Goal: Task Accomplishment & Management: Manage account settings

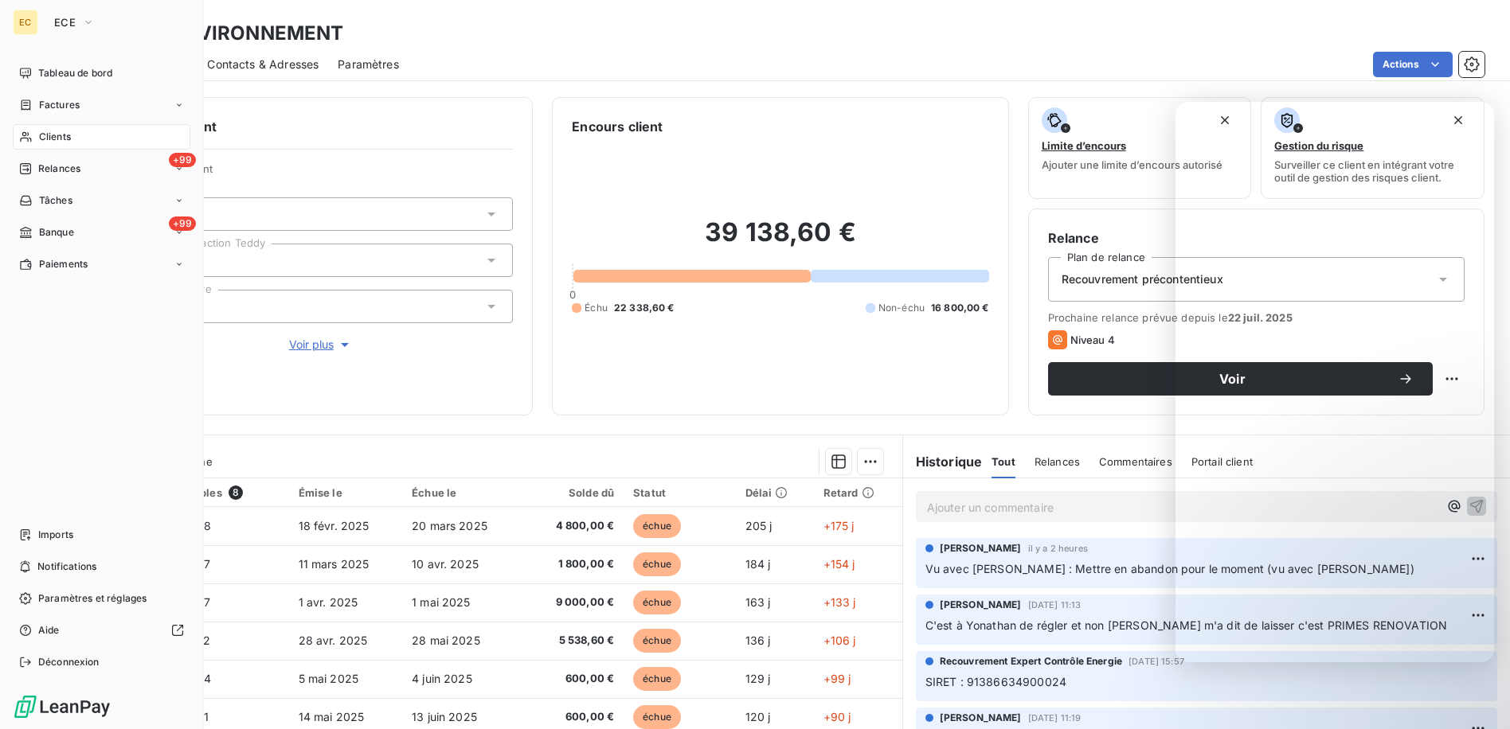
click at [87, 136] on div "Clients" at bounding box center [102, 136] width 178 height 25
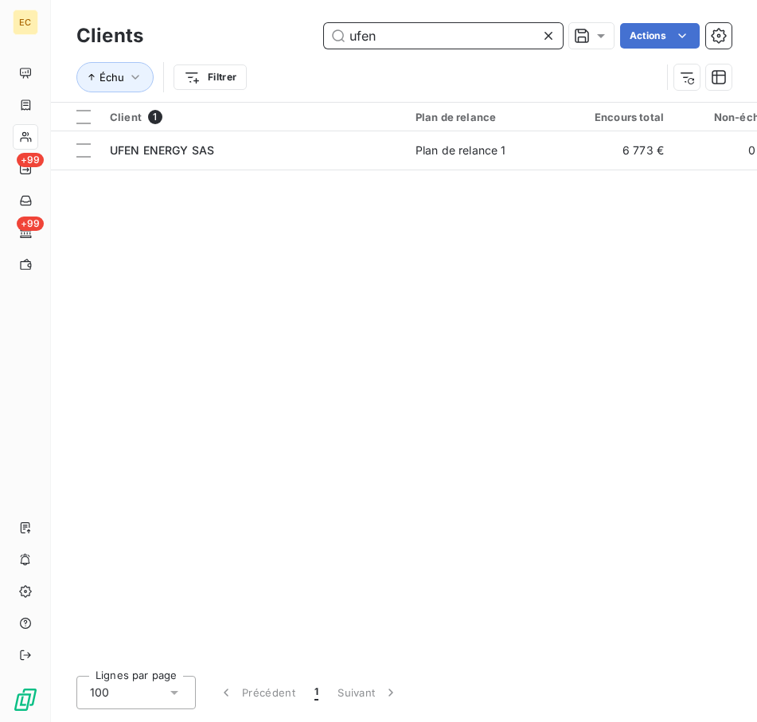
drag, startPoint x: 401, startPoint y: 29, endPoint x: 223, endPoint y: 33, distance: 178.4
click at [330, 34] on input "ufen" at bounding box center [443, 35] width 239 height 25
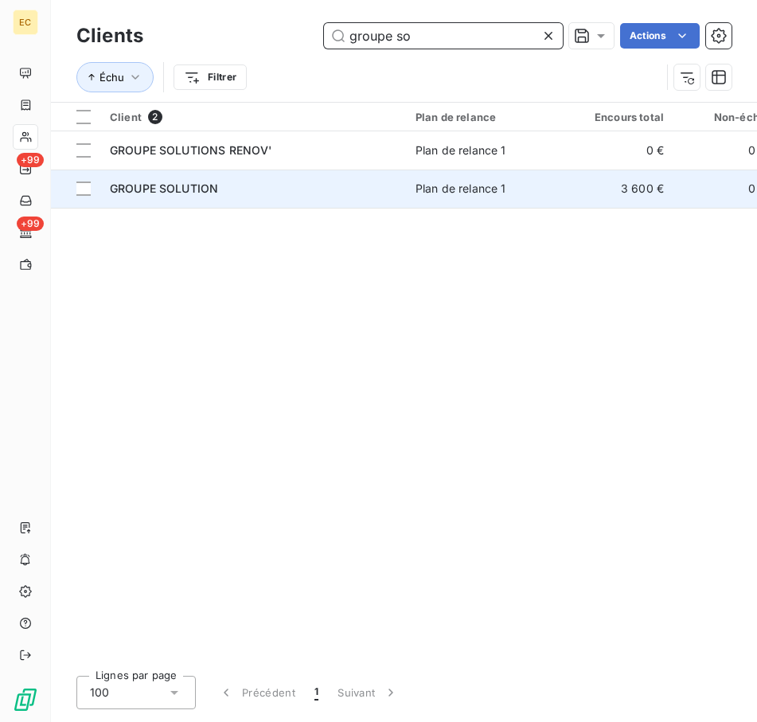
type input "groupe so"
click at [283, 181] on div "GROUPE SOLUTION" at bounding box center [253, 189] width 287 height 16
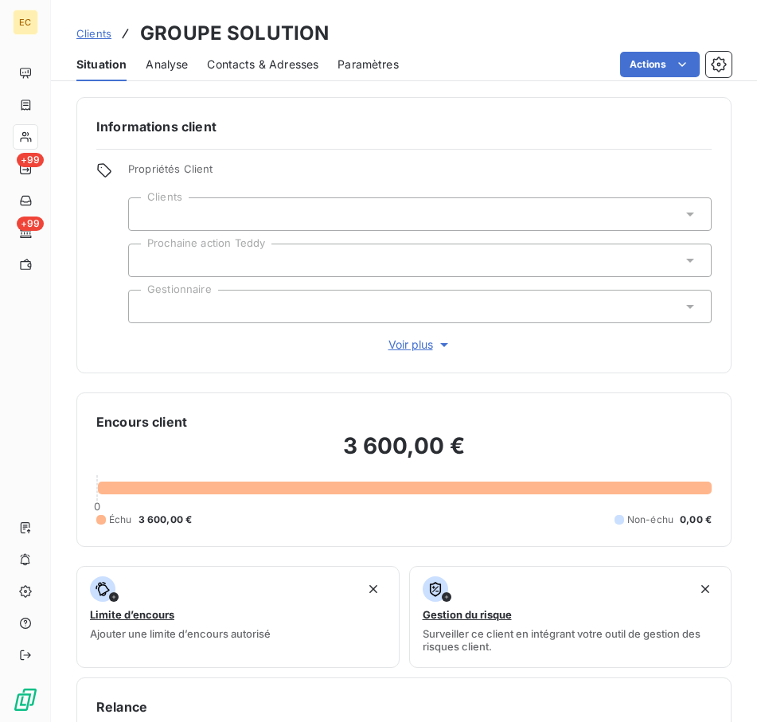
click at [176, 64] on span "Analyse" at bounding box center [167, 65] width 42 height 16
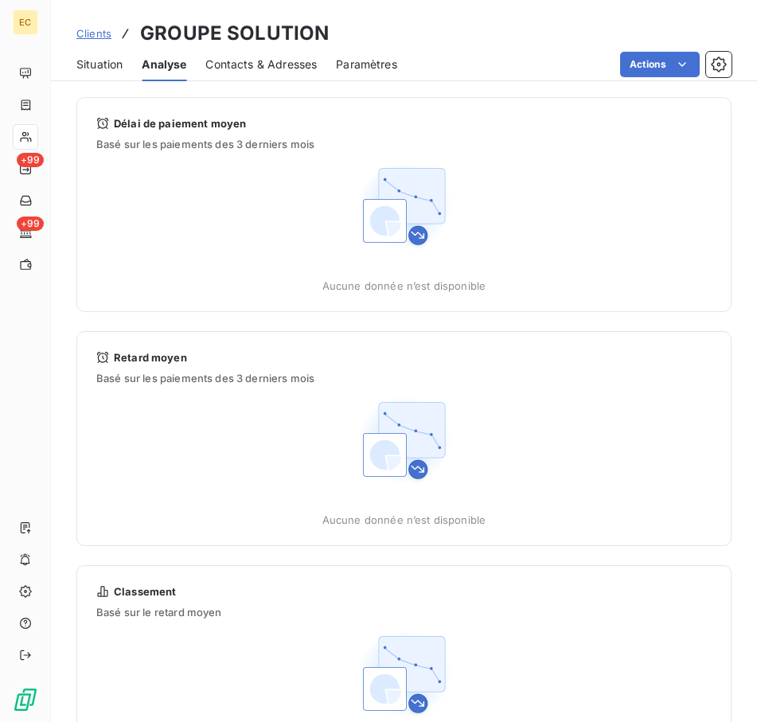
click at [242, 65] on span "Contacts & Adresses" at bounding box center [260, 65] width 111 height 16
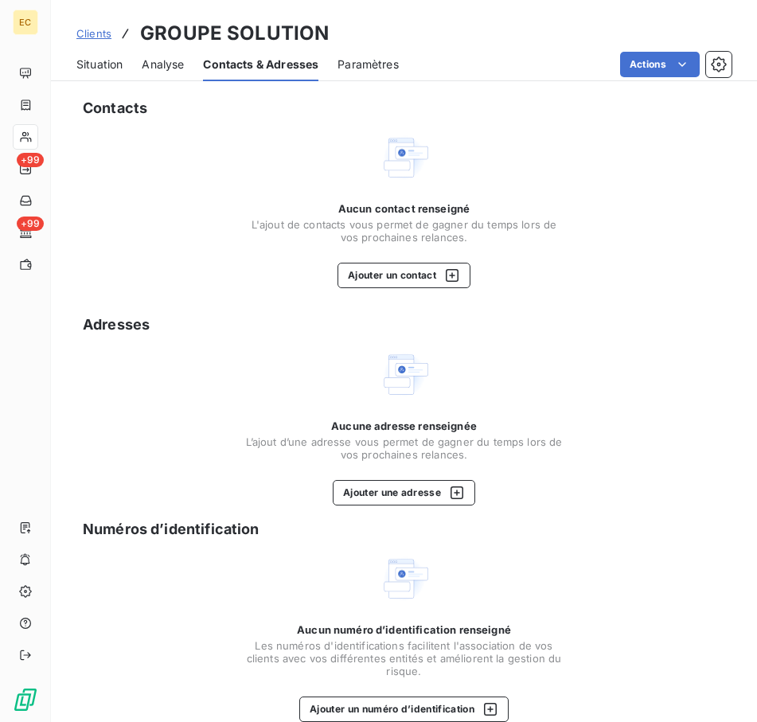
click at [106, 66] on span "Situation" at bounding box center [99, 65] width 46 height 16
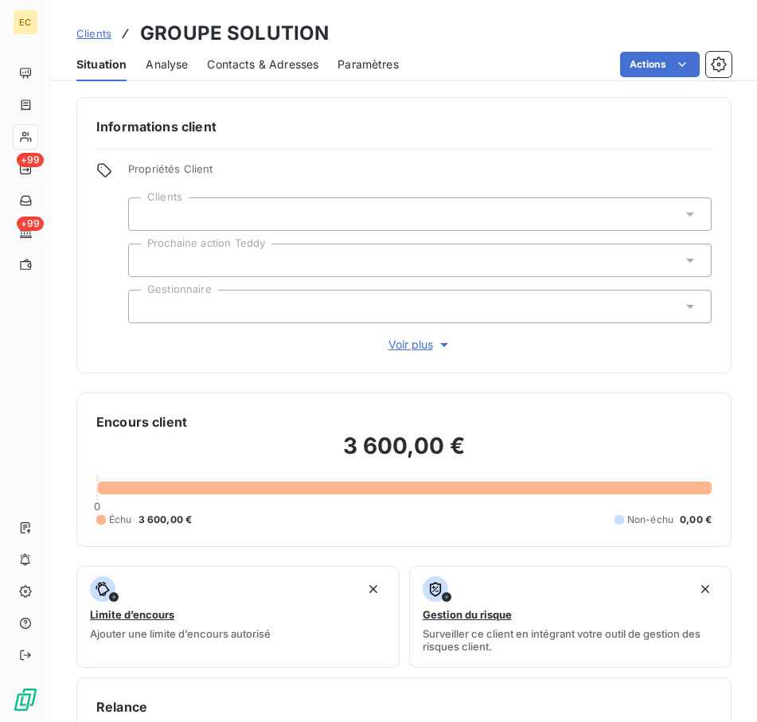
click at [459, 334] on div "Propriétés Client Clients Prochaine action Teddy Gestionnaire Voir plus" at bounding box center [420, 257] width 584 height 191
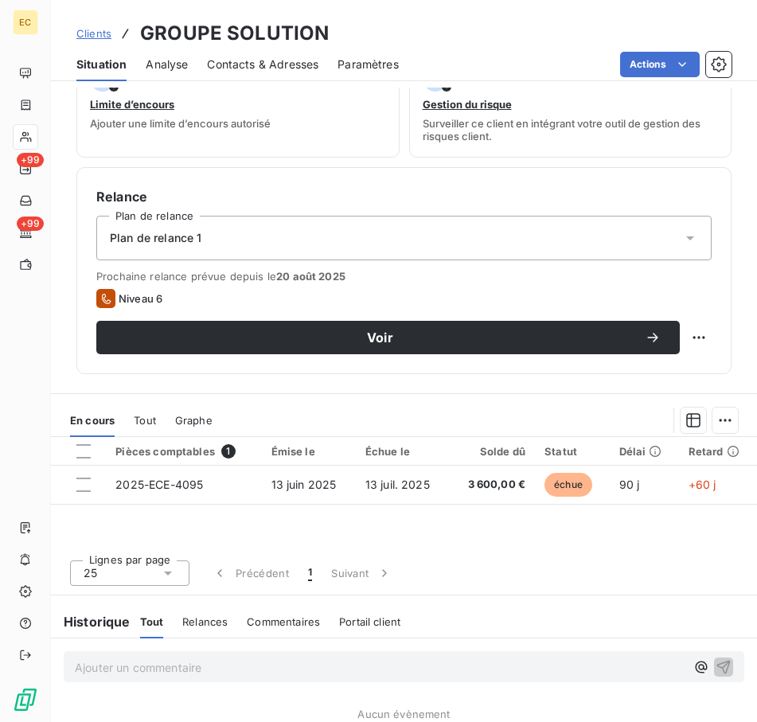
scroll to position [580, 0]
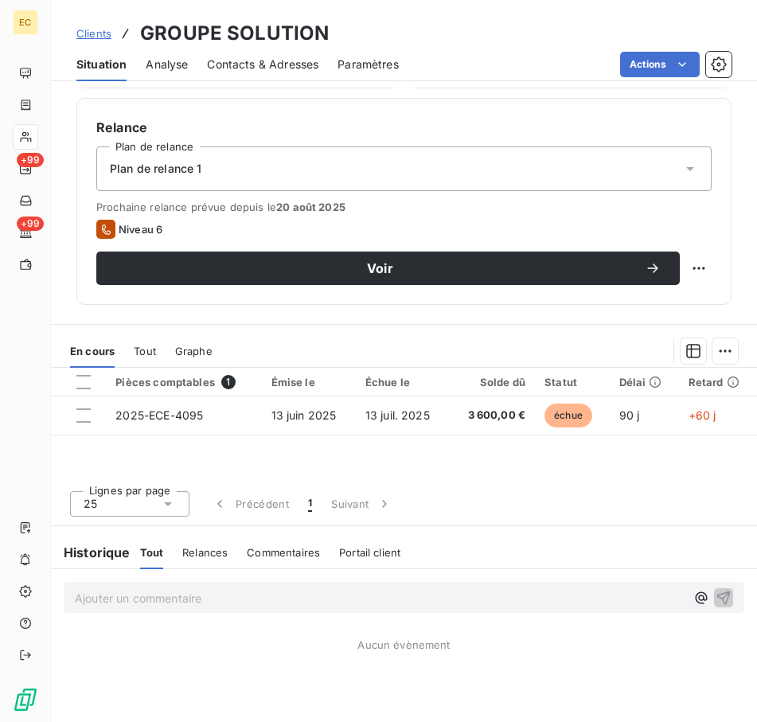
click at [202, 603] on p "Ajouter un commentaire ﻿" at bounding box center [380, 598] width 611 height 20
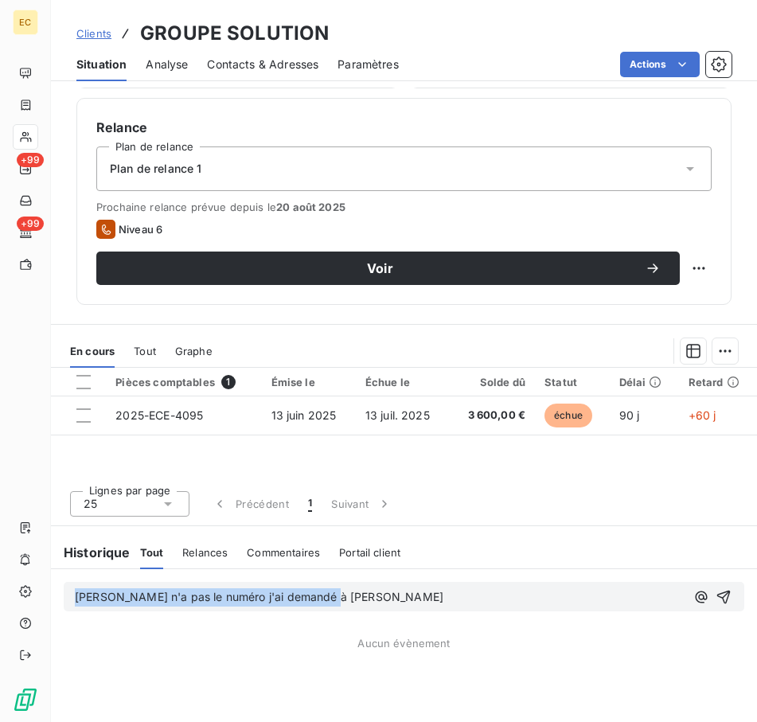
drag, startPoint x: 443, startPoint y: 595, endPoint x: -173, endPoint y: 573, distance: 616.6
click at [0, 573] on html "EC +99 +99 Clients GROUPE SOLUTION Situation Analyse Contacts & Adresses Paramè…" at bounding box center [378, 361] width 757 height 722
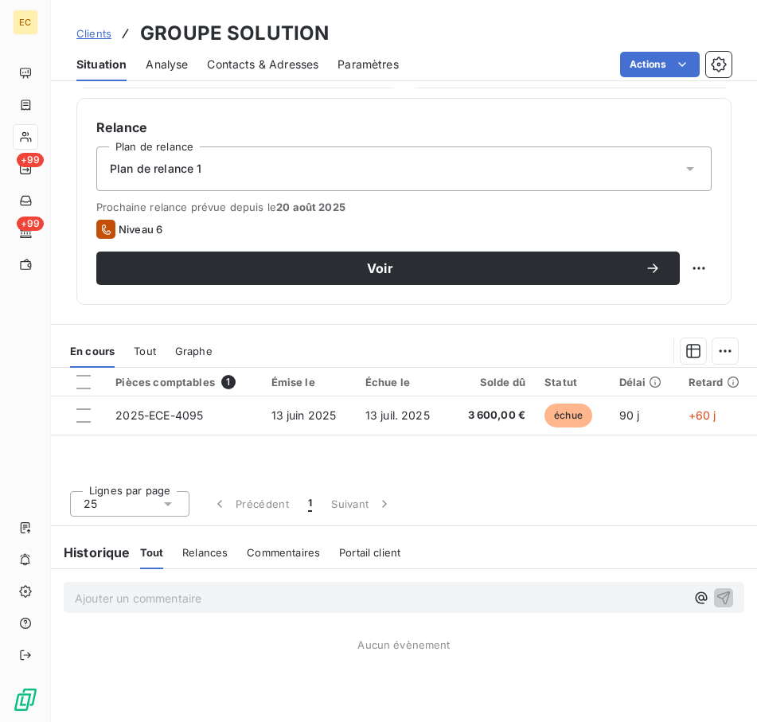
drag, startPoint x: 85, startPoint y: 28, endPoint x: 101, endPoint y: 37, distance: 18.2
click at [85, 28] on span "Clients" at bounding box center [93, 33] width 35 height 13
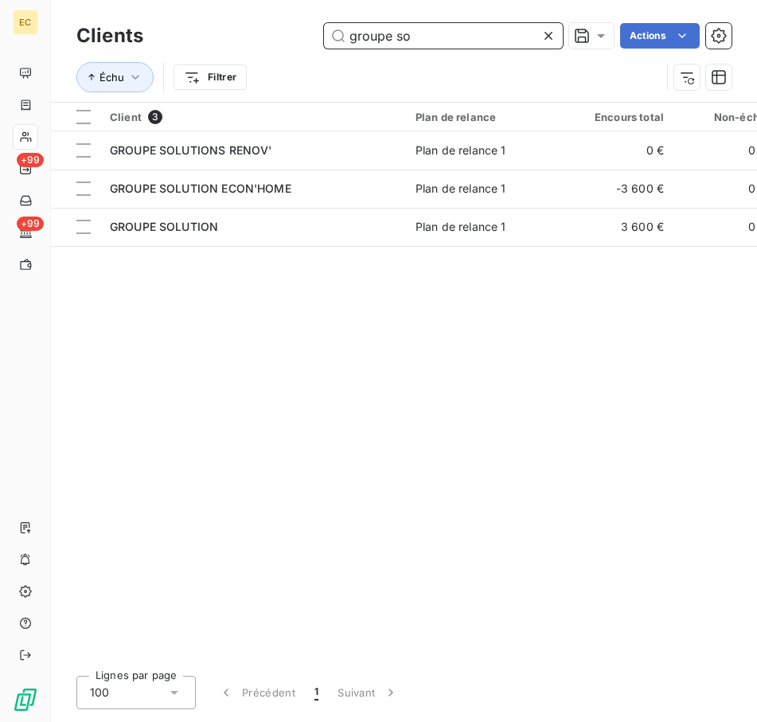
drag, startPoint x: 447, startPoint y: 39, endPoint x: 172, endPoint y: 25, distance: 275.0
click at [172, 25] on div "groupe so Actions" at bounding box center [446, 35] width 569 height 25
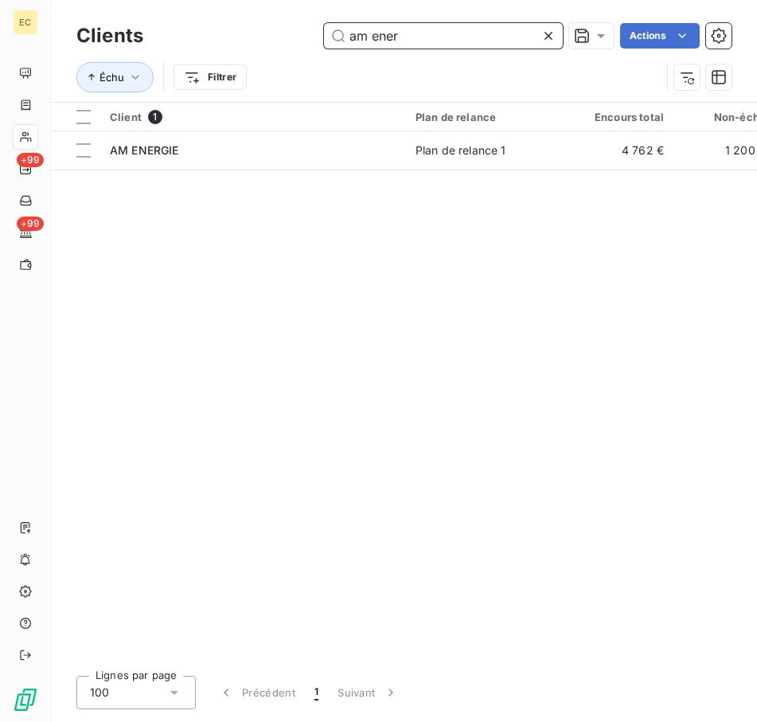
type input "am ener"
click at [341, 170] on div "Client 1 Plan de relance Encours total Non-échu Échu Limite d’encours Délai moy…" at bounding box center [404, 383] width 706 height 560
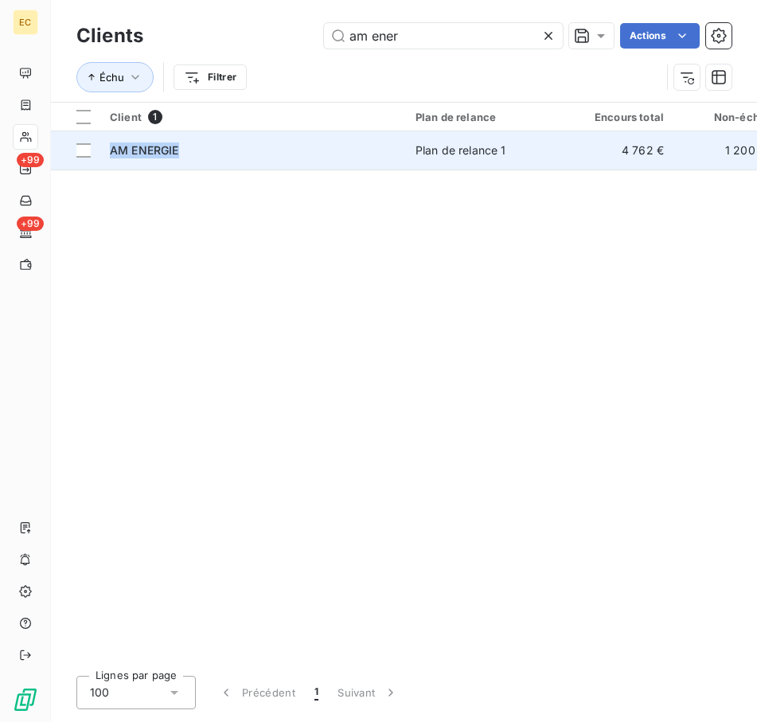
drag, startPoint x: 315, startPoint y: 159, endPoint x: 330, endPoint y: 189, distance: 33.5
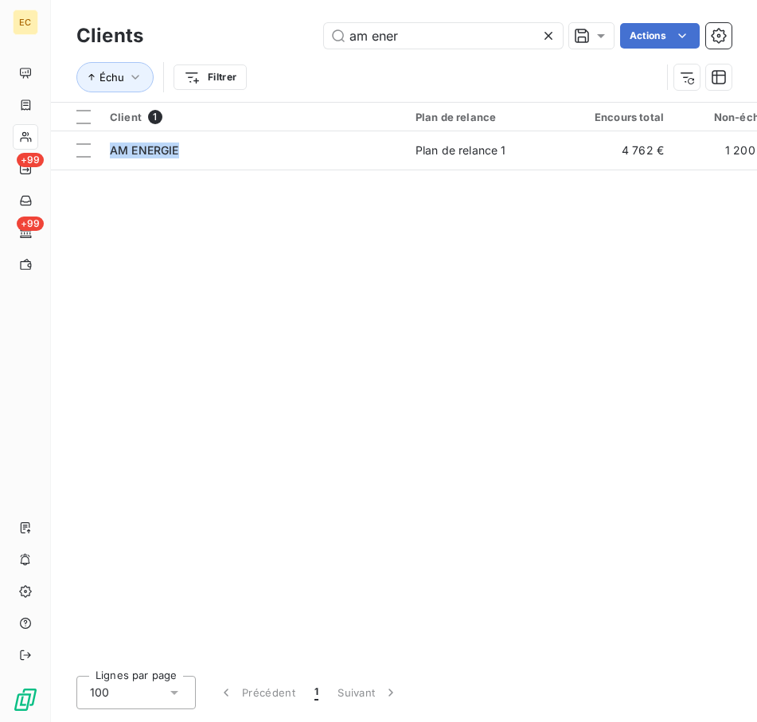
click at [316, 159] on td "AM ENERGIE" at bounding box center [253, 150] width 306 height 38
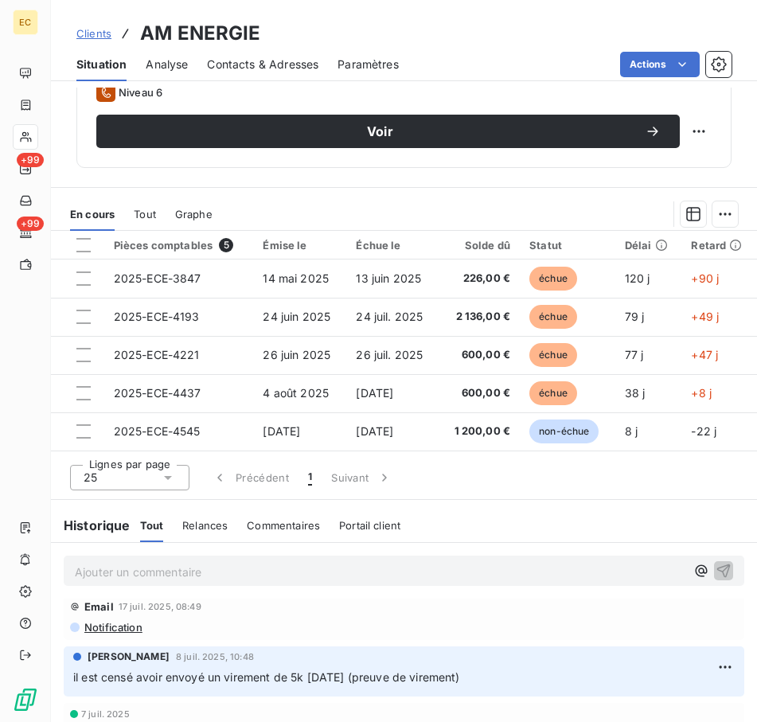
scroll to position [159, 0]
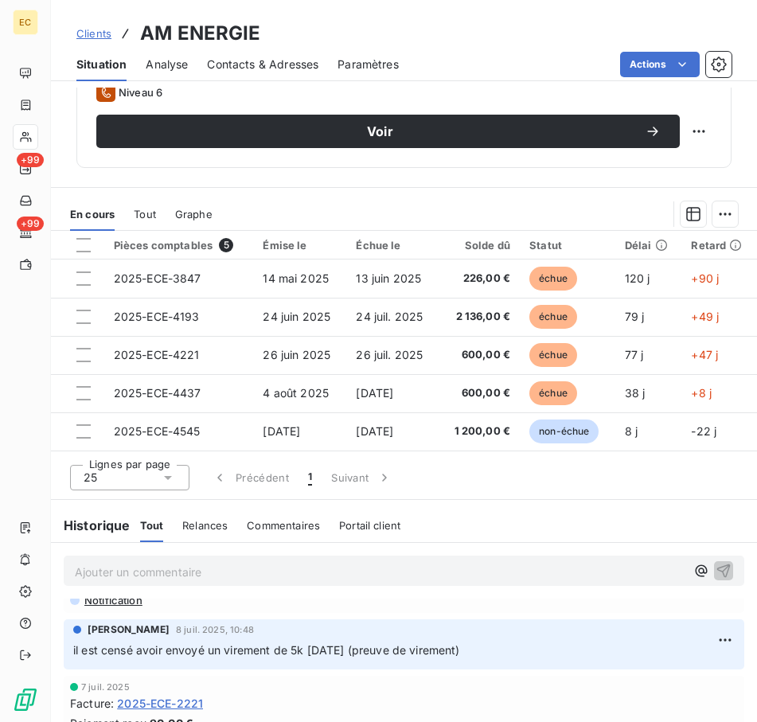
click at [276, 572] on p "Ajouter un commentaire ﻿" at bounding box center [380, 572] width 611 height 20
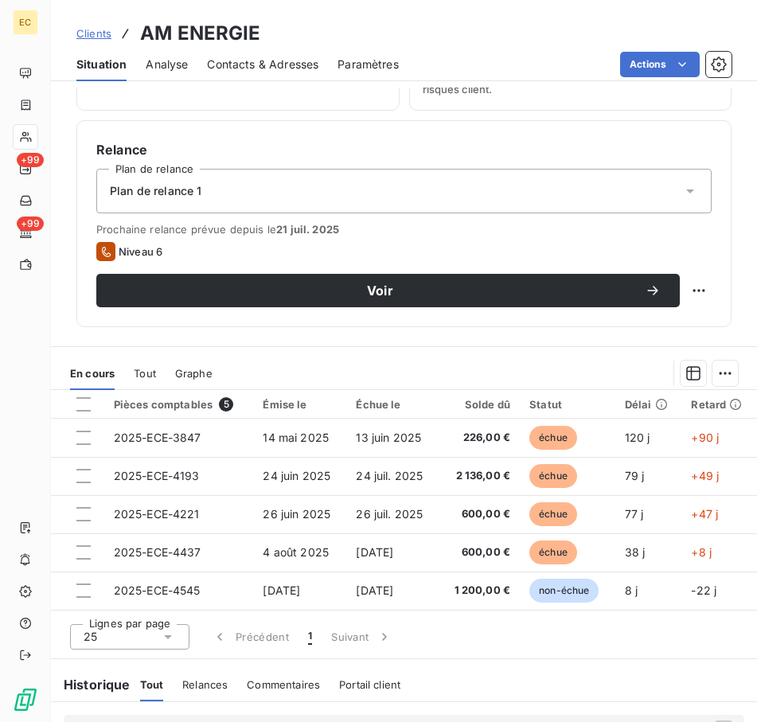
scroll to position [876, 0]
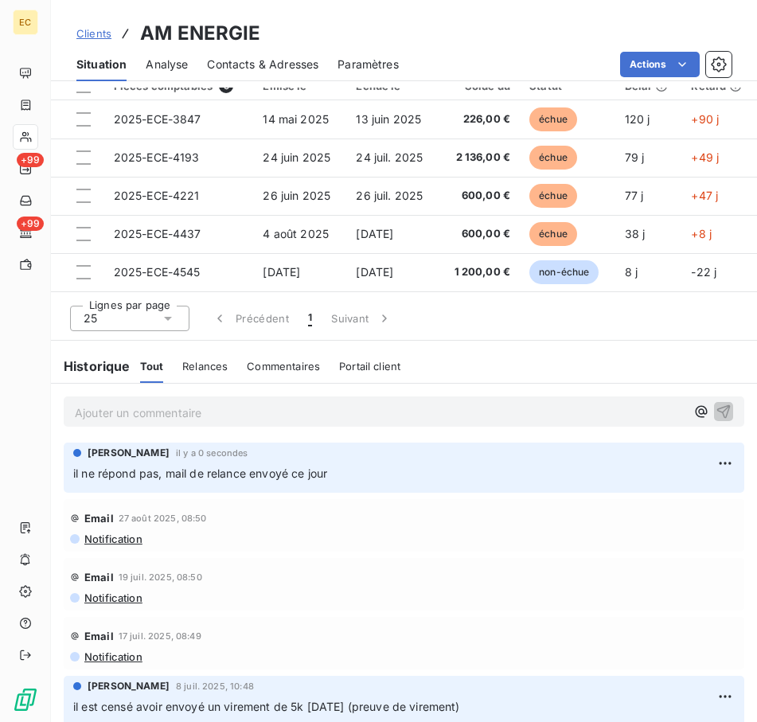
drag, startPoint x: 247, startPoint y: 411, endPoint x: 276, endPoint y: 432, distance: 36.0
click at [247, 411] on p "Ajouter un commentaire ﻿" at bounding box center [380, 413] width 611 height 20
click at [704, 459] on html "EC +99 +99 Clients AM ENERGIE Situation Analyse Contacts & Adresses Paramètres …" at bounding box center [378, 361] width 757 height 722
click at [655, 495] on div "Editer" at bounding box center [663, 498] width 89 height 25
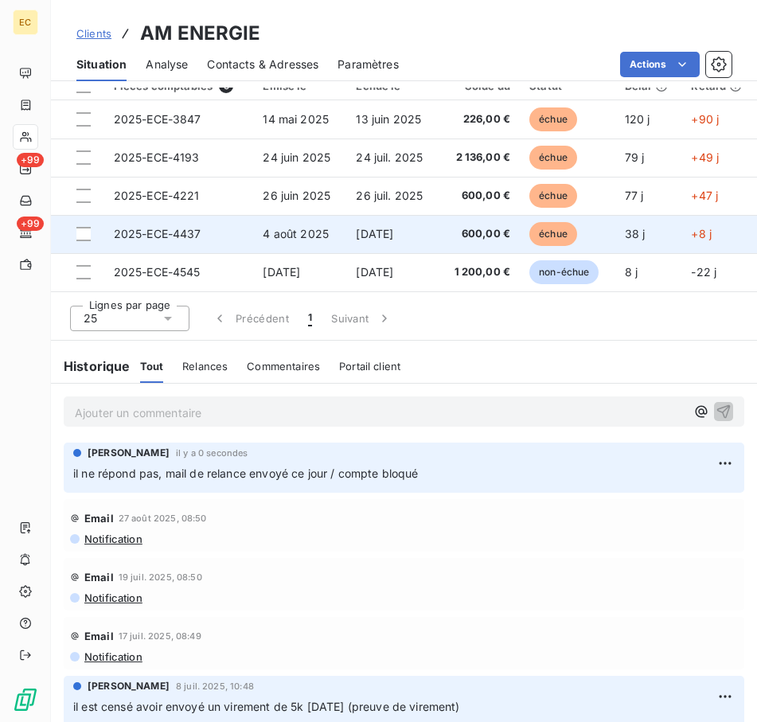
scroll to position [637, 0]
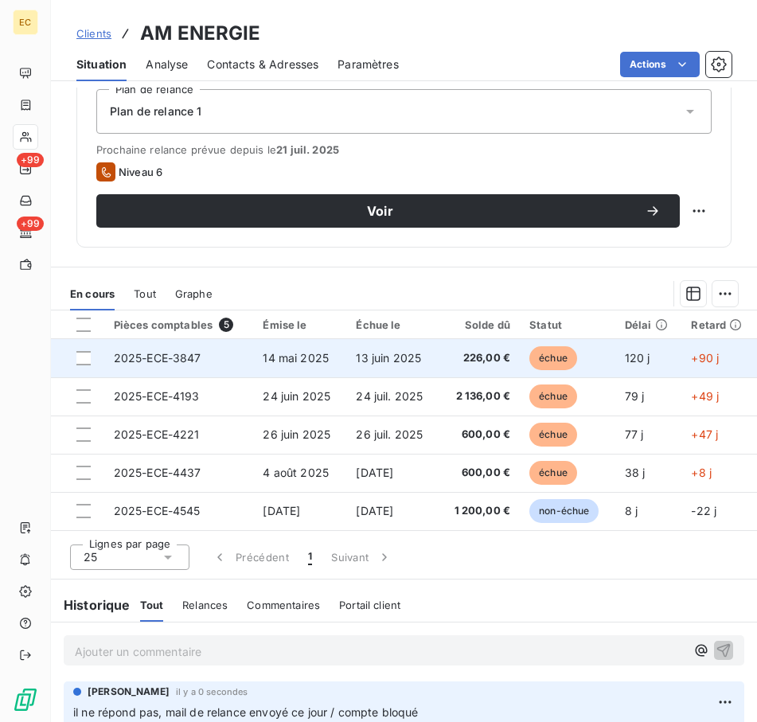
click at [80, 352] on div at bounding box center [83, 358] width 14 height 14
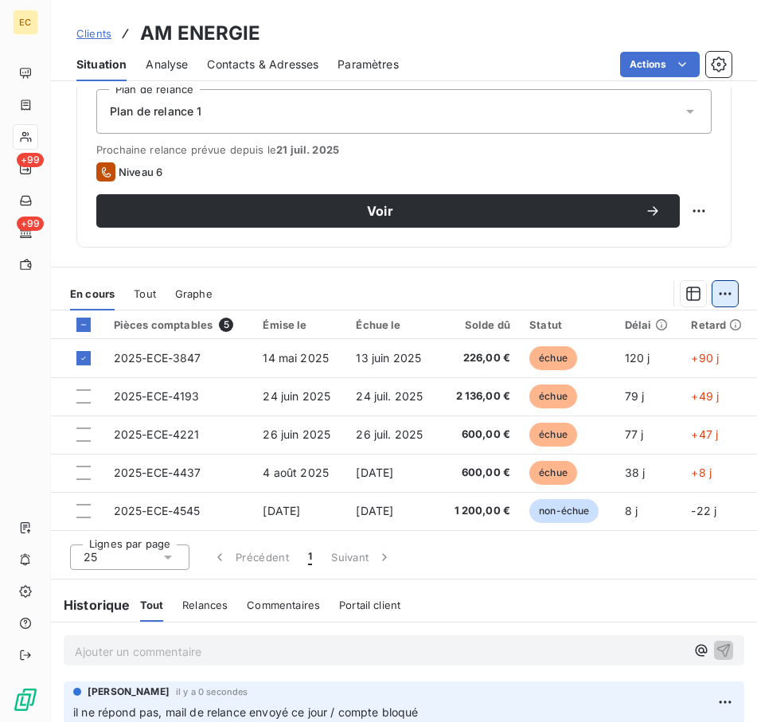
click at [708, 295] on html "EC +99 +99 Clients AM ENERGIE Situation Analyse Contacts & Adresses Paramètres …" at bounding box center [378, 361] width 757 height 722
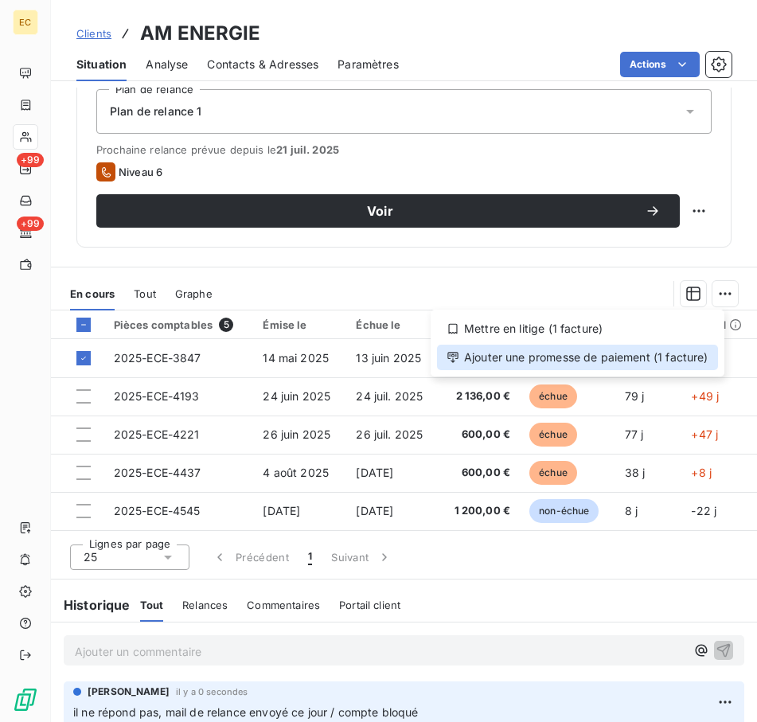
click at [532, 360] on div "Ajouter une promesse de paiement (1 facture)" at bounding box center [577, 357] width 281 height 25
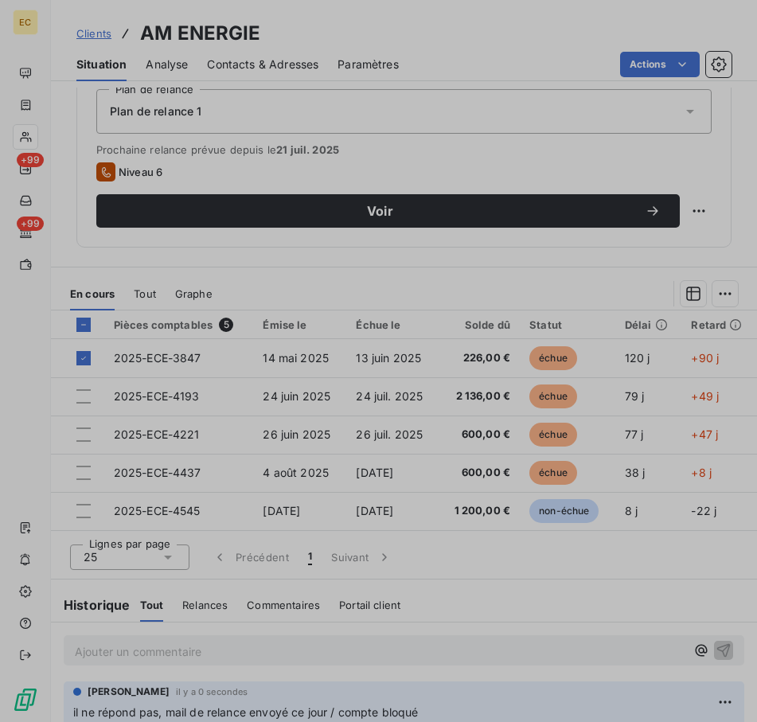
scroll to position [623, 0]
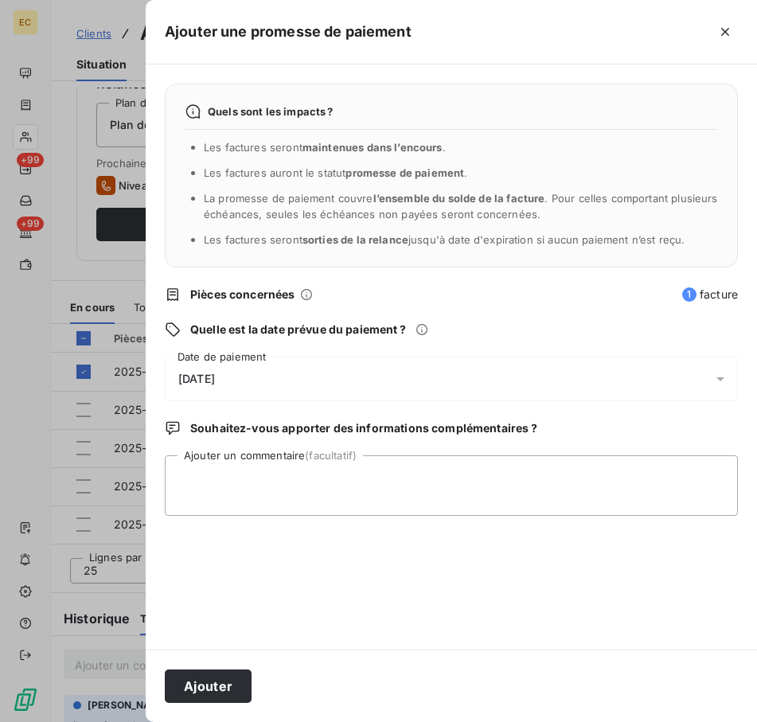
drag, startPoint x: 249, startPoint y: 377, endPoint x: 228, endPoint y: 397, distance: 29.3
click at [250, 377] on div "[DATE]" at bounding box center [451, 379] width 573 height 45
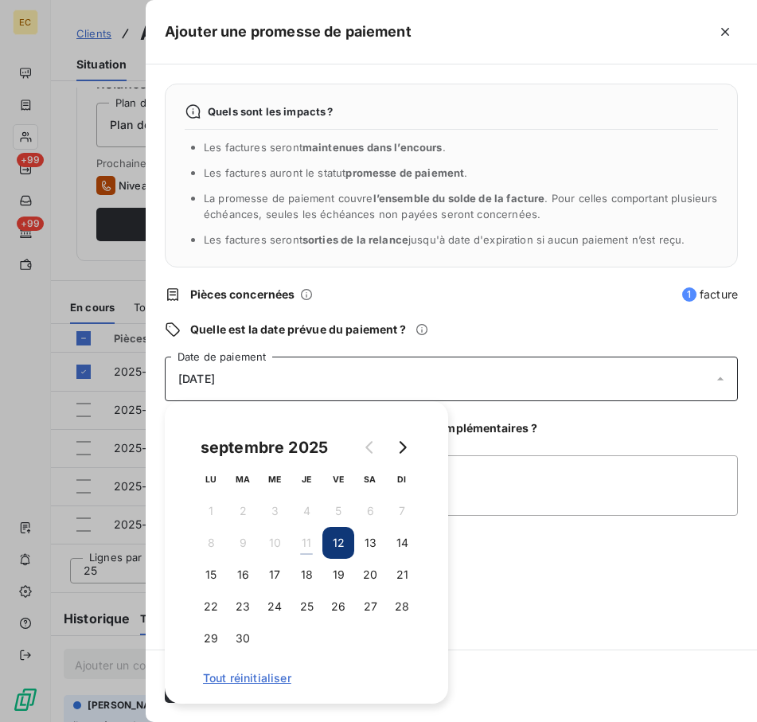
click at [116, 461] on div at bounding box center [378, 361] width 757 height 722
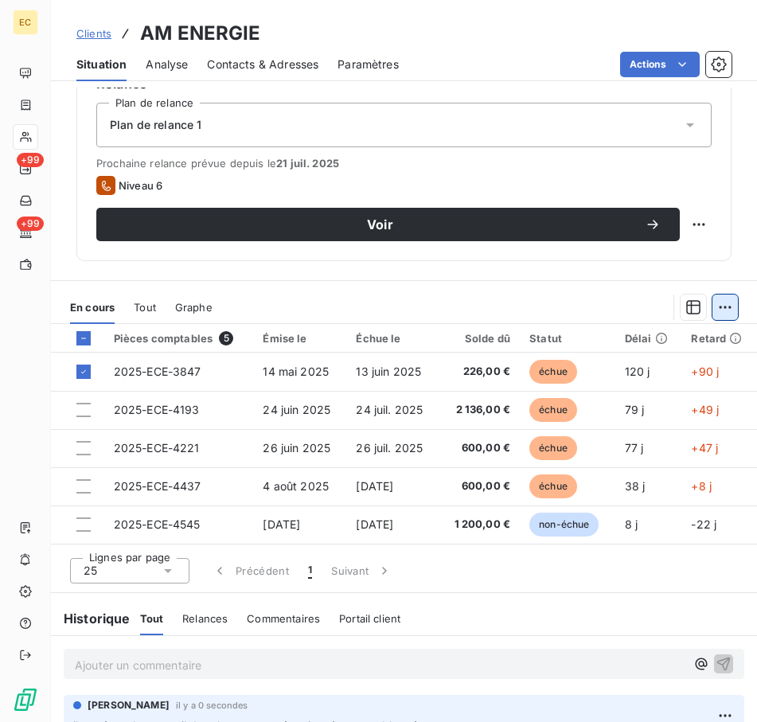
click at [717, 310] on html "EC +99 +99 Clients AM ENERGIE Situation Analyse Contacts & Adresses Paramètres …" at bounding box center [378, 361] width 757 height 722
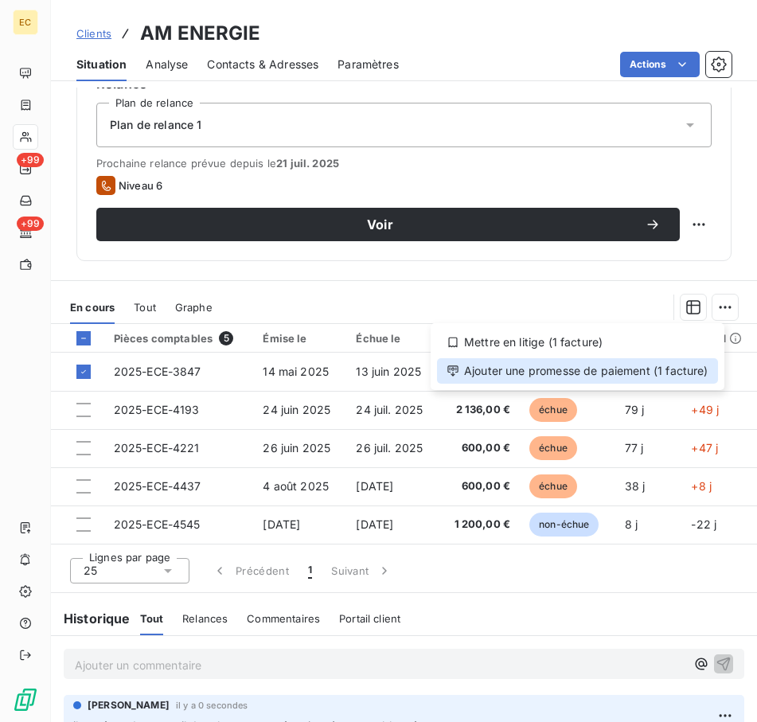
click at [610, 377] on div "Ajouter une promesse de paiement (1 facture)" at bounding box center [577, 370] width 281 height 25
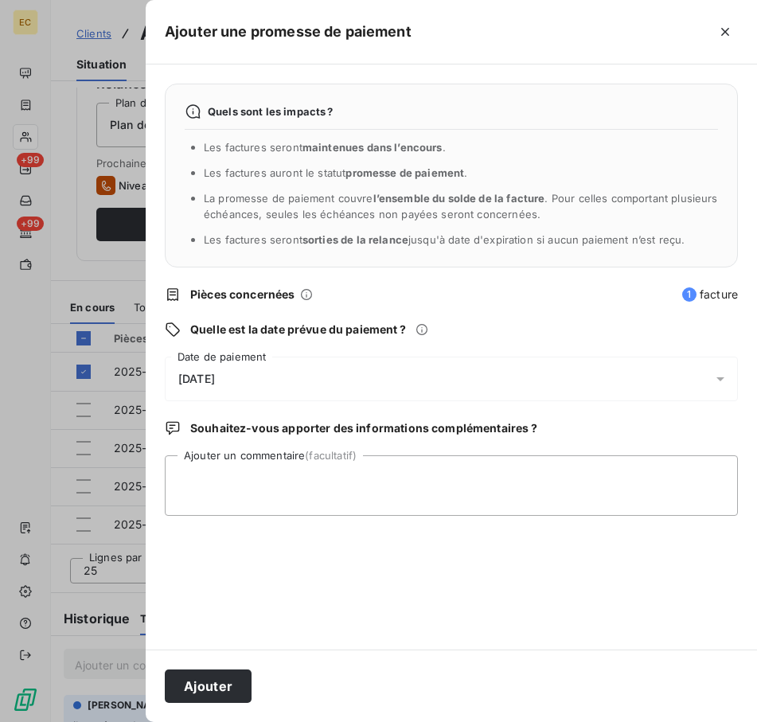
click at [205, 362] on div "[DATE]" at bounding box center [451, 379] width 573 height 45
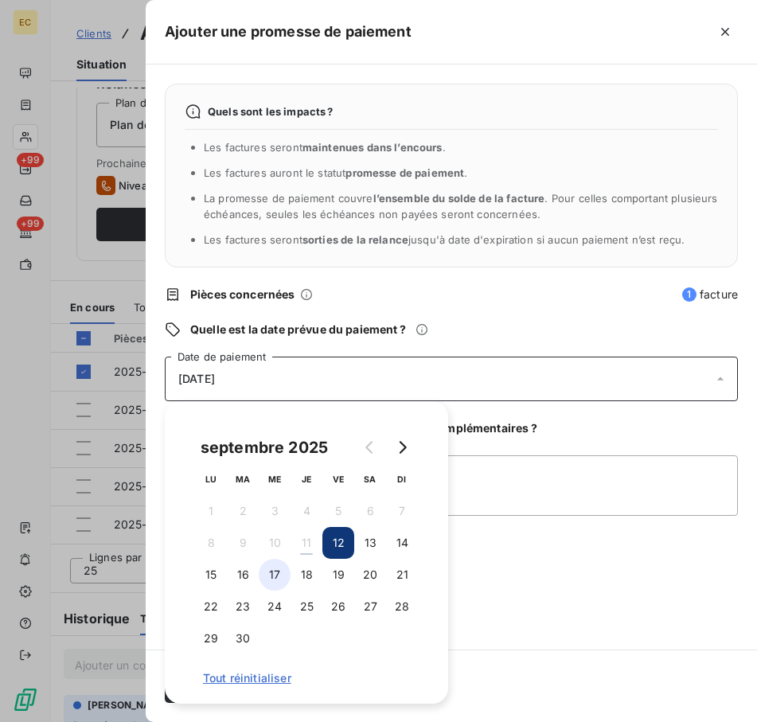
click at [266, 571] on button "17" at bounding box center [275, 575] width 32 height 32
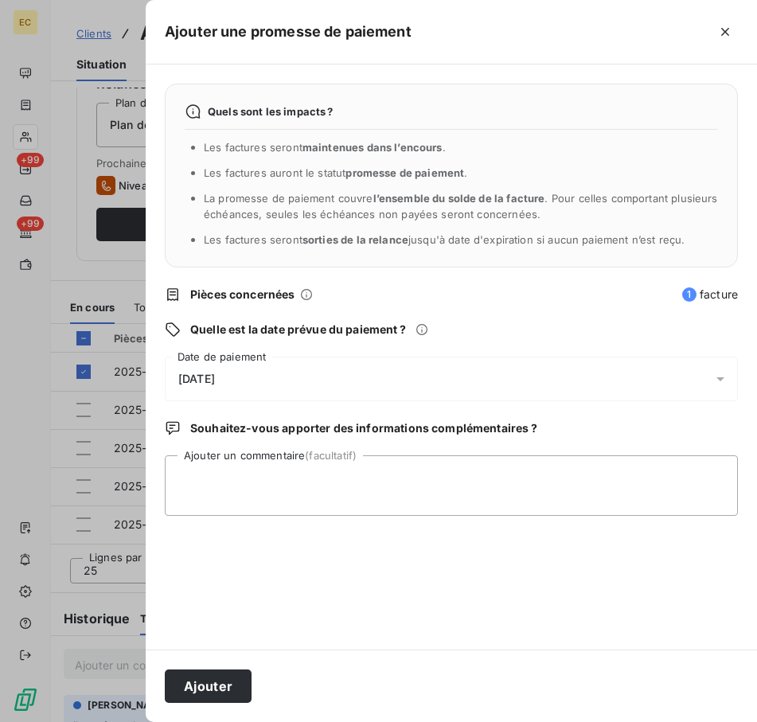
drag, startPoint x: 649, startPoint y: 434, endPoint x: 596, endPoint y: 459, distance: 59.1
click at [623, 447] on div "Quels sont les impacts ? Les factures seront maintenues dans l’encours . Les fa…" at bounding box center [451, 356] width 611 height 585
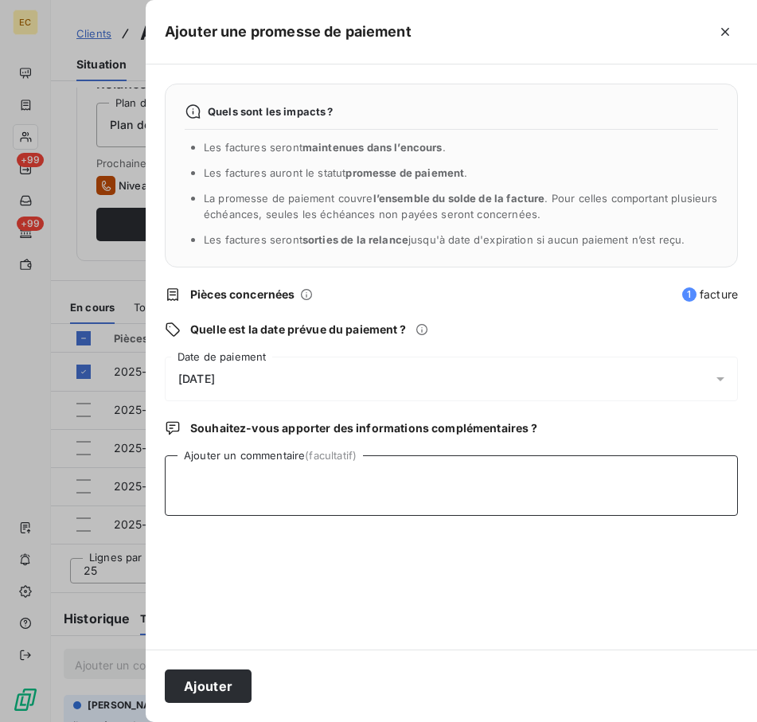
click at [299, 486] on textarea "Ajouter un commentaire (facultatif)" at bounding box center [451, 485] width 573 height 61
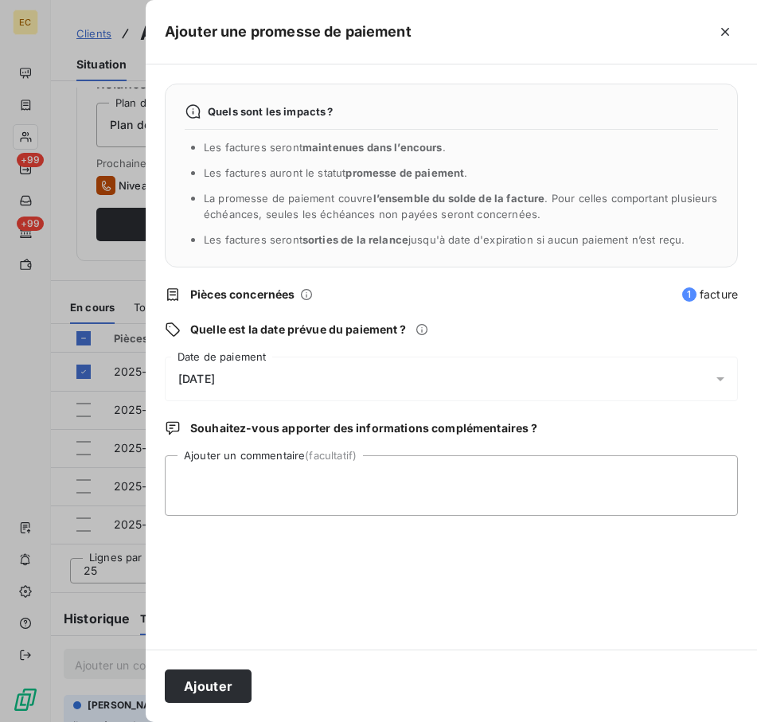
click at [213, 379] on span "[DATE]" at bounding box center [196, 379] width 37 height 13
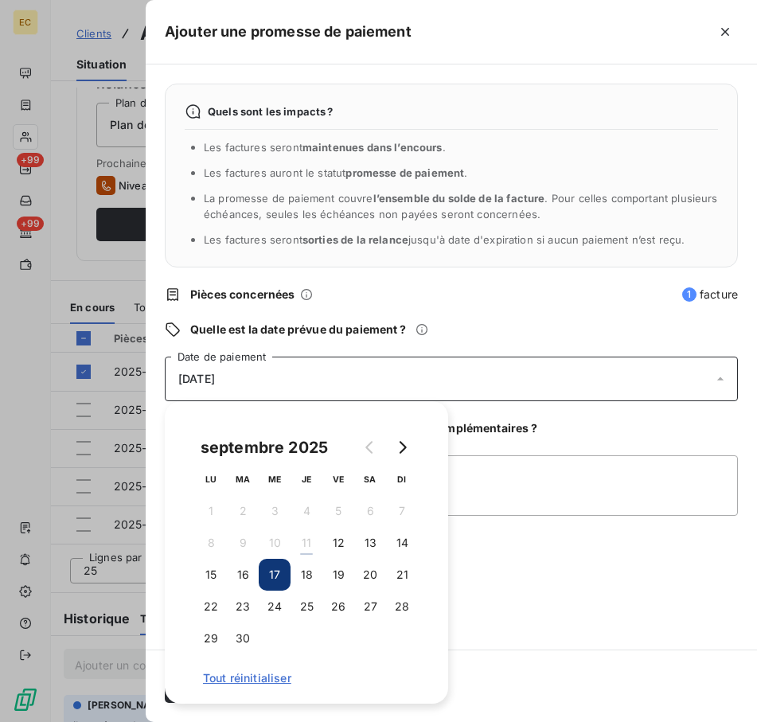
click at [602, 451] on div "Quels sont les impacts ? Les factures seront maintenues dans l’encours . Les fa…" at bounding box center [451, 356] width 611 height 585
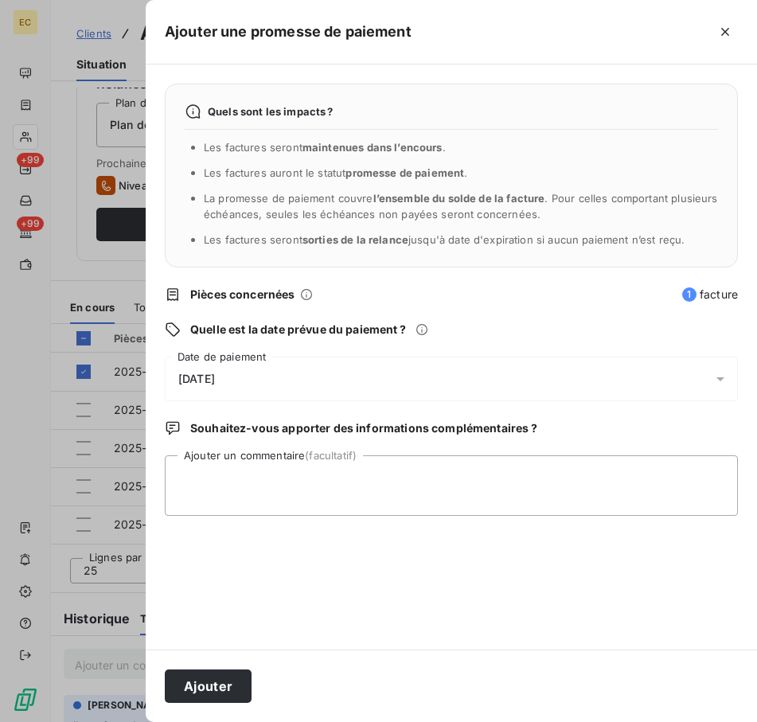
click at [244, 380] on div "[DATE]" at bounding box center [451, 379] width 573 height 45
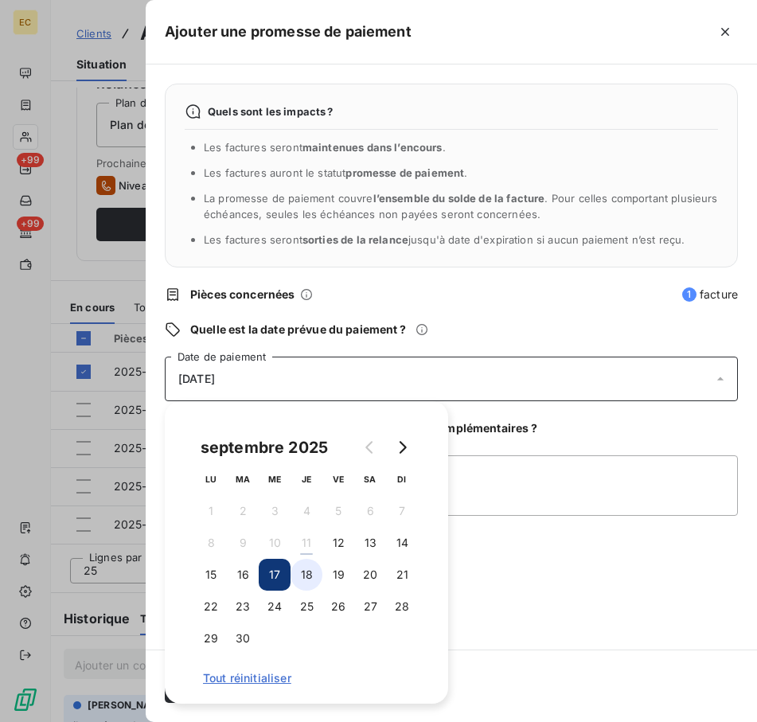
click at [304, 568] on button "18" at bounding box center [307, 575] width 32 height 32
click at [486, 481] on textarea "Ajouter un commentaire (facultatif)" at bounding box center [451, 485] width 573 height 61
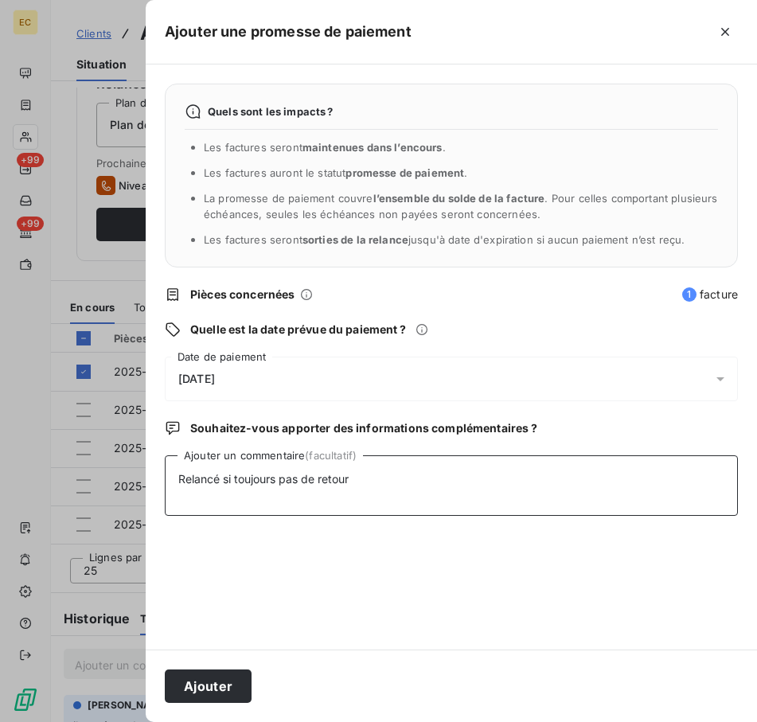
click at [214, 473] on textarea "Relancé si toujours pas de retour" at bounding box center [451, 485] width 573 height 61
type textarea "Relancer si toujours pas de retour"
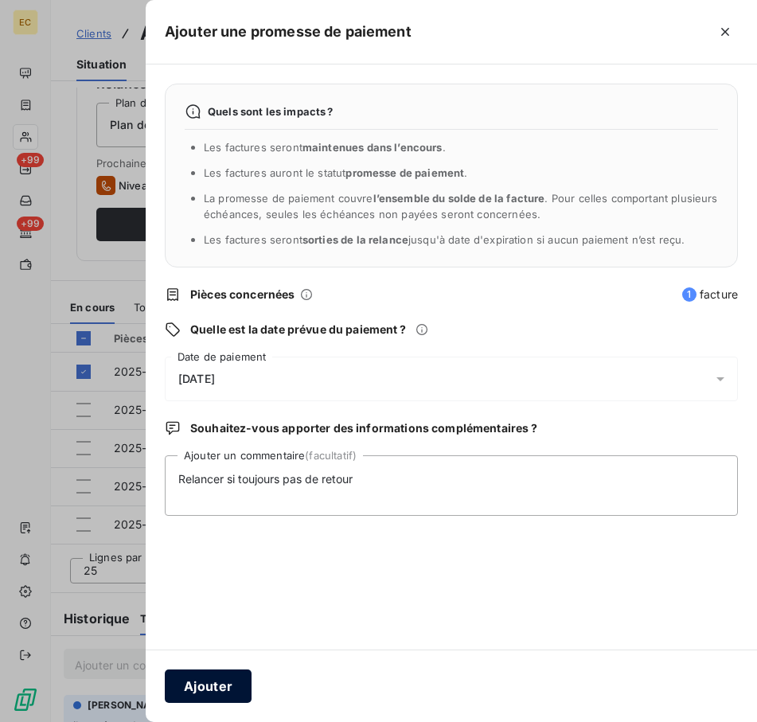
click at [221, 681] on button "Ajouter" at bounding box center [208, 686] width 87 height 33
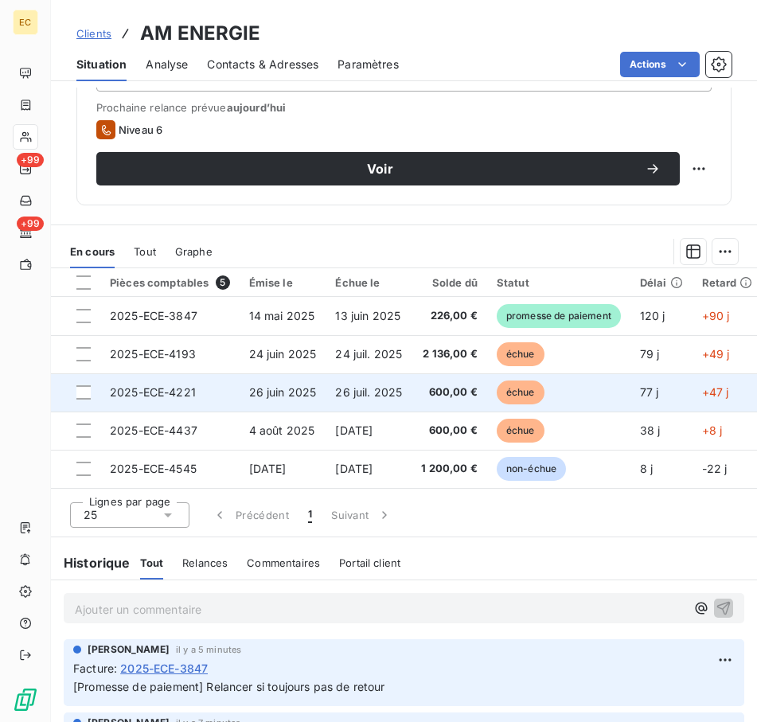
scroll to position [703, 0]
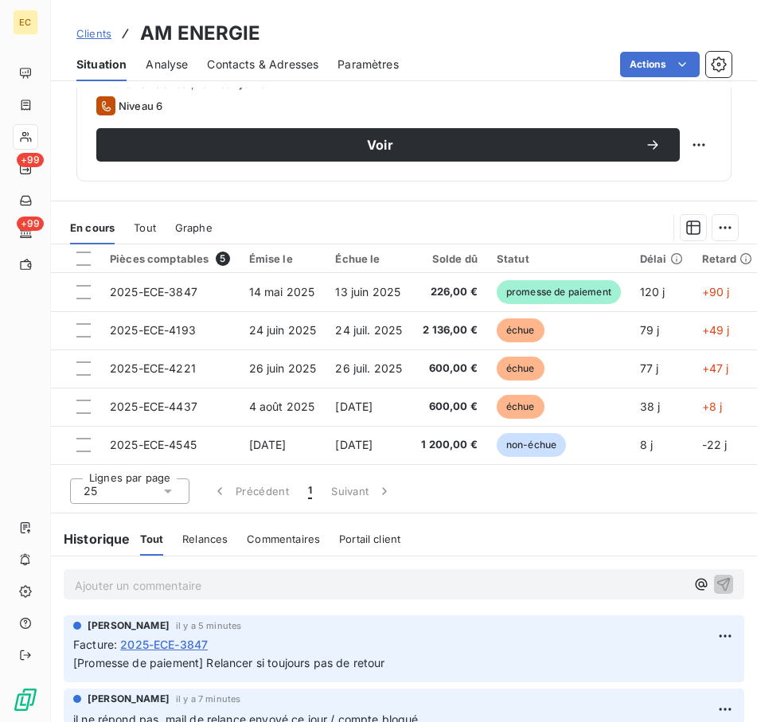
click at [342, 588] on p "Ajouter un commentaire ﻿" at bounding box center [380, 586] width 611 height 20
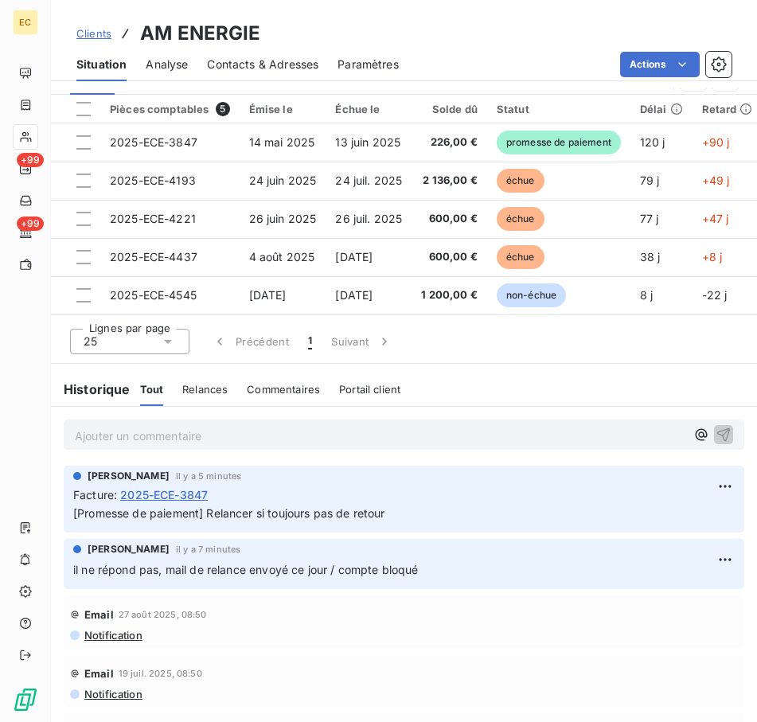
scroll to position [862, 0]
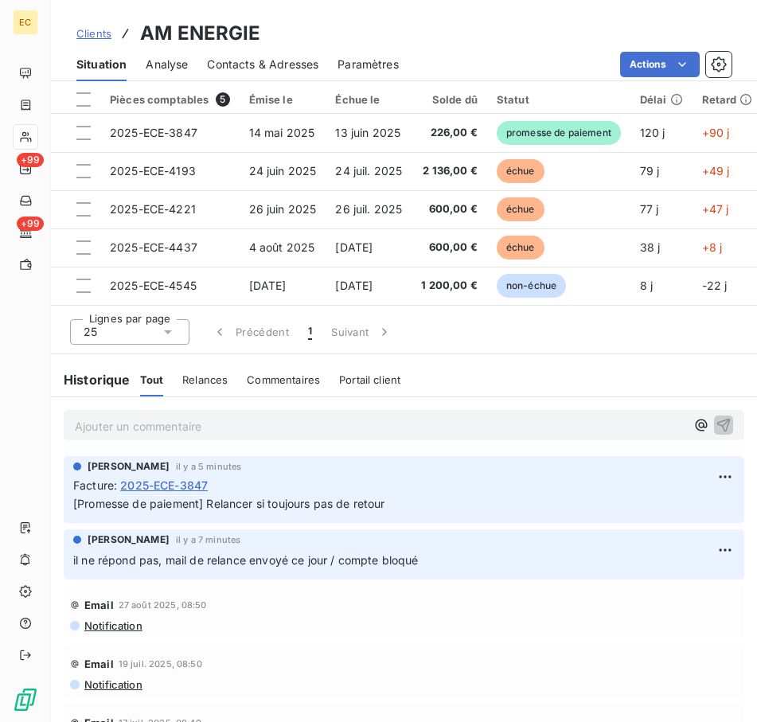
click at [324, 436] on p "Ajouter un commentaire ﻿" at bounding box center [380, 426] width 611 height 20
click at [301, 432] on p "Ajouter un commentaire ﻿" at bounding box center [380, 426] width 611 height 20
click at [307, 428] on p "Ajouter un commentaire ﻿" at bounding box center [380, 426] width 611 height 20
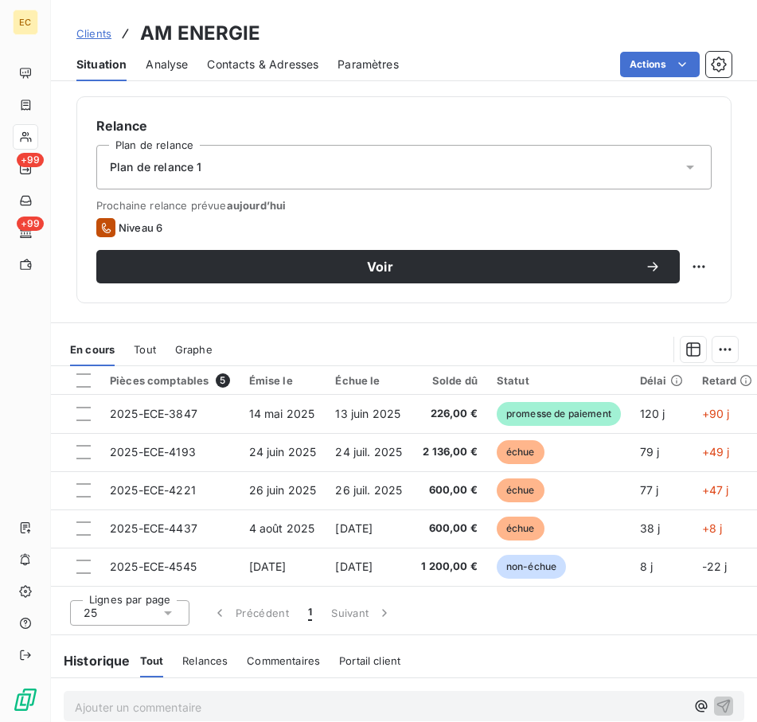
scroll to position [544, 0]
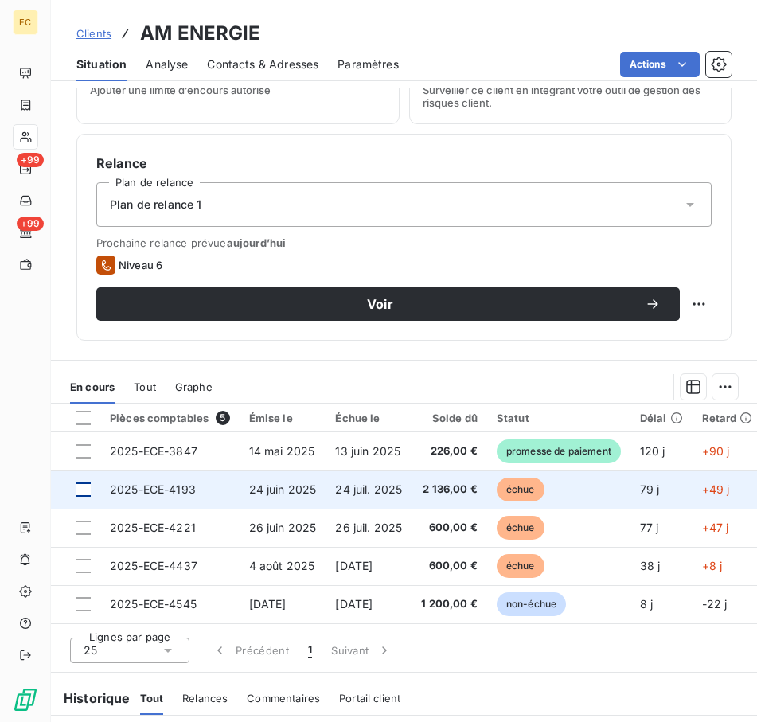
click at [85, 492] on div at bounding box center [83, 489] width 14 height 14
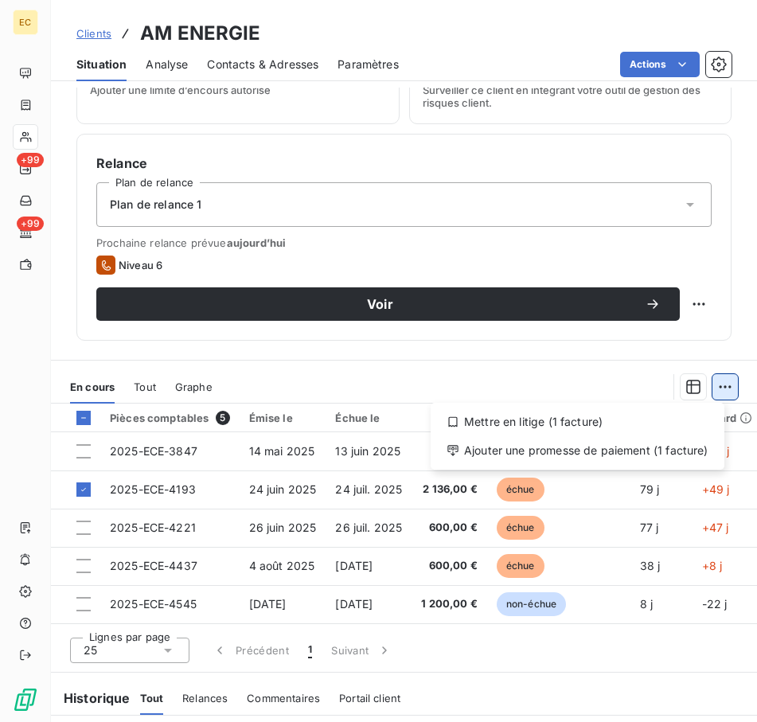
click at [714, 381] on html "EC +99 +99 Clients AM ENERGIE Situation Analyse Contacts & Adresses Paramètres …" at bounding box center [378, 361] width 757 height 722
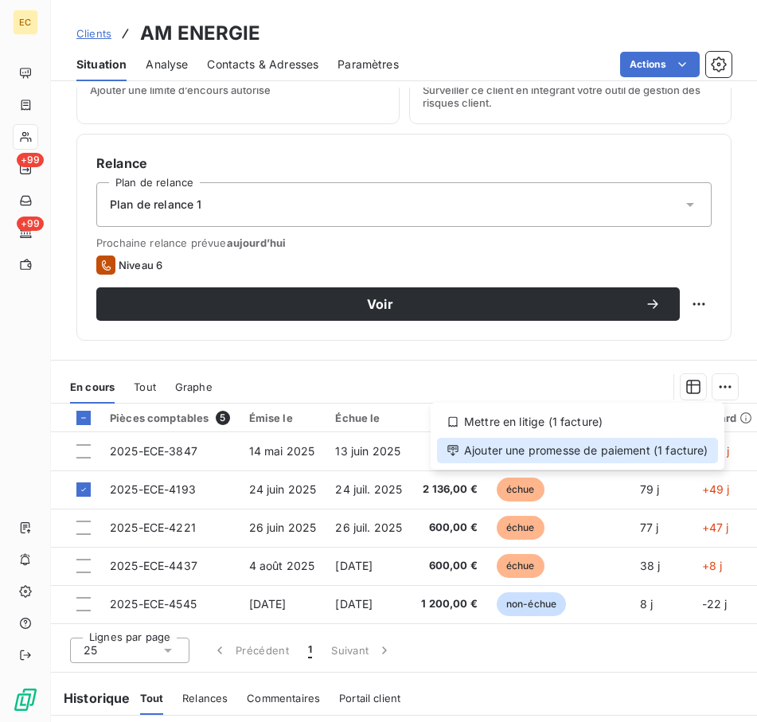
click at [627, 455] on div "Ajouter une promesse de paiement (1 facture)" at bounding box center [577, 450] width 281 height 25
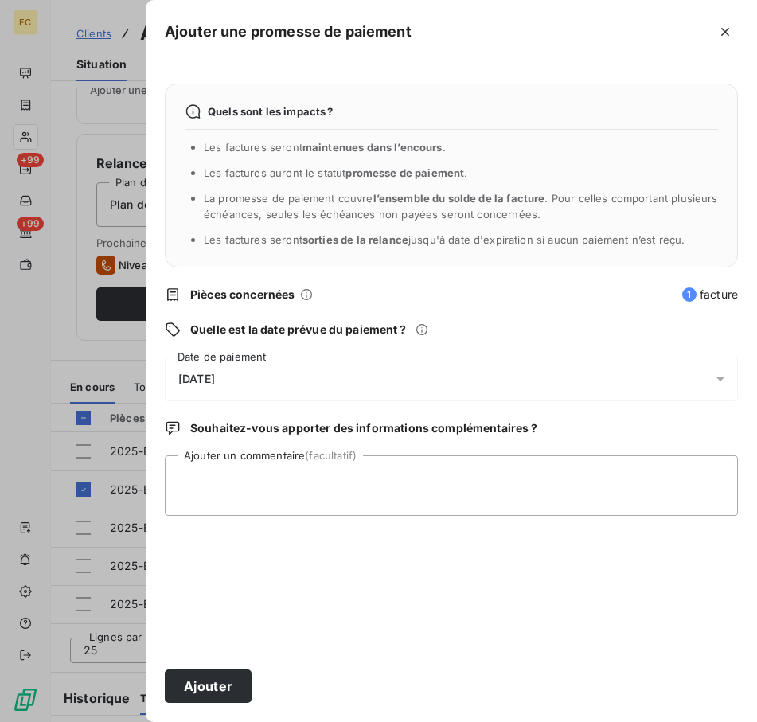
click at [215, 380] on span "[DATE]" at bounding box center [196, 379] width 37 height 13
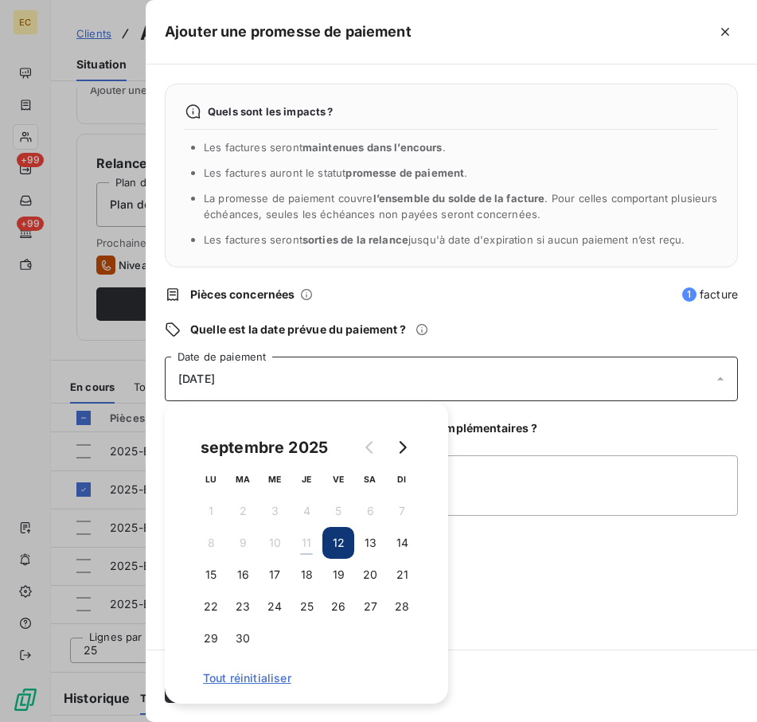
drag, startPoint x: 201, startPoint y: 578, endPoint x: 501, endPoint y: 501, distance: 309.2
click at [202, 577] on button "15" at bounding box center [211, 575] width 32 height 32
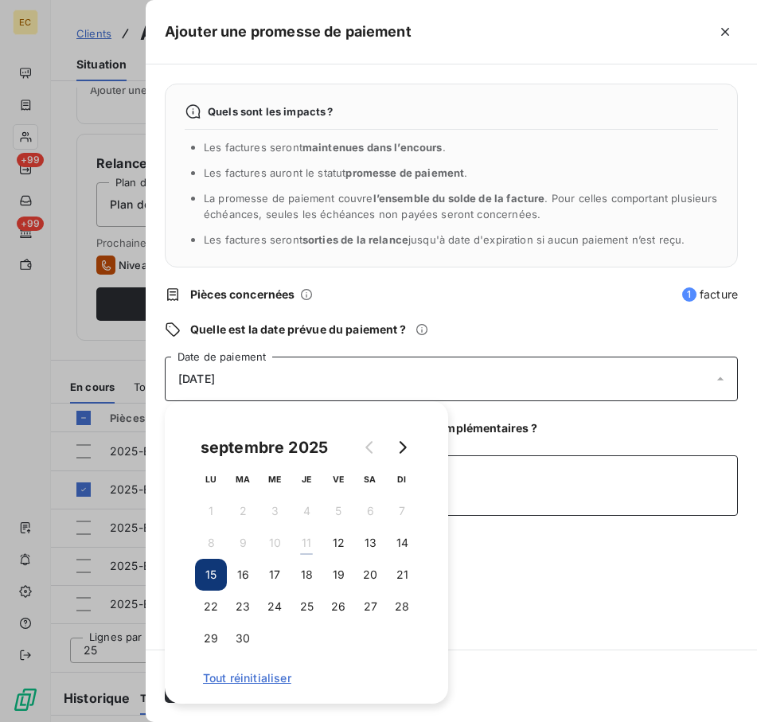
click at [583, 482] on textarea "Ajouter un commentaire (facultatif)" at bounding box center [451, 485] width 573 height 61
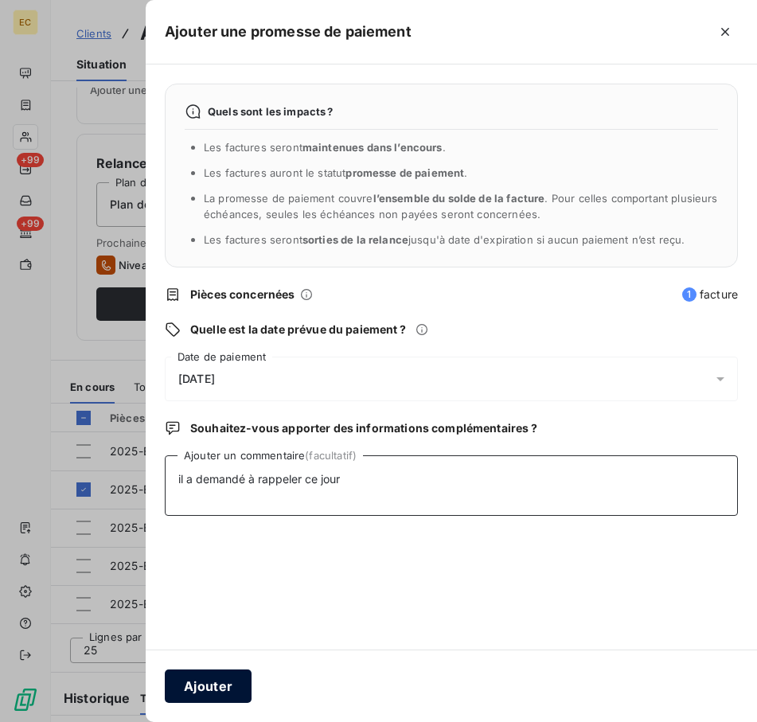
type textarea "il a demandé à rappeler ce jour"
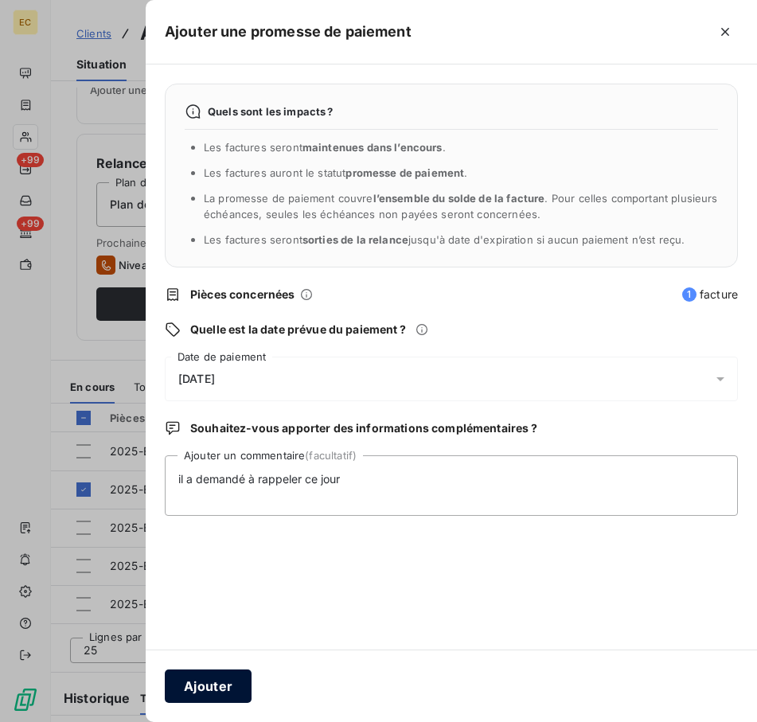
click at [220, 680] on button "Ajouter" at bounding box center [208, 686] width 87 height 33
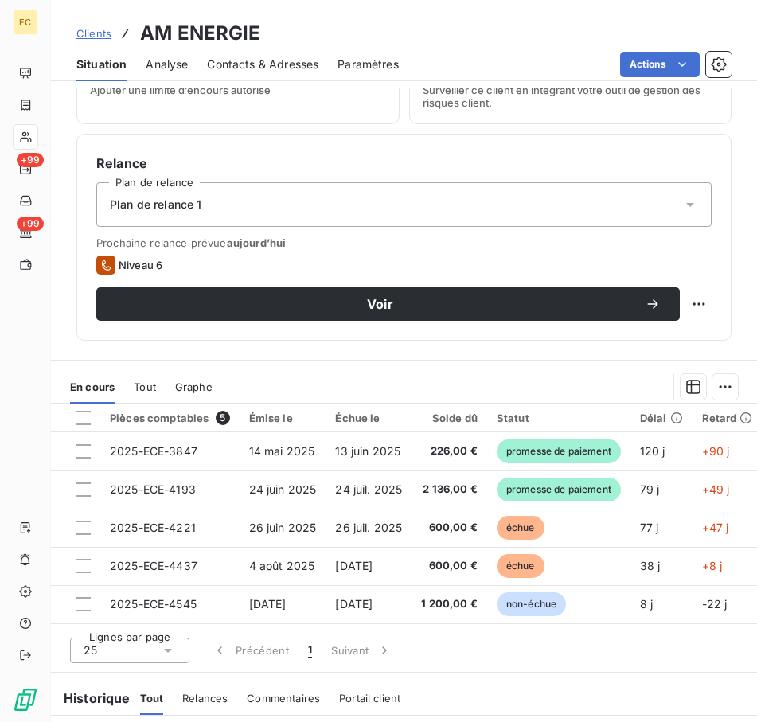
click at [636, 240] on span "Prochaine relance prévue [DATE]" at bounding box center [403, 242] width 615 height 13
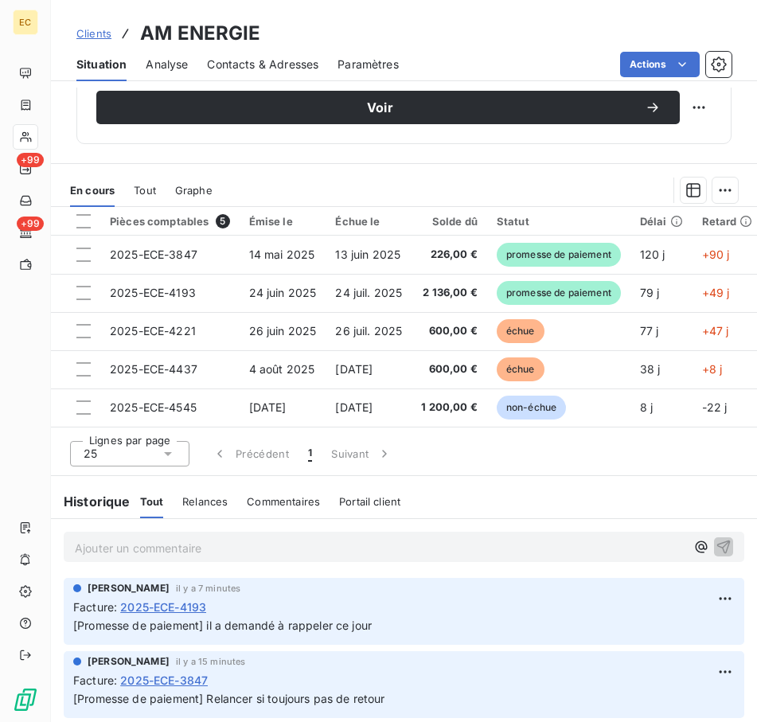
scroll to position [783, 0]
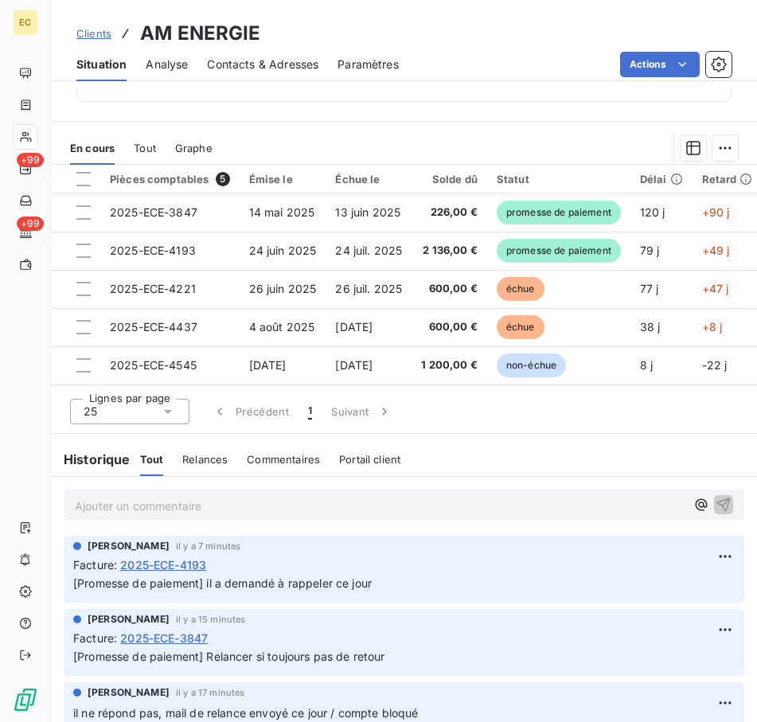
click at [92, 33] on span "Clients" at bounding box center [93, 33] width 35 height 13
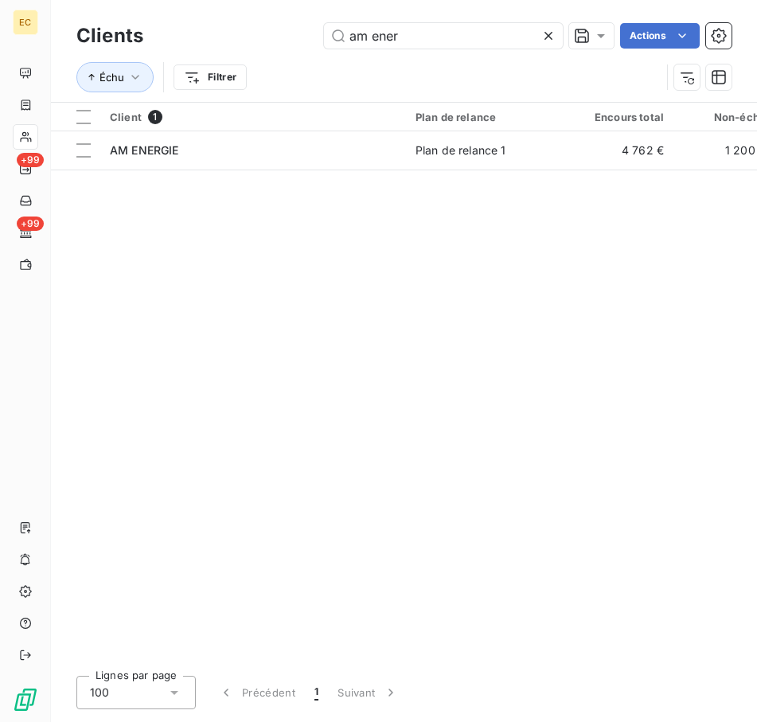
drag, startPoint x: 436, startPoint y: 29, endPoint x: 282, endPoint y: 21, distance: 154.6
click at [282, 21] on div "Clients am ener Actions" at bounding box center [403, 35] width 655 height 33
type input "eco soli"
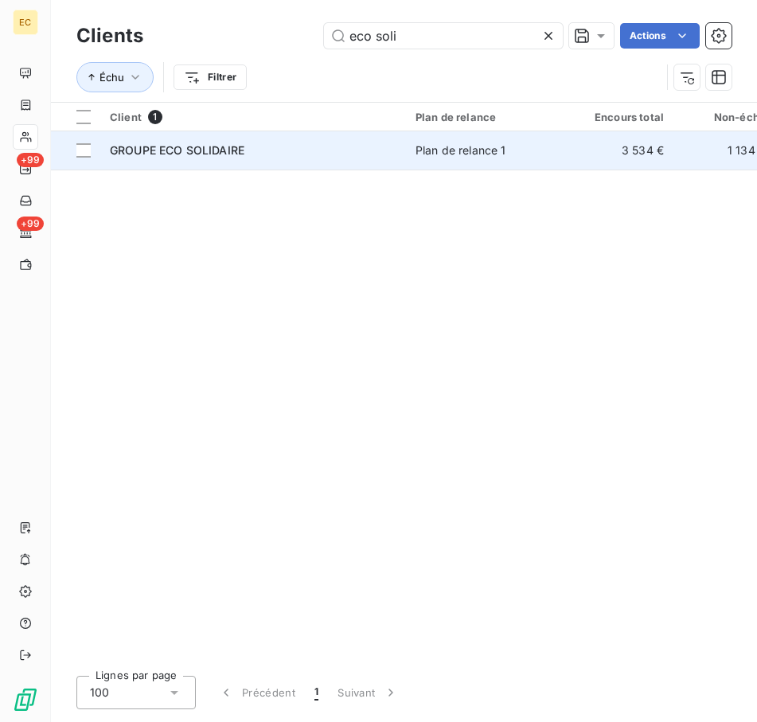
click at [222, 154] on span "GROUPE ECO SOLIDAIRE" at bounding box center [177, 150] width 135 height 14
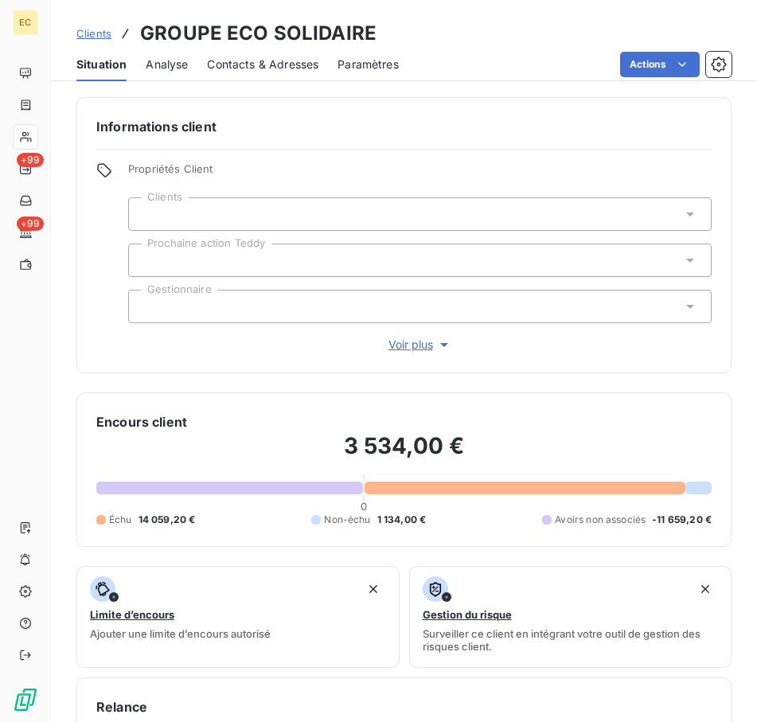
click at [93, 39] on span "Clients" at bounding box center [93, 33] width 35 height 13
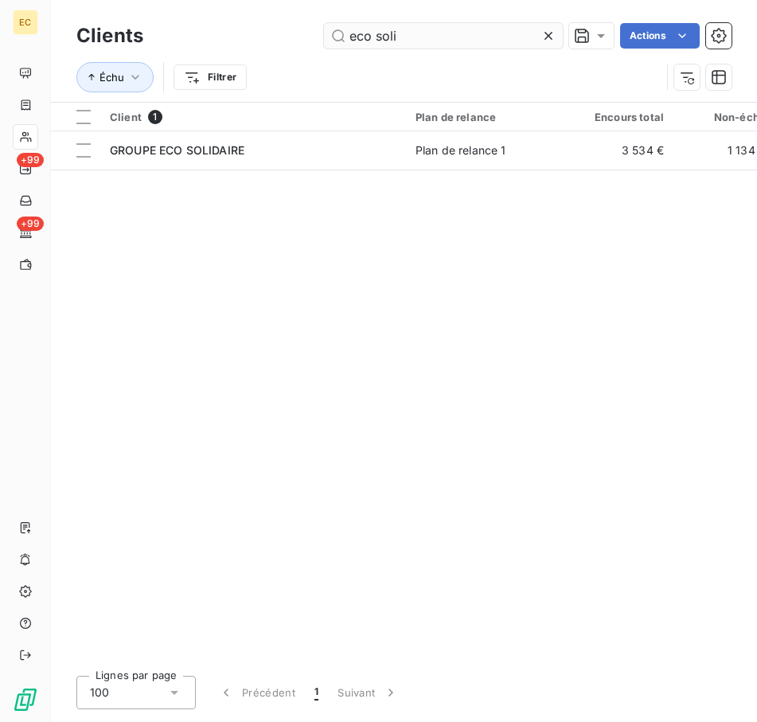
click at [374, 33] on input "eco soli" at bounding box center [443, 35] width 239 height 25
type input "ecosoli"
click at [282, 158] on td "ECOSOLIDARITE" at bounding box center [253, 150] width 306 height 38
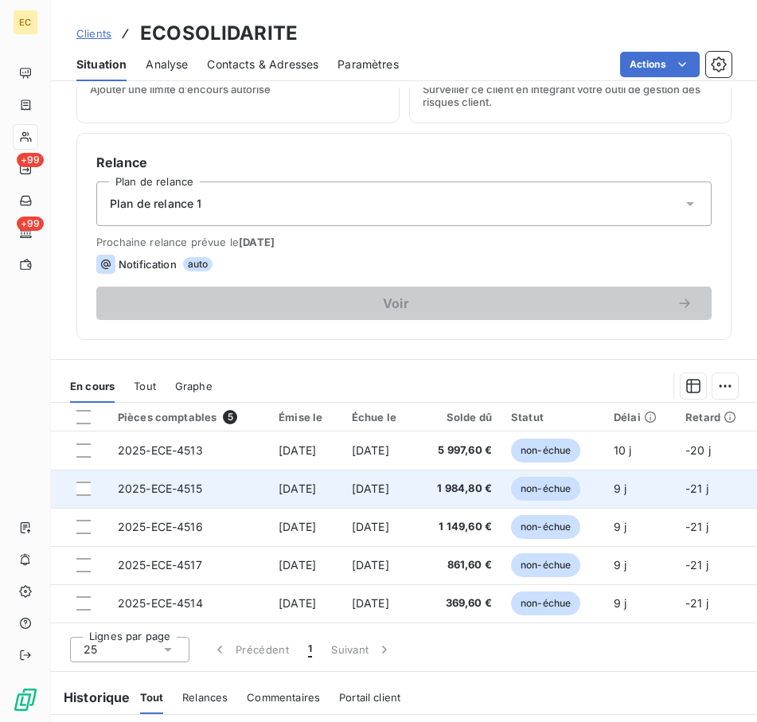
scroll to position [631, 0]
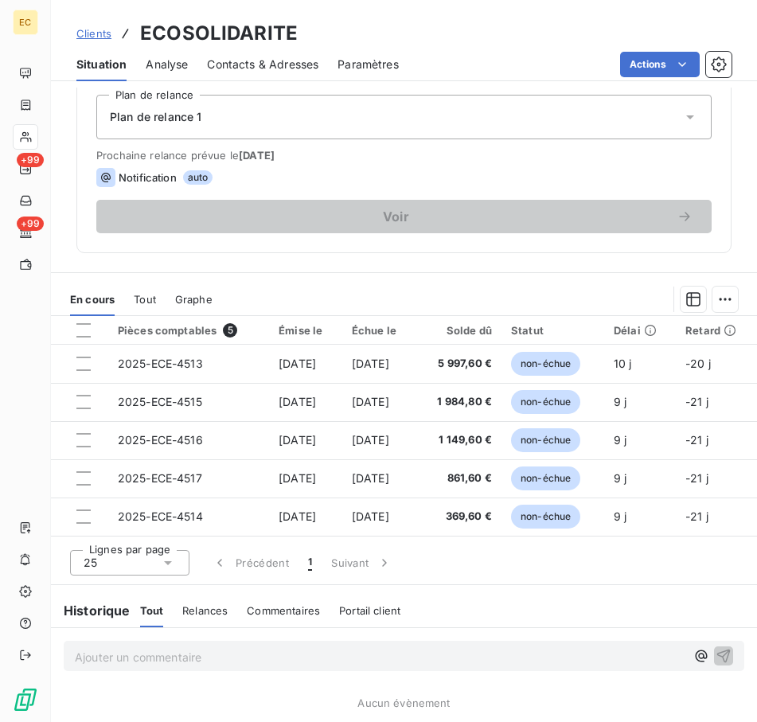
drag, startPoint x: 230, startPoint y: 649, endPoint x: 264, endPoint y: 649, distance: 34.2
click at [233, 649] on p "Ajouter un commentaire ﻿" at bounding box center [380, 657] width 611 height 20
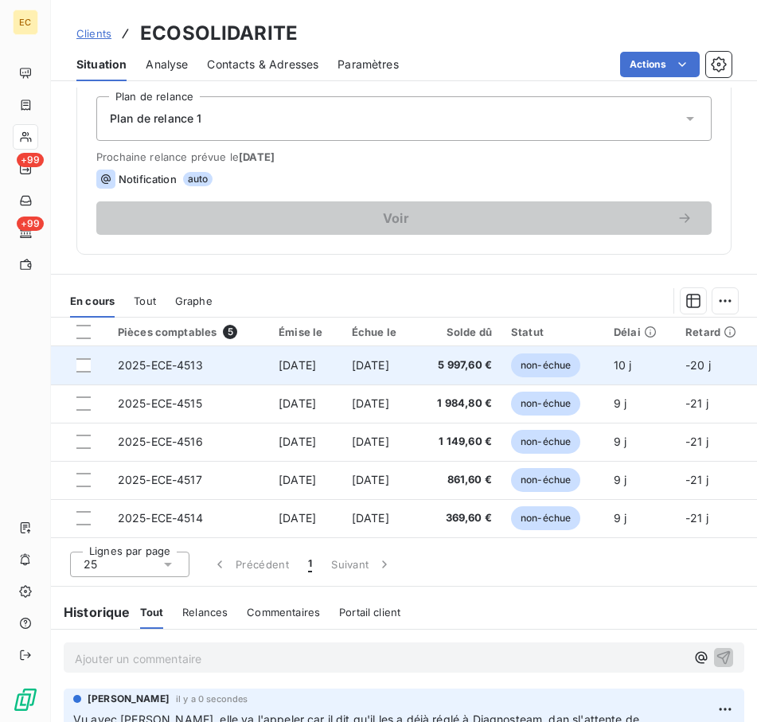
click at [84, 365] on div at bounding box center [83, 365] width 14 height 14
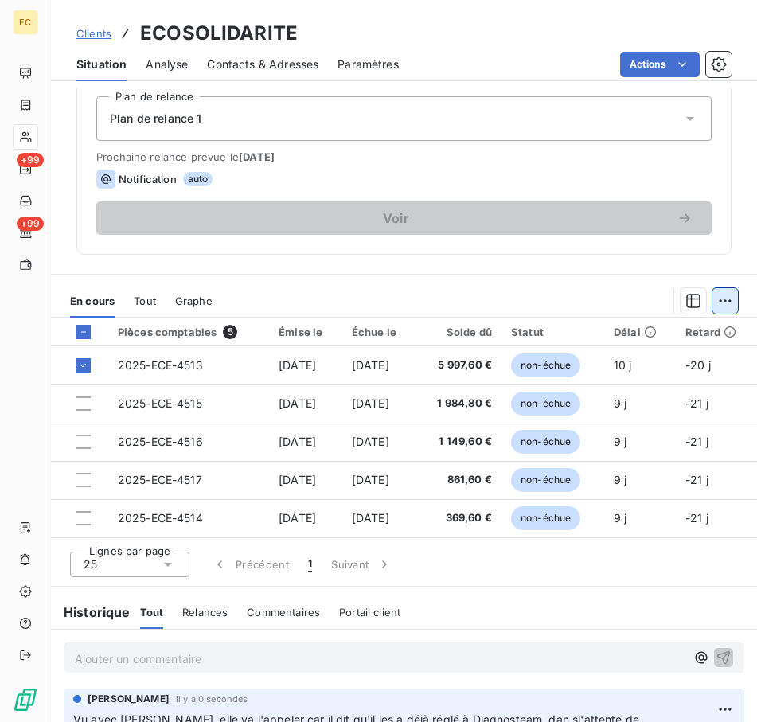
click at [709, 298] on html "EC +99 +99 Clients ECOSOLIDARITE Situation Analyse Contacts & Adresses Paramètr…" at bounding box center [378, 361] width 757 height 722
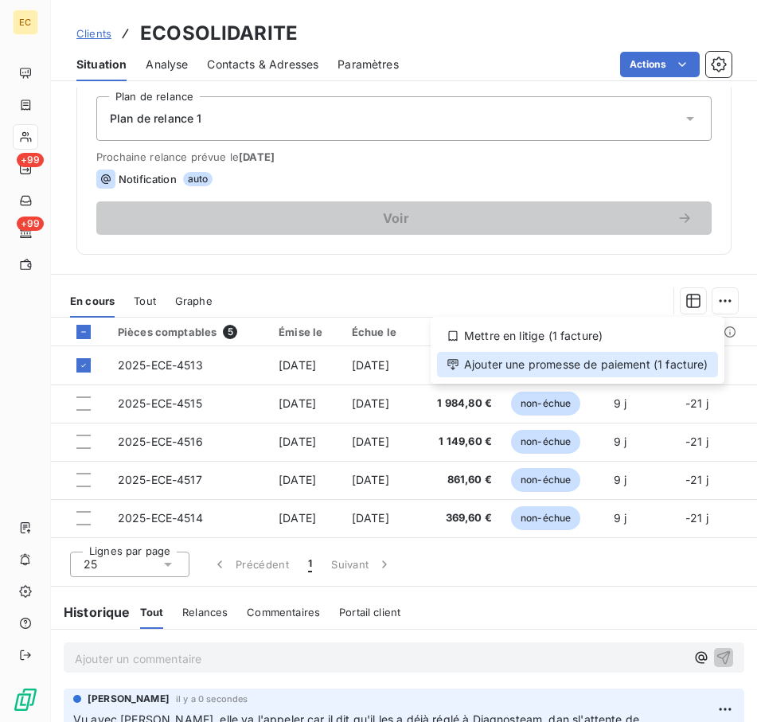
click at [635, 361] on div "Ajouter une promesse de paiement (1 facture)" at bounding box center [577, 364] width 281 height 25
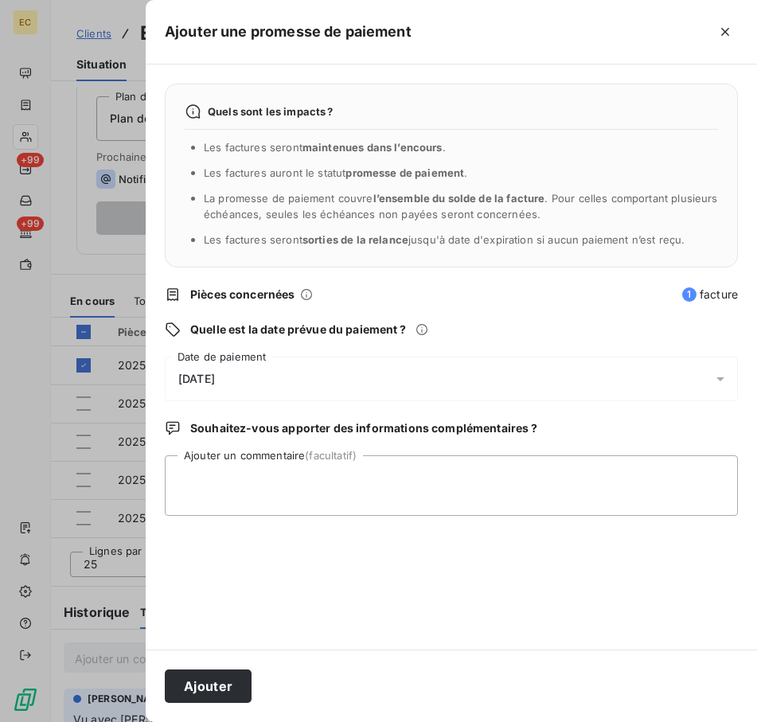
click at [232, 371] on div "[DATE]" at bounding box center [451, 379] width 573 height 45
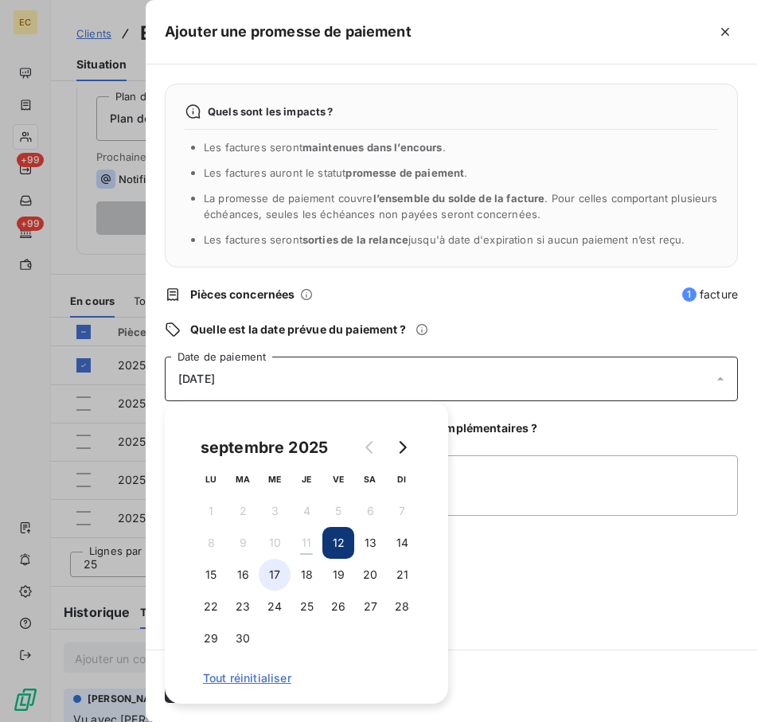
drag, startPoint x: 246, startPoint y: 573, endPoint x: 277, endPoint y: 576, distance: 31.2
click at [249, 573] on button "16" at bounding box center [243, 575] width 32 height 32
drag, startPoint x: 303, startPoint y: 573, endPoint x: 453, endPoint y: 589, distance: 151.3
click at [303, 573] on button "18" at bounding box center [307, 575] width 32 height 32
drag, startPoint x: 517, startPoint y: 588, endPoint x: 287, endPoint y: 694, distance: 253.6
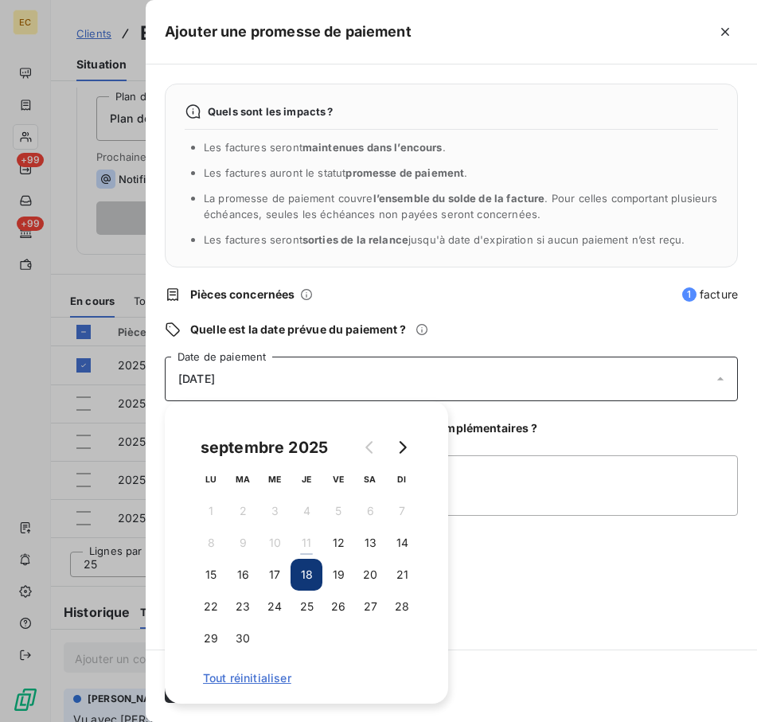
click at [510, 589] on div "Quels sont les impacts ? Les factures seront maintenues dans l’encours . Les fa…" at bounding box center [451, 356] width 611 height 585
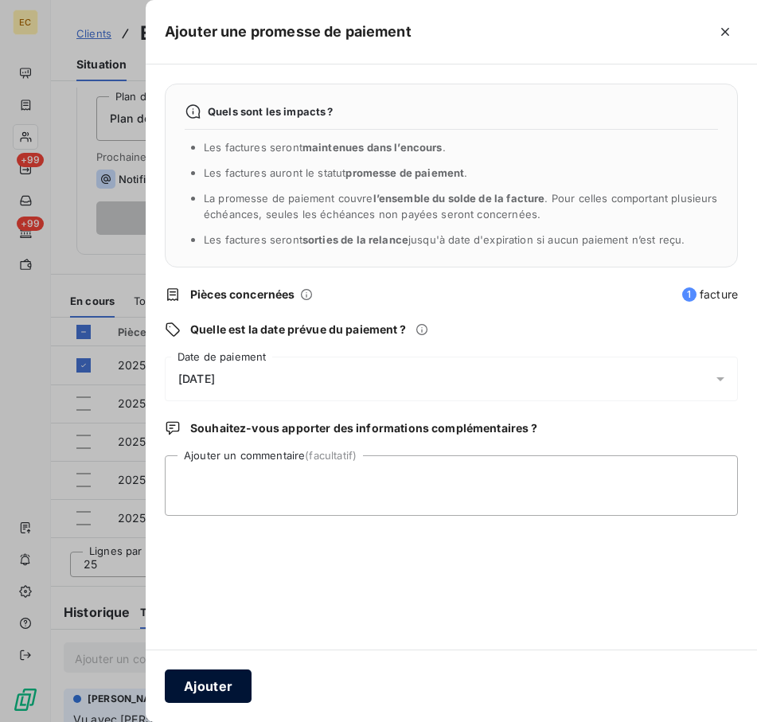
click at [208, 686] on button "Ajouter" at bounding box center [208, 686] width 87 height 33
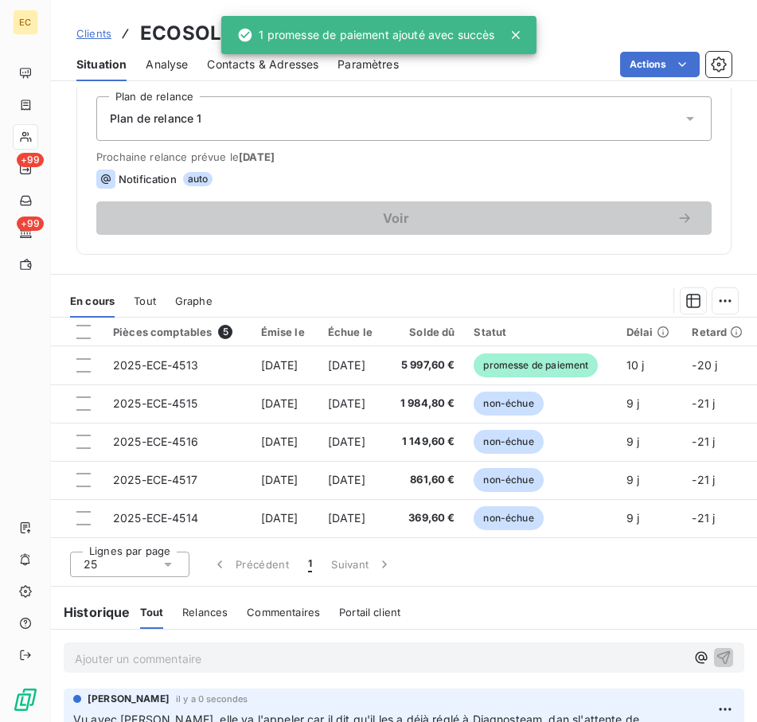
click at [91, 33] on span "Clients" at bounding box center [93, 33] width 35 height 13
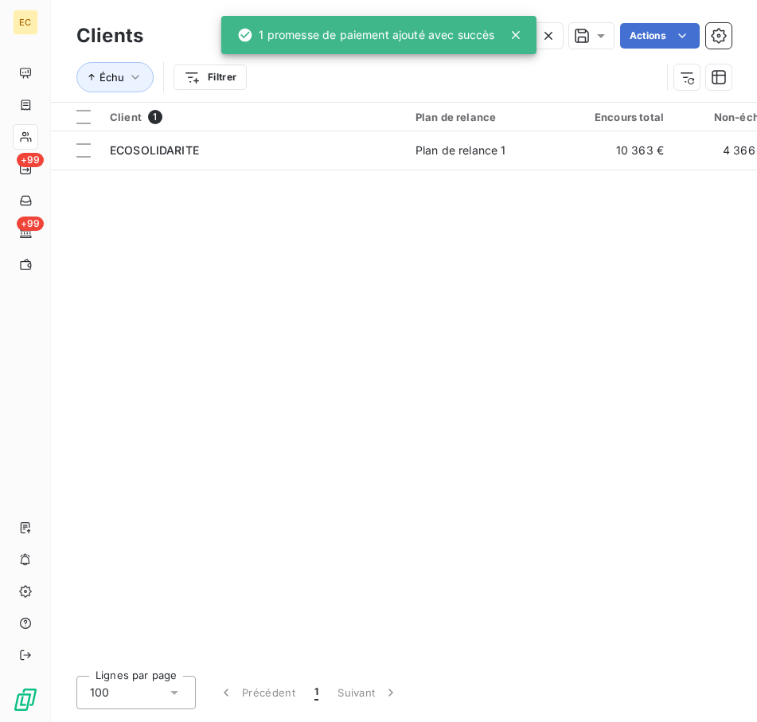
drag, startPoint x: 551, startPoint y: 30, endPoint x: 489, endPoint y: 39, distance: 62.7
click at [550, 31] on icon at bounding box center [549, 36] width 16 height 16
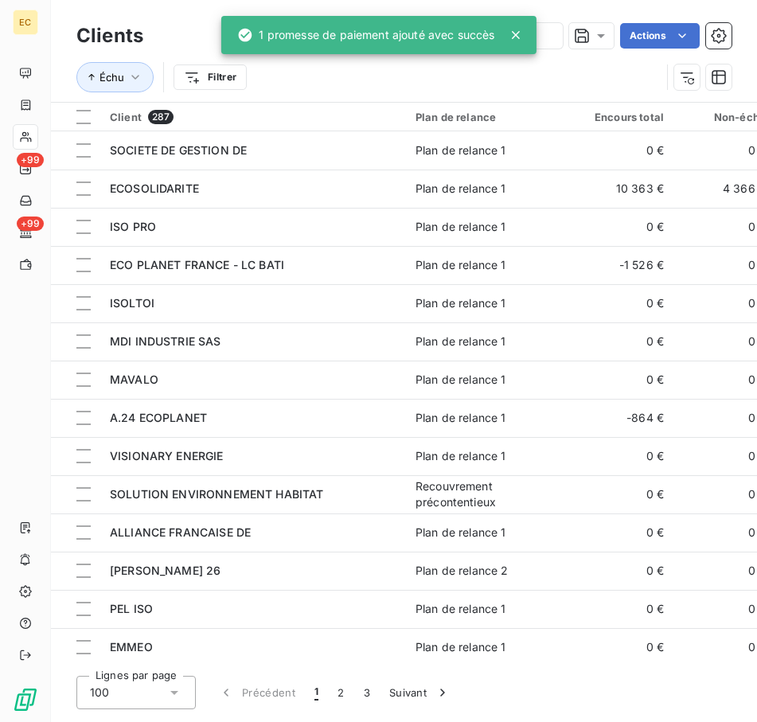
click at [517, 35] on icon at bounding box center [516, 35] width 8 height 8
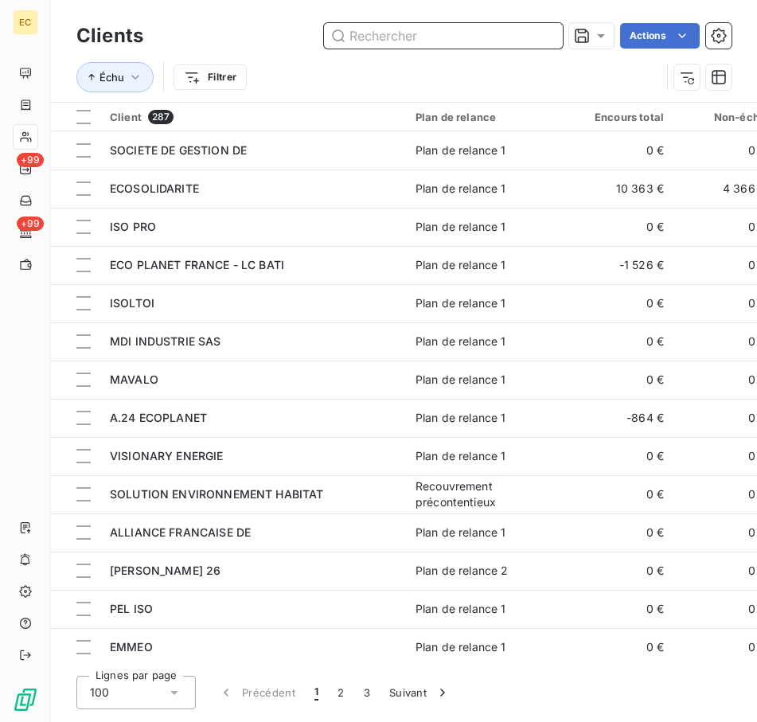
click at [442, 30] on input "text" at bounding box center [443, 35] width 239 height 25
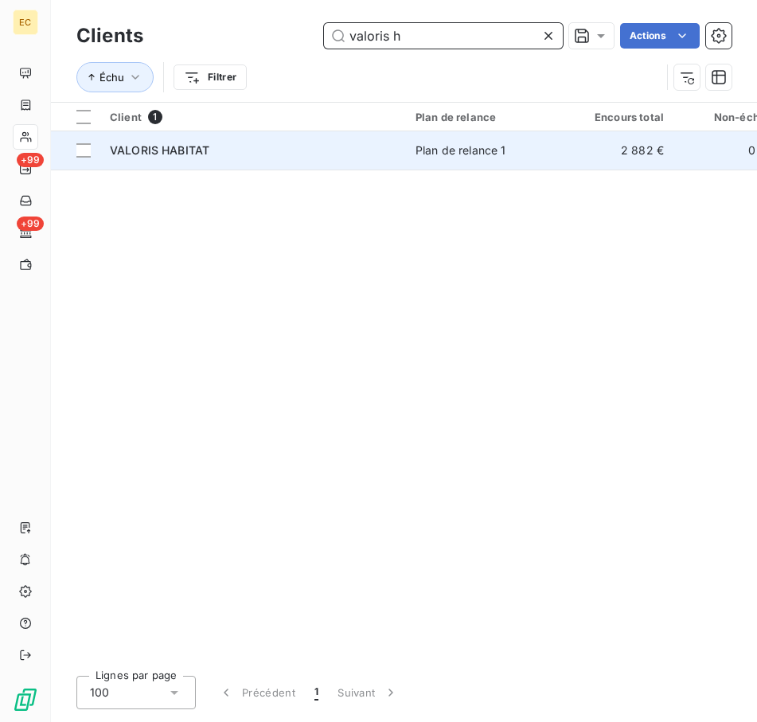
type input "valoris h"
click at [243, 131] on td "VALORIS HABITAT" at bounding box center [253, 150] width 306 height 38
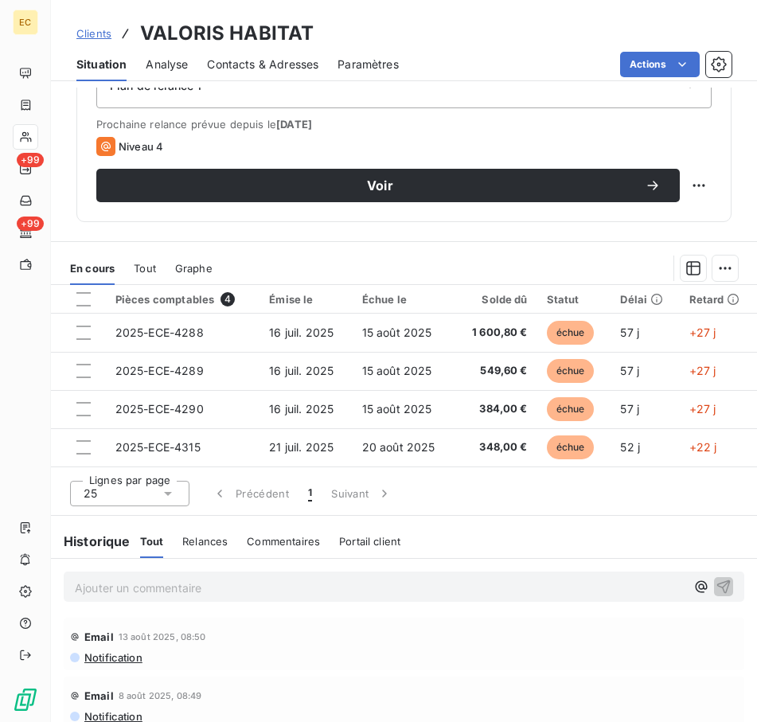
scroll to position [673, 0]
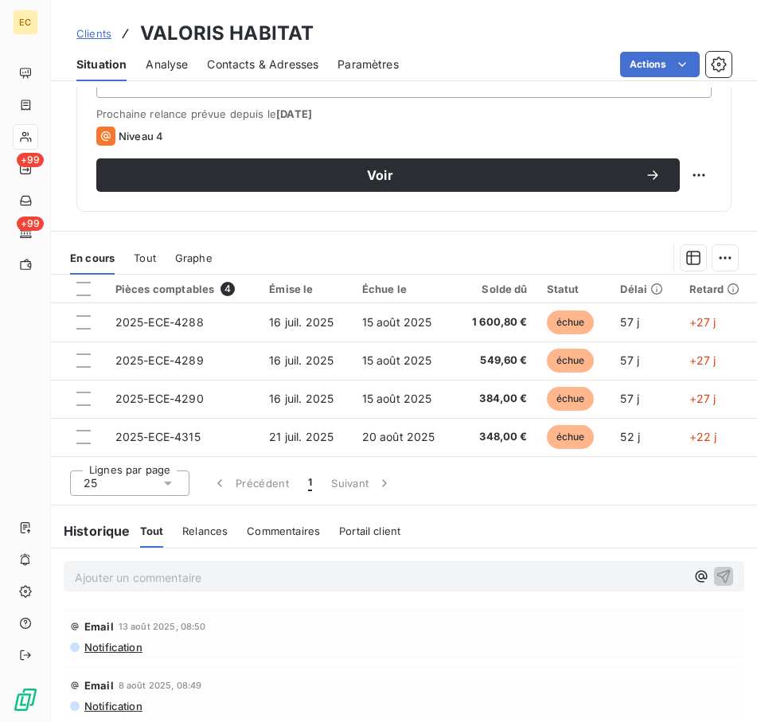
click at [213, 584] on p "Ajouter un commentaire ﻿" at bounding box center [380, 578] width 611 height 20
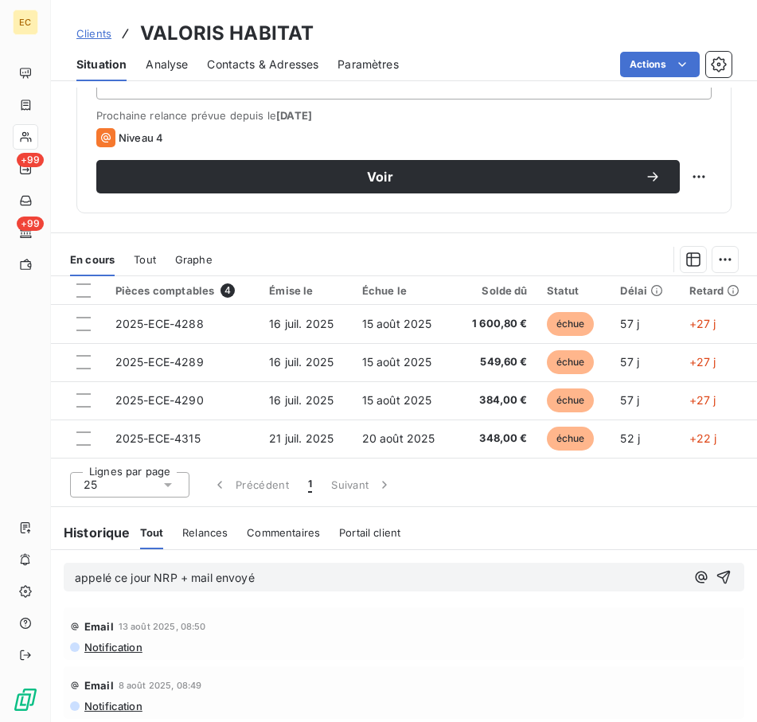
click at [311, 578] on p "appelé ce jour NRP + mail envoyé" at bounding box center [380, 578] width 611 height 18
click at [343, 568] on div "appelé ce jour NRP + mail envoyé et il m'a dit" at bounding box center [380, 578] width 611 height 20
drag, startPoint x: 348, startPoint y: 579, endPoint x: 288, endPoint y: 588, distance: 60.5
click at [335, 578] on p "appelé ce jour NRP + mail envoyé et il m'a dit" at bounding box center [380, 578] width 611 height 18
click at [271, 573] on span "appelé ce jour NRP + mail envoyé et il m'a dit" at bounding box center [196, 578] width 242 height 14
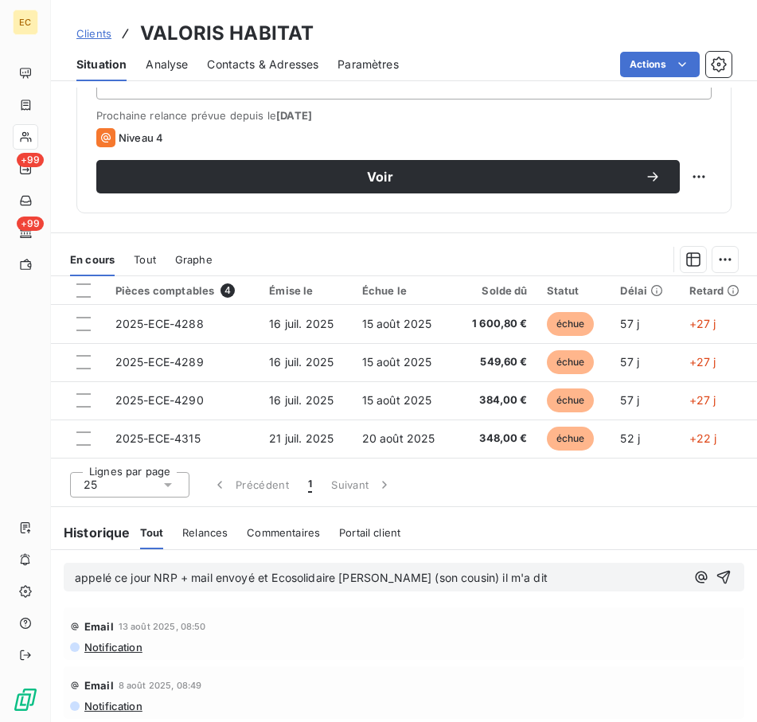
click at [562, 572] on p "appelé ce jour NRP + mail envoyé et Ecosolidaire [PERSON_NAME] (son cousin) il …" at bounding box center [380, 578] width 611 height 18
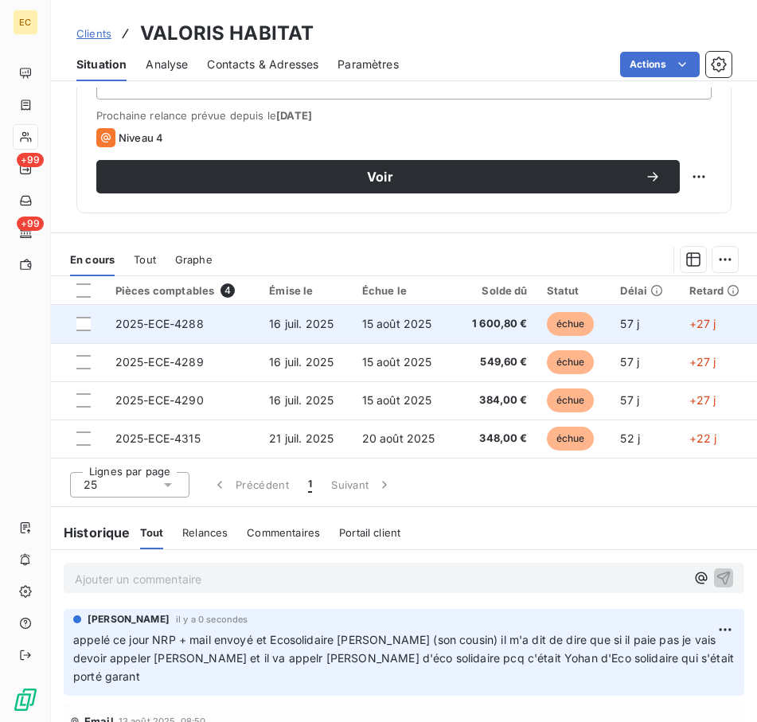
click at [91, 326] on div at bounding box center [86, 324] width 20 height 14
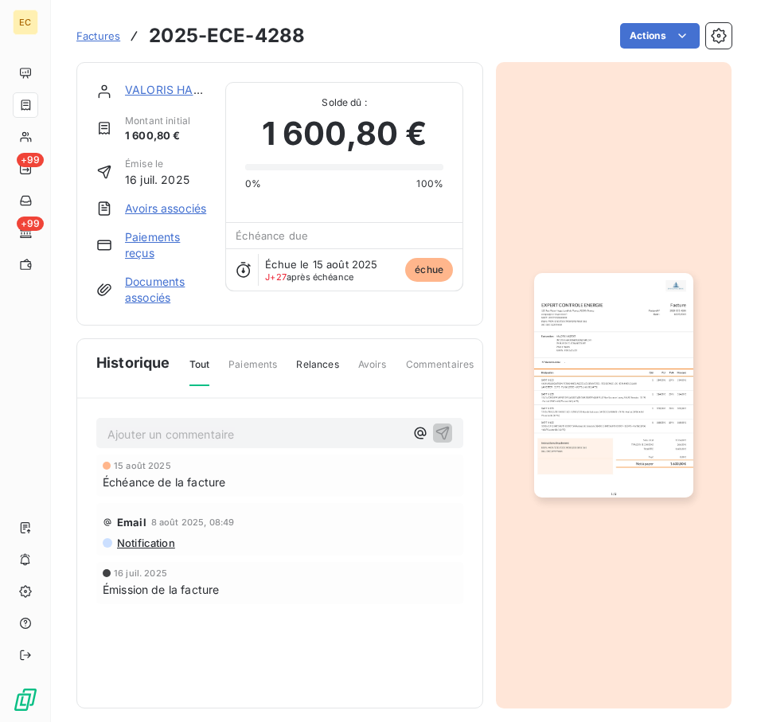
click at [143, 84] on link "VALORIS HABITAT" at bounding box center [175, 90] width 100 height 14
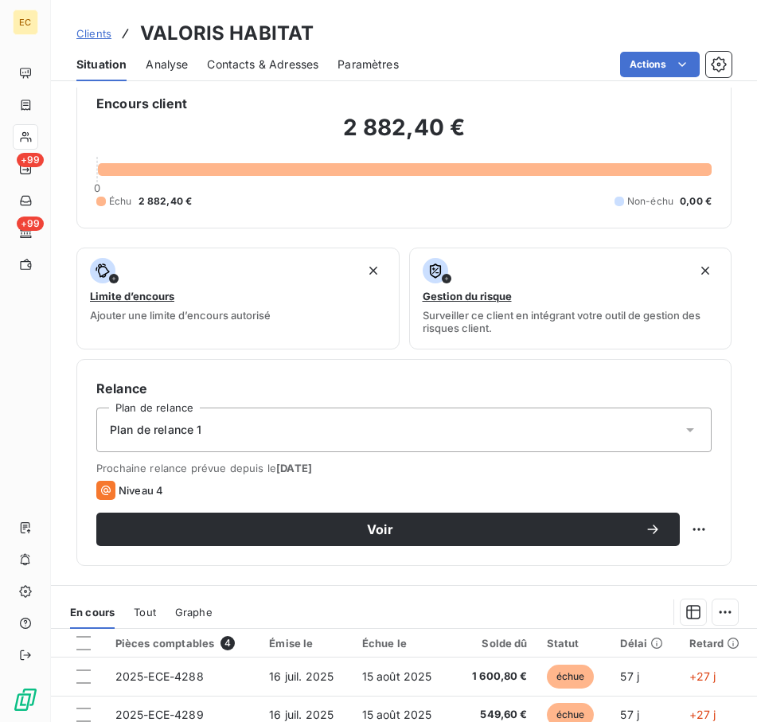
scroll to position [557, 0]
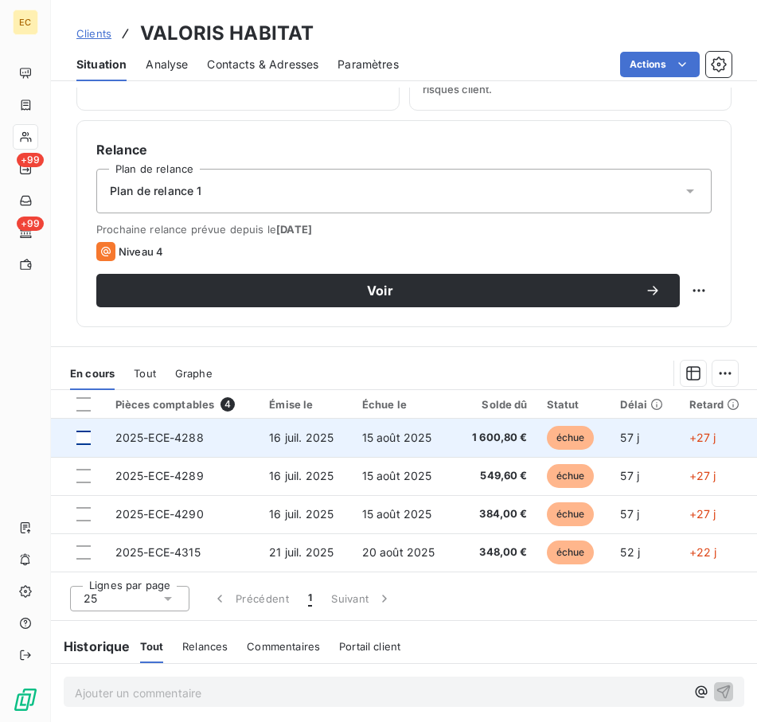
click at [80, 439] on div at bounding box center [83, 438] width 14 height 14
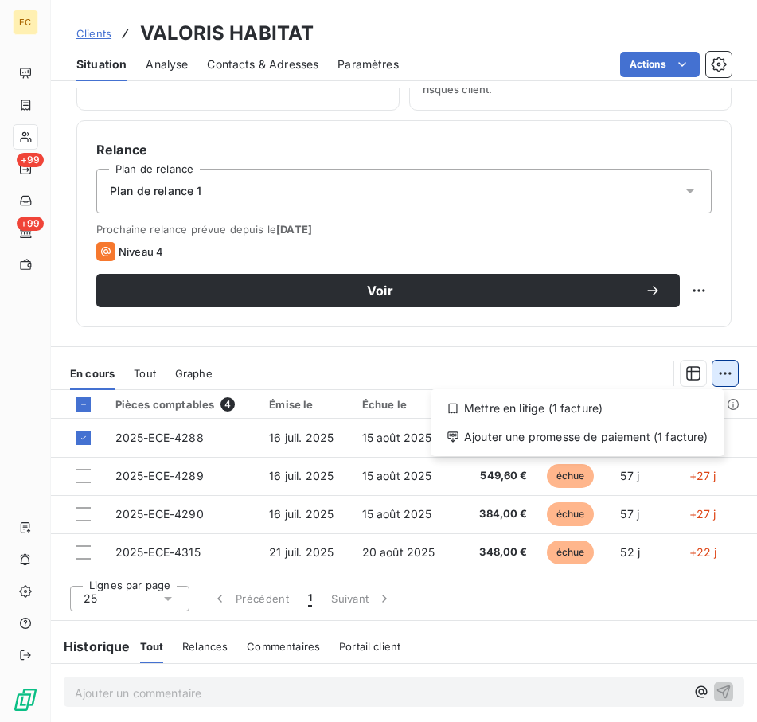
click at [713, 369] on html "EC +99 +99 Clients VALORIS HABITAT Situation Analyse Contacts & Adresses Paramè…" at bounding box center [378, 361] width 757 height 722
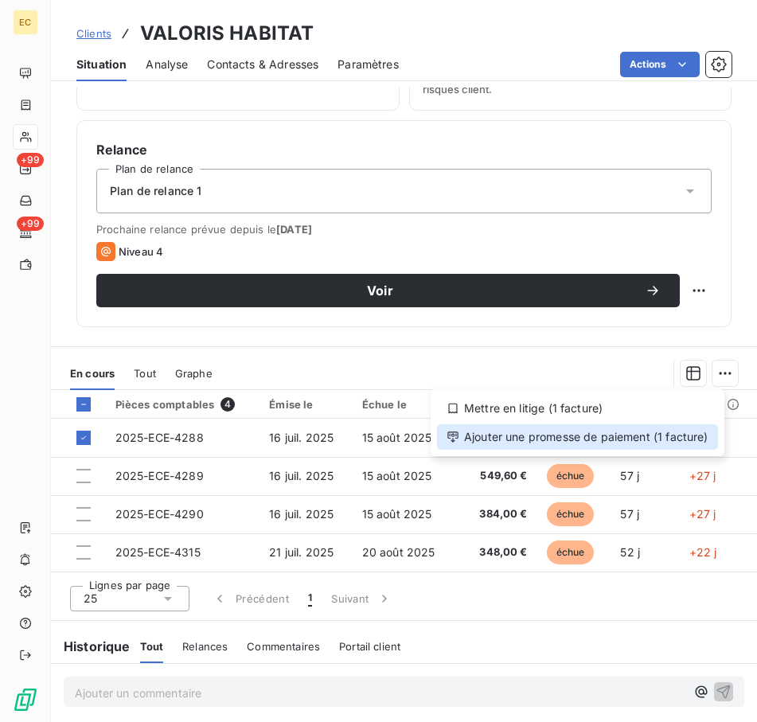
click at [635, 432] on div "Ajouter une promesse de paiement (1 facture)" at bounding box center [577, 436] width 281 height 25
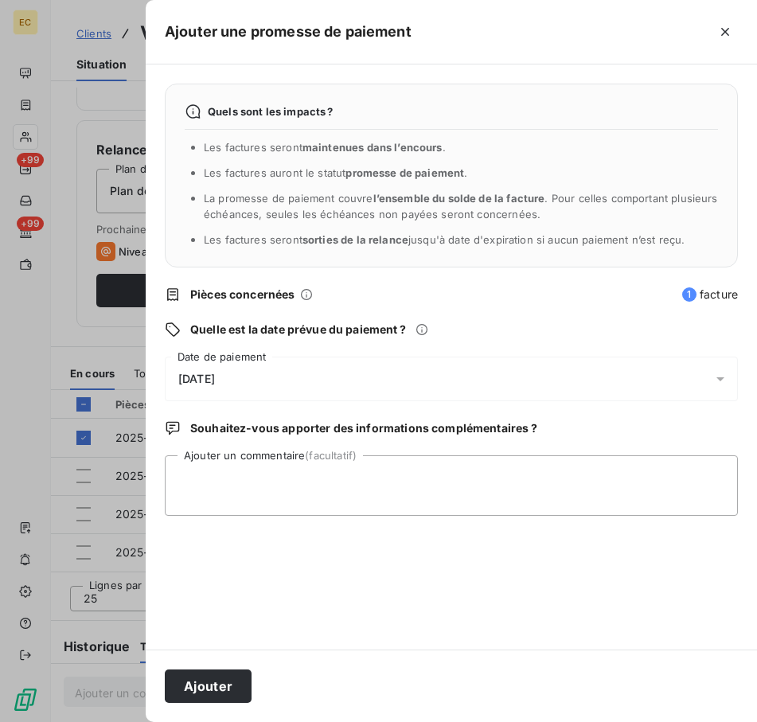
click at [291, 384] on div "[DATE]" at bounding box center [451, 379] width 573 height 45
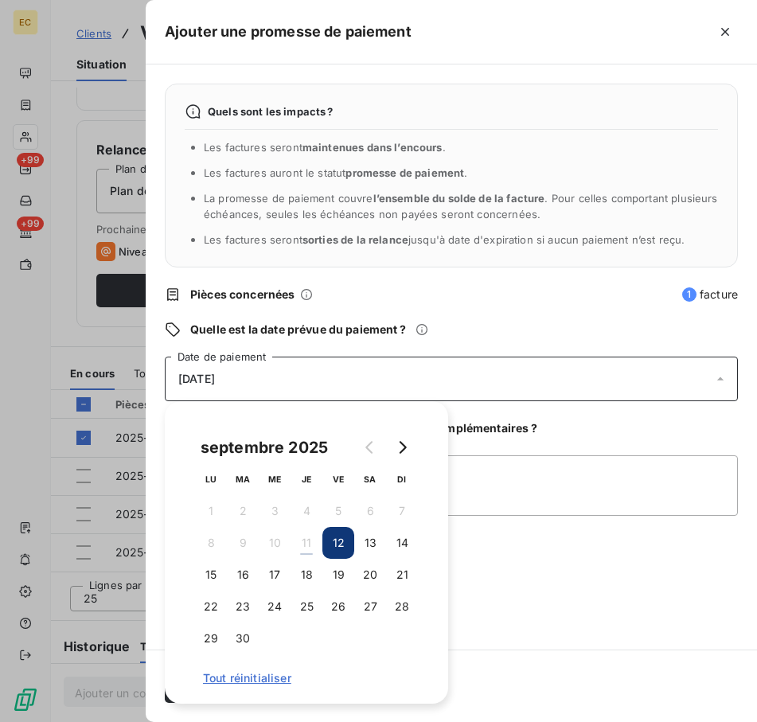
drag, startPoint x: 305, startPoint y: 579, endPoint x: 463, endPoint y: 519, distance: 168.6
click at [306, 578] on button "18" at bounding box center [307, 575] width 32 height 32
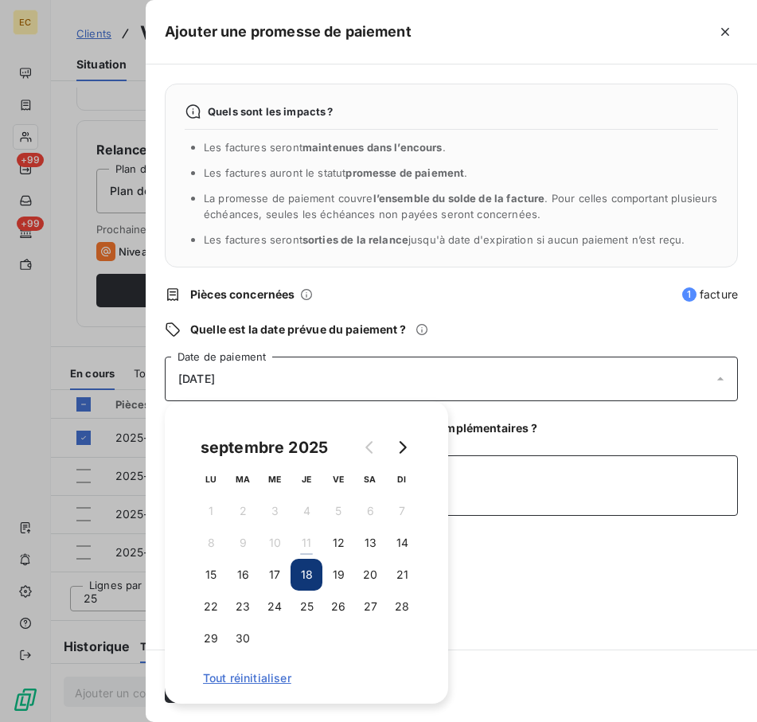
click at [508, 499] on textarea "Ajouter un commentaire (facultatif)" at bounding box center [451, 485] width 573 height 61
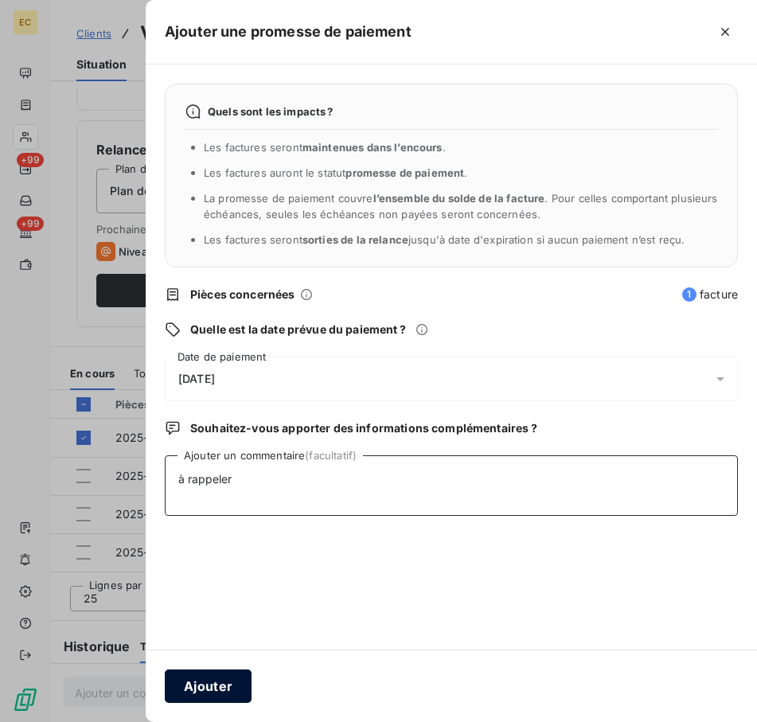
type textarea "à rappeler"
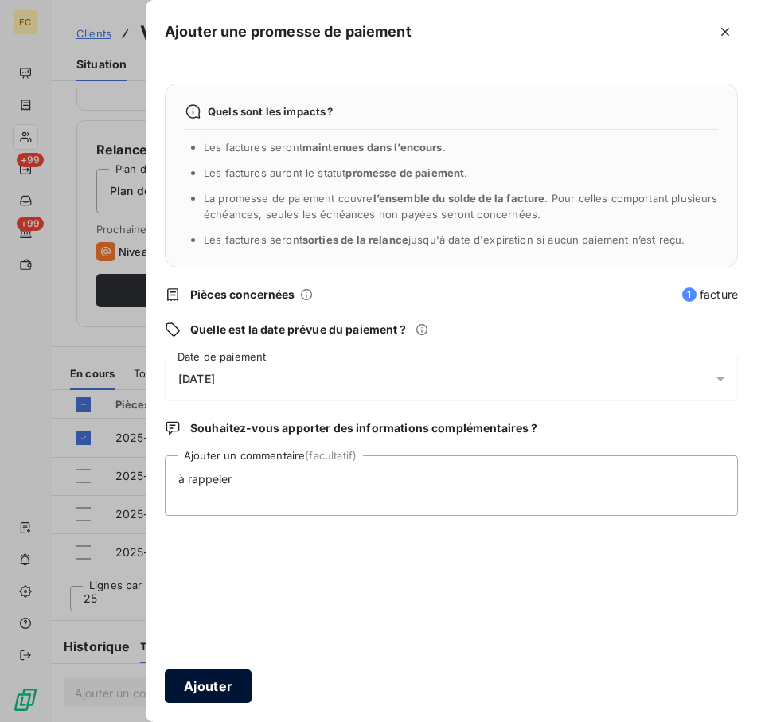
click at [207, 685] on button "Ajouter" at bounding box center [208, 686] width 87 height 33
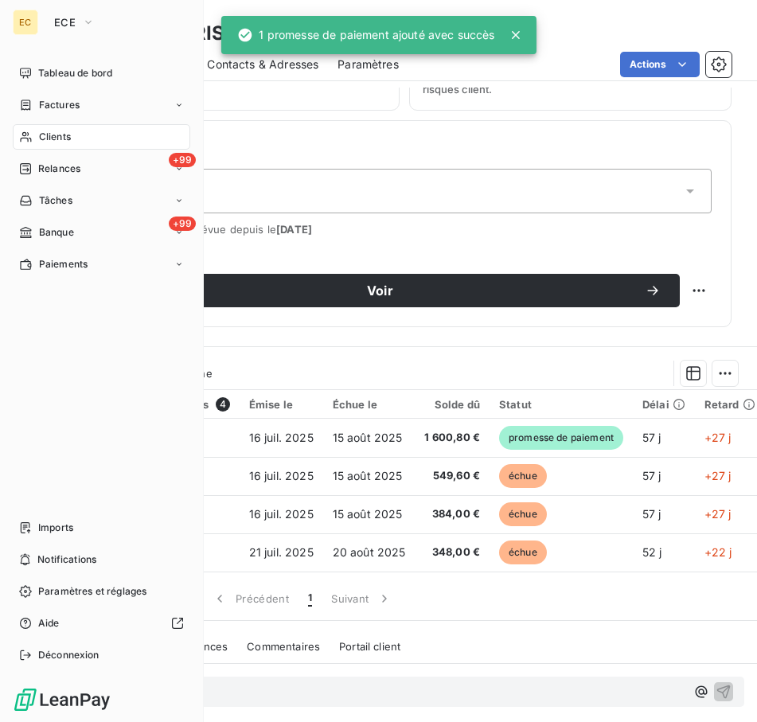
click at [84, 139] on div "Clients" at bounding box center [102, 136] width 178 height 25
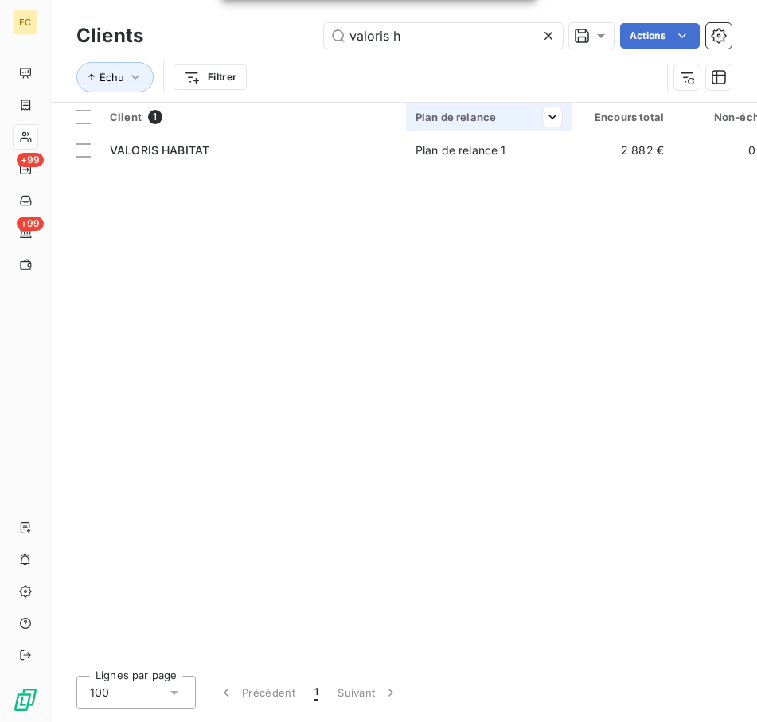
drag, startPoint x: 552, startPoint y: 33, endPoint x: 464, endPoint y: 120, distance: 123.9
click at [550, 33] on icon at bounding box center [549, 36] width 16 height 16
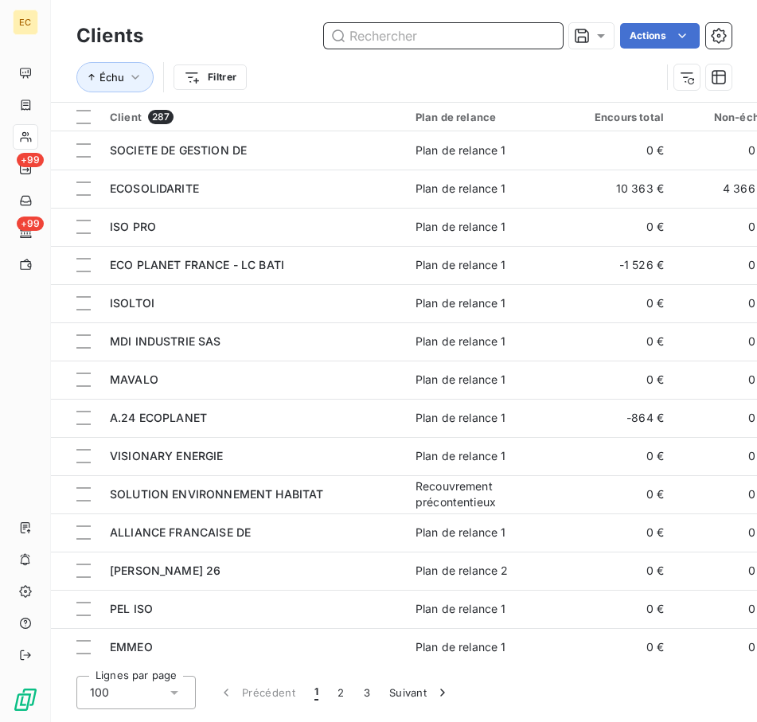
click at [420, 33] on input "text" at bounding box center [443, 35] width 239 height 25
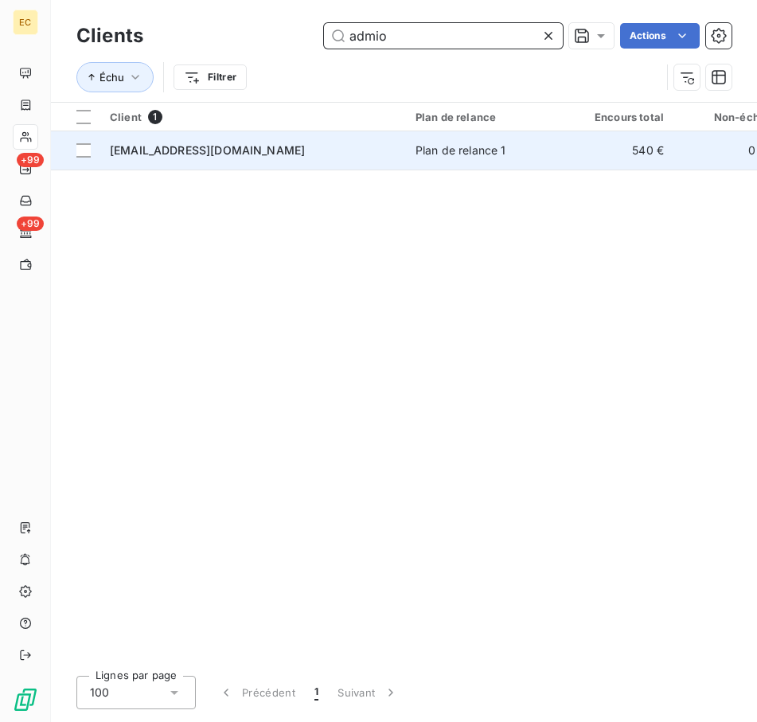
type input "admio"
click at [248, 135] on td "[EMAIL_ADDRESS][DOMAIN_NAME]" at bounding box center [253, 150] width 306 height 38
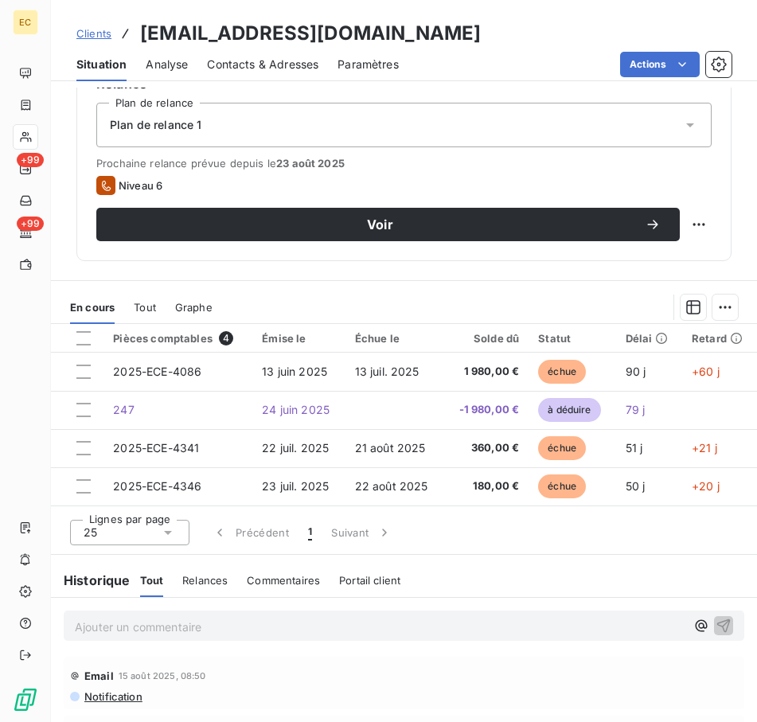
scroll to position [637, 0]
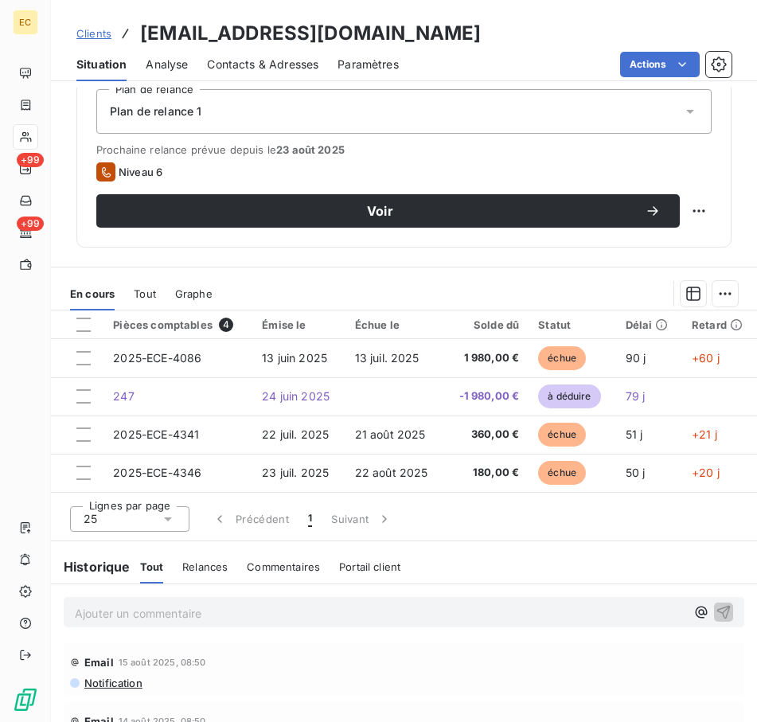
click at [331, 604] on p "Ajouter un commentaire ﻿" at bounding box center [380, 613] width 611 height 20
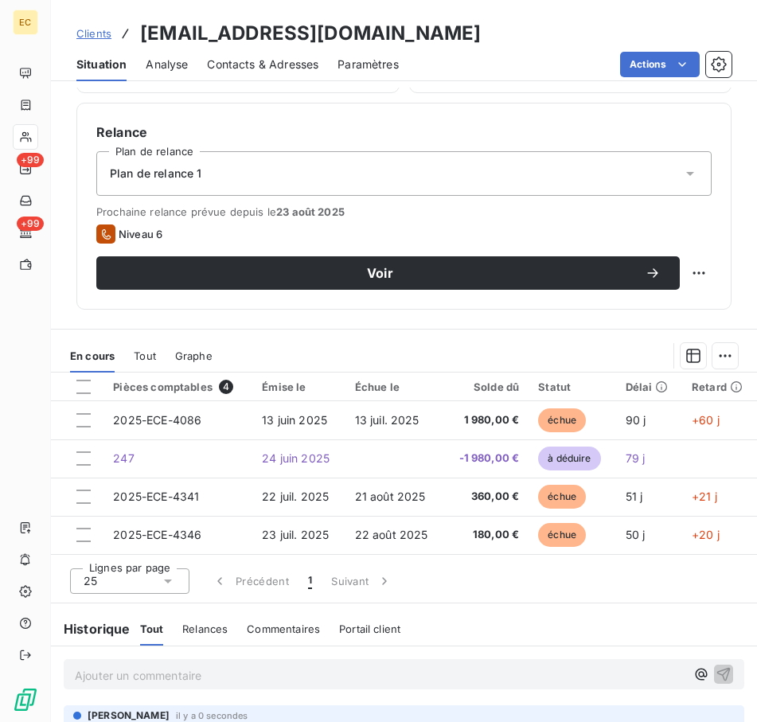
scroll to position [717, 0]
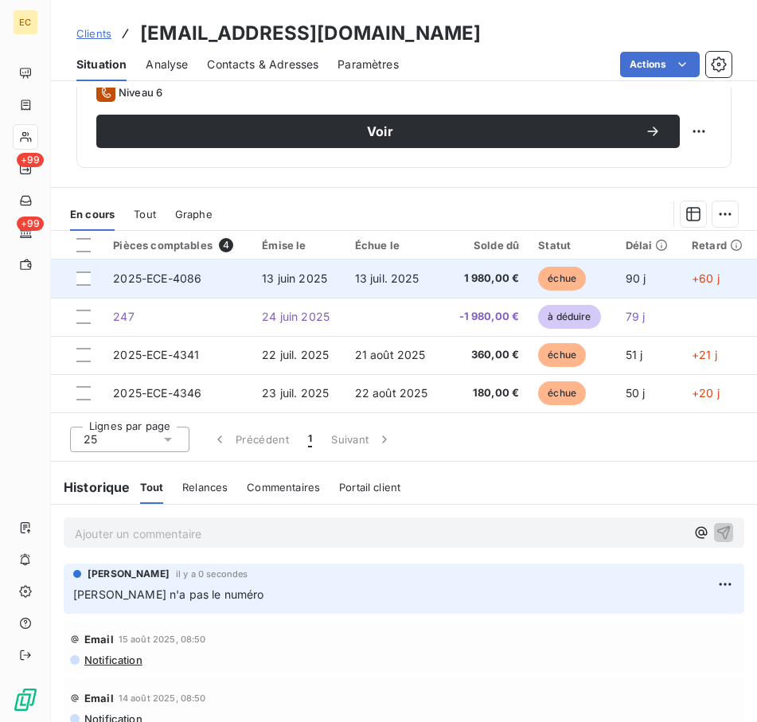
click at [295, 280] on span "13 juin 2025" at bounding box center [294, 278] width 65 height 14
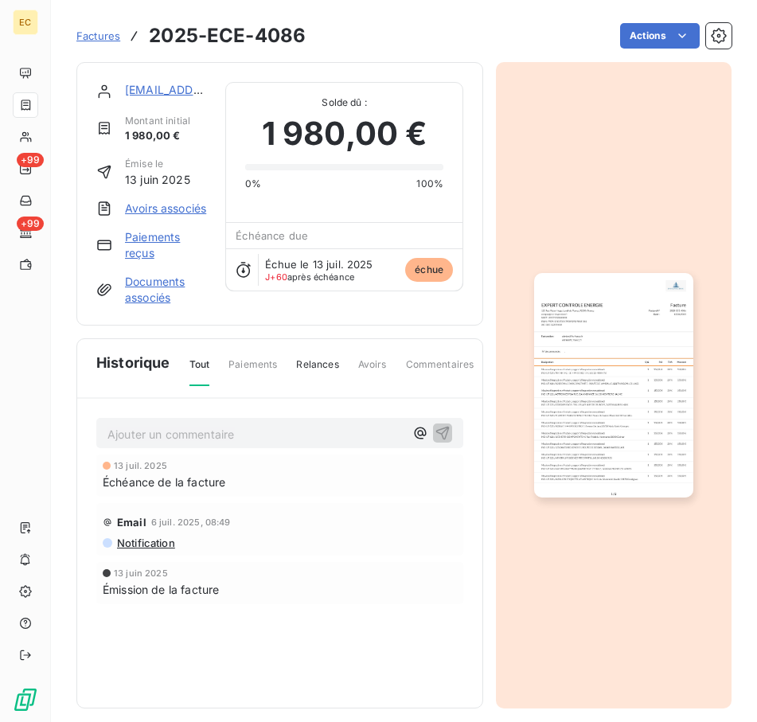
click at [145, 210] on link "Avoirs associés" at bounding box center [165, 209] width 81 height 16
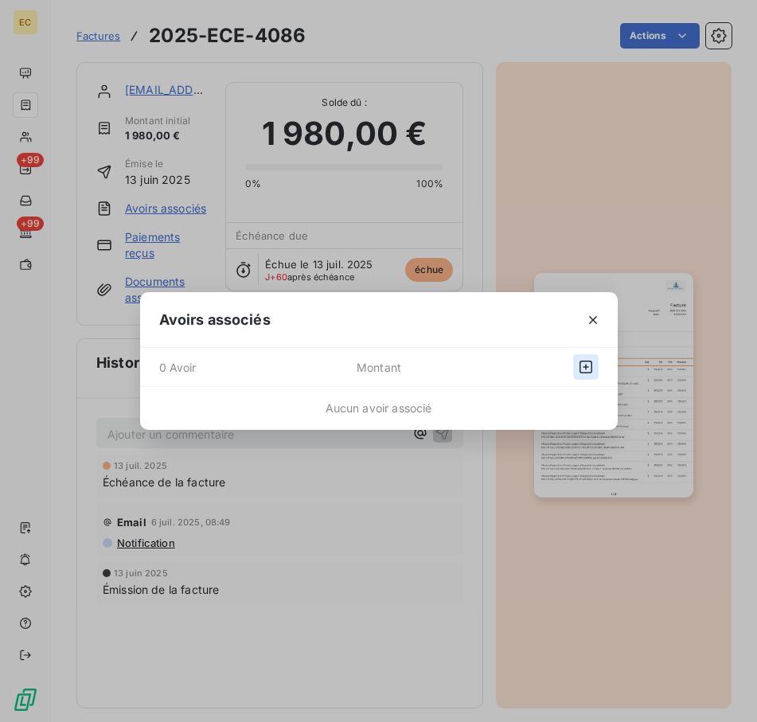
click at [580, 365] on icon "button" at bounding box center [586, 367] width 13 height 13
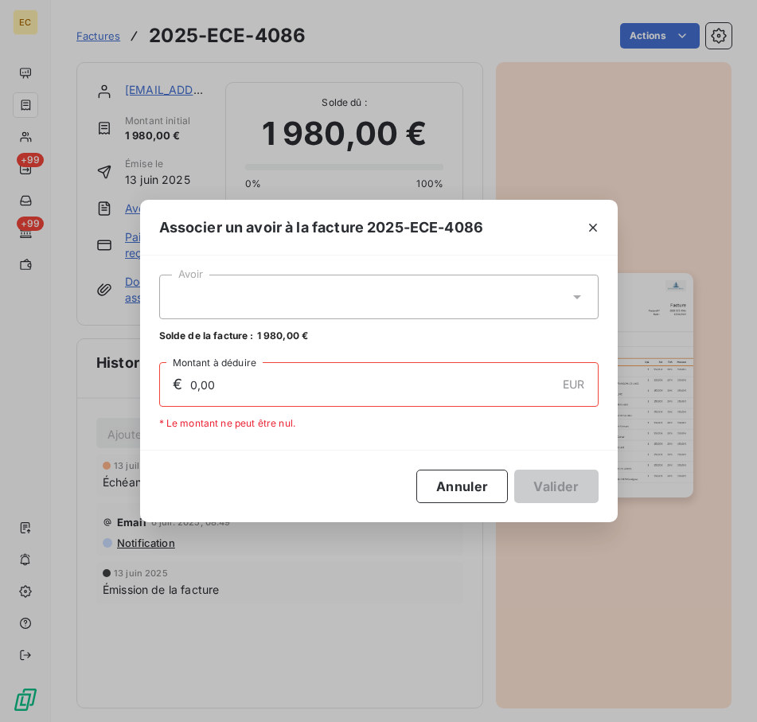
drag, startPoint x: 304, startPoint y: 313, endPoint x: 297, endPoint y: 318, distance: 8.6
click at [302, 314] on div at bounding box center [378, 297] width 439 height 45
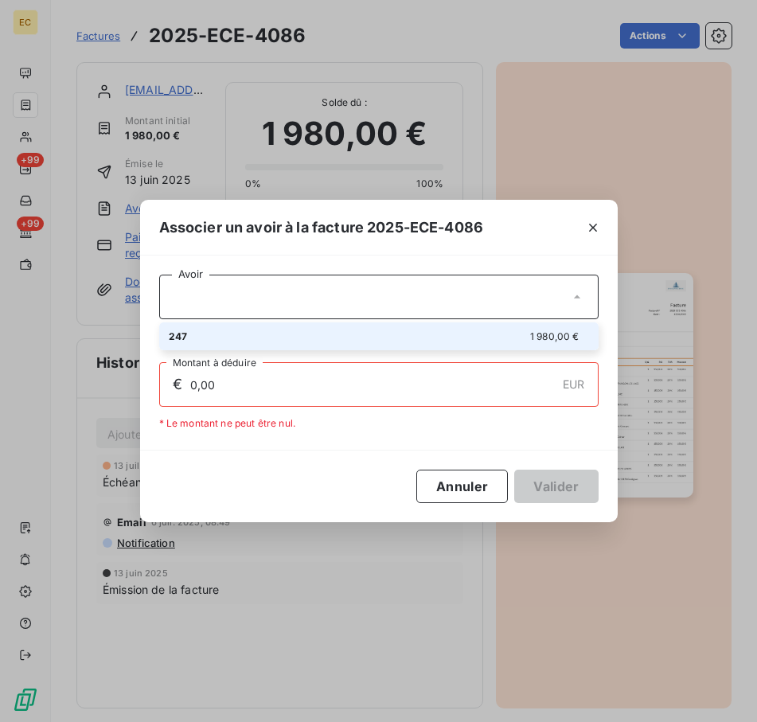
drag, startPoint x: 233, startPoint y: 330, endPoint x: 243, endPoint y: 338, distance: 12.4
click at [236, 332] on div "247 1 980,00 €" at bounding box center [379, 336] width 420 height 15
type input "1 980,00"
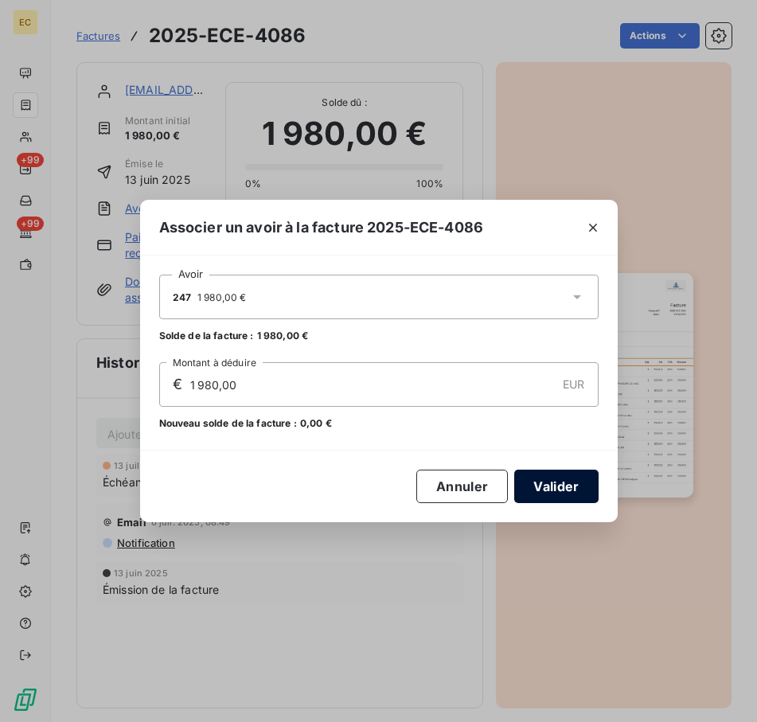
click at [543, 476] on button "Valider" at bounding box center [556, 486] width 84 height 33
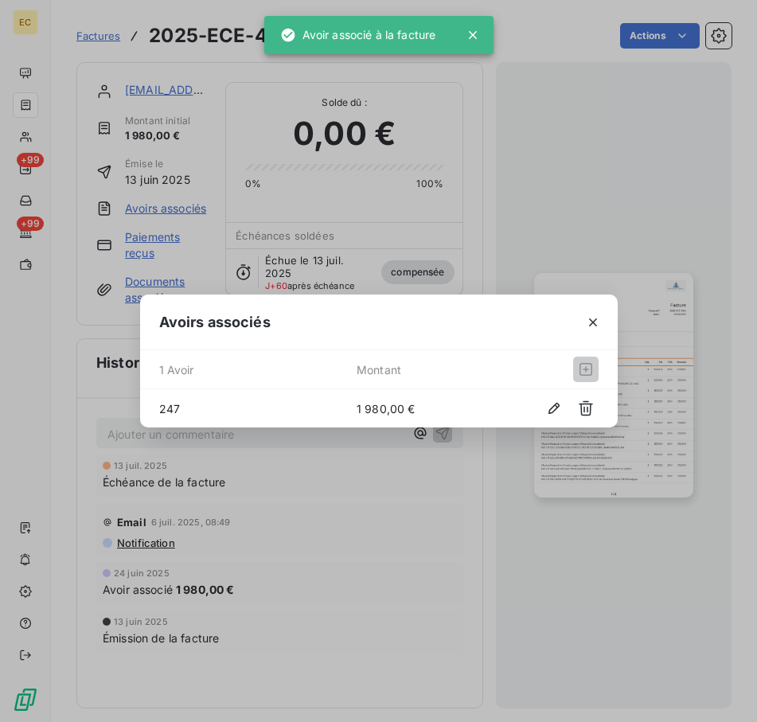
drag, startPoint x: 602, startPoint y: 318, endPoint x: 592, endPoint y: 317, distance: 9.7
click at [602, 318] on button "button" at bounding box center [592, 322] width 25 height 25
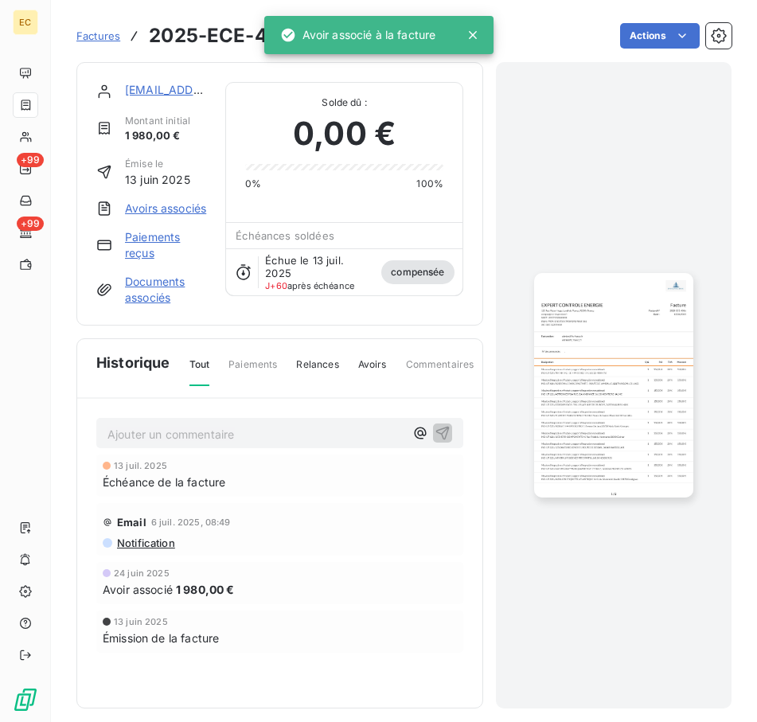
drag, startPoint x: 97, startPoint y: 34, endPoint x: 111, endPoint y: 46, distance: 18.1
click at [97, 33] on span "Factures" at bounding box center [98, 35] width 44 height 13
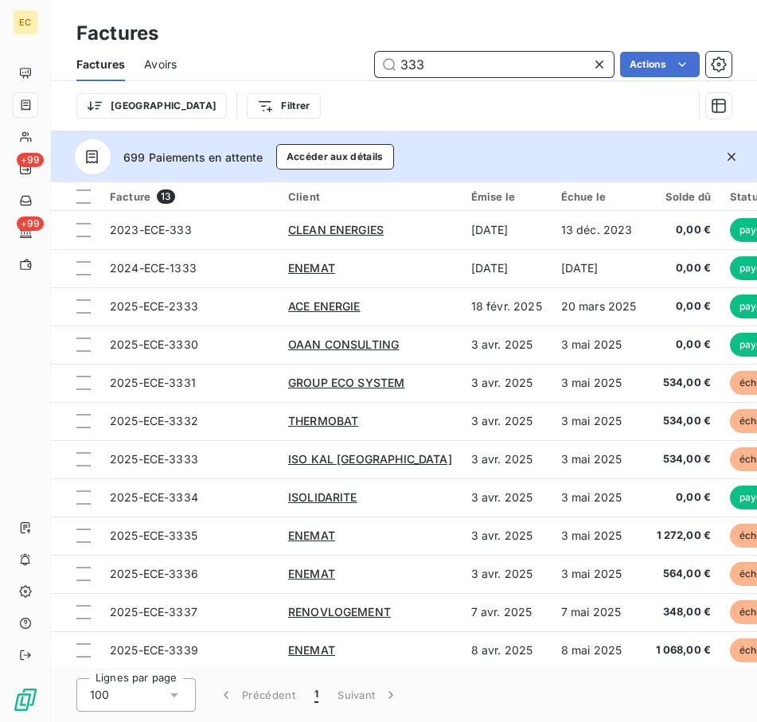
drag, startPoint x: 472, startPoint y: 56, endPoint x: 355, endPoint y: 56, distance: 117.0
click at [355, 56] on div "333 Actions" at bounding box center [464, 64] width 536 height 25
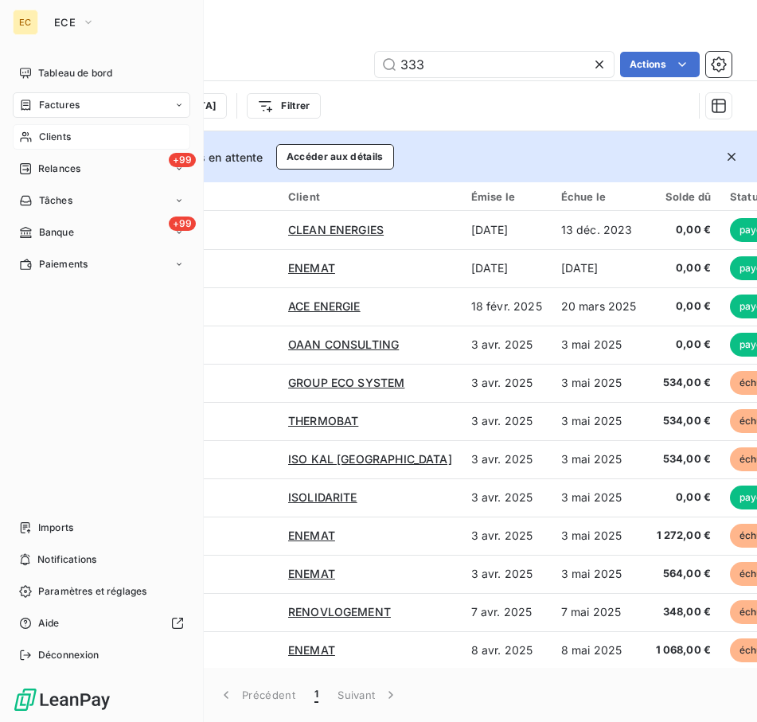
click at [59, 126] on div "Clients" at bounding box center [102, 136] width 178 height 25
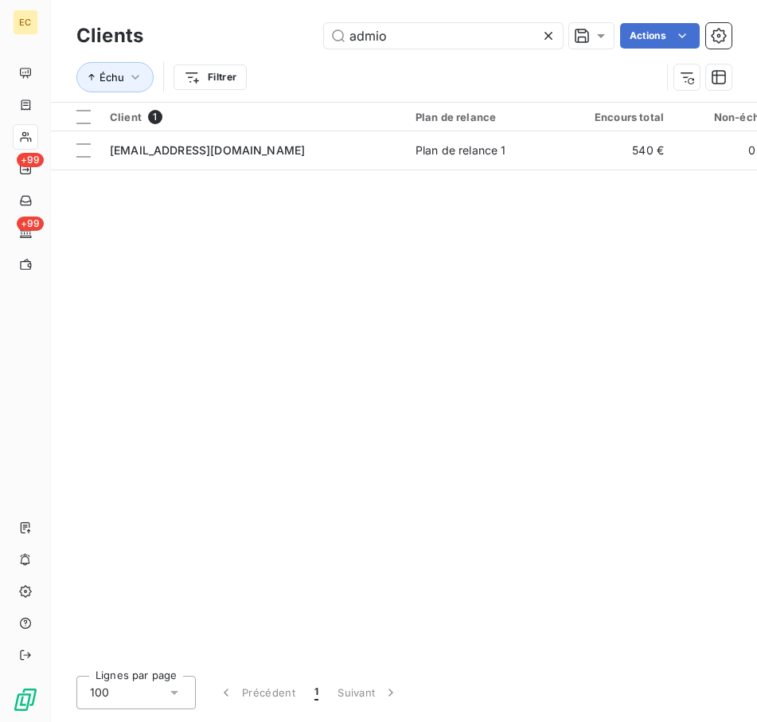
drag, startPoint x: 416, startPoint y: 35, endPoint x: 306, endPoint y: 31, distance: 110.7
click at [306, 31] on div "admio Actions" at bounding box center [446, 35] width 569 height 25
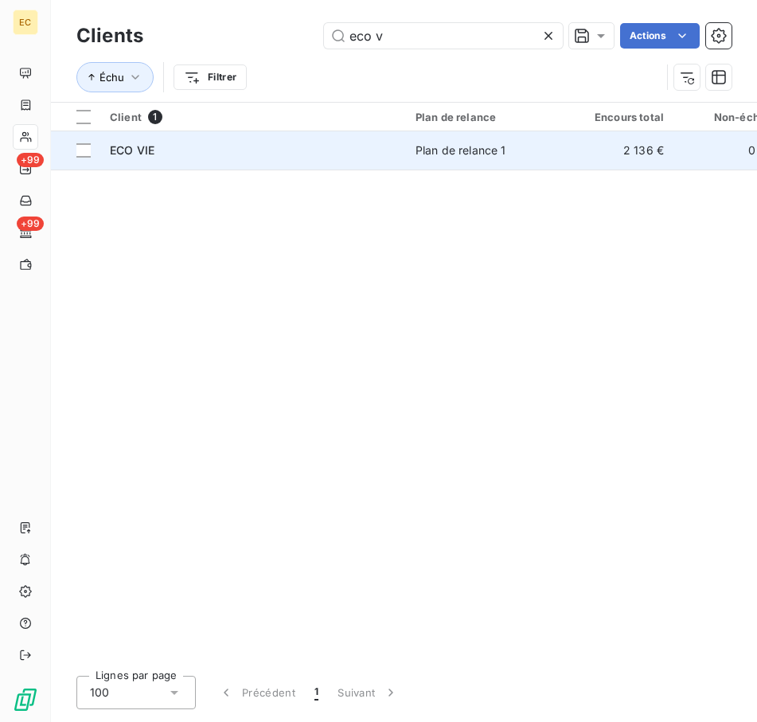
type input "eco v"
click at [244, 158] on div "ECO VIE" at bounding box center [253, 151] width 287 height 16
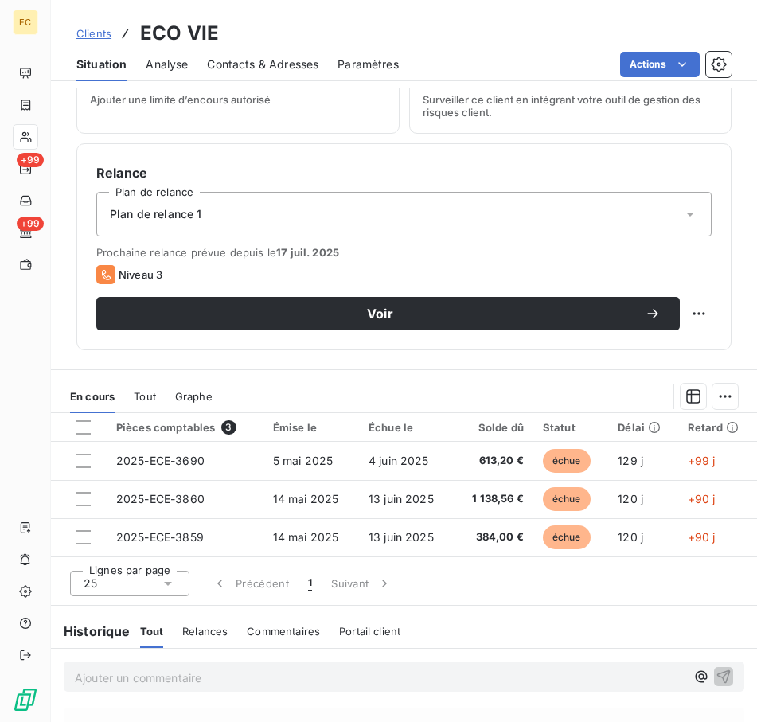
scroll to position [693, 0]
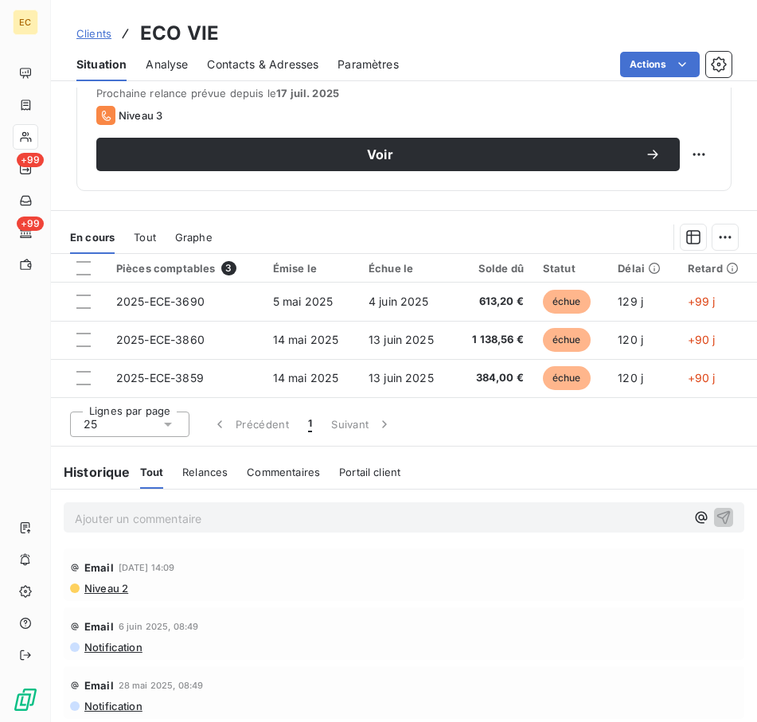
click at [228, 511] on p "Ajouter un commentaire ﻿" at bounding box center [380, 519] width 611 height 20
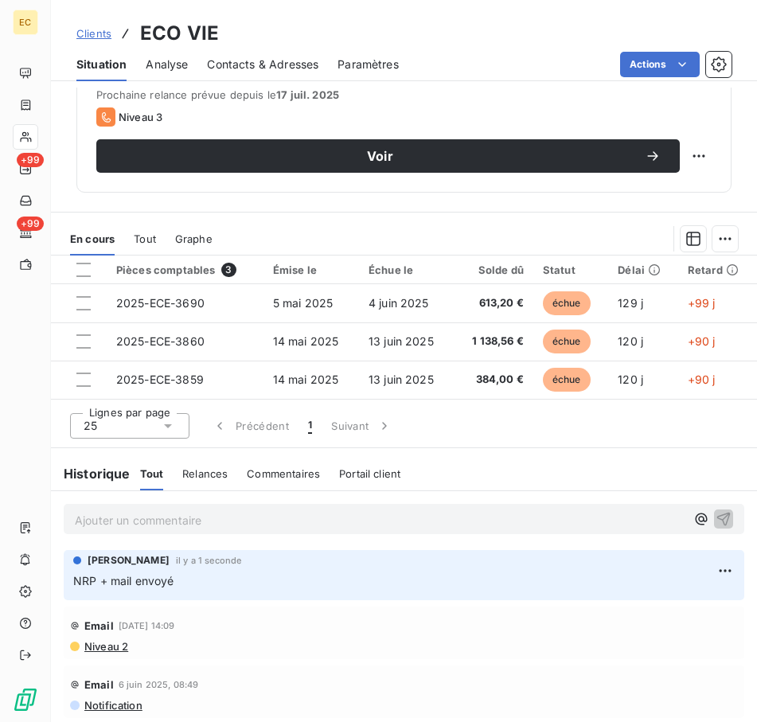
drag, startPoint x: 273, startPoint y: 514, endPoint x: 280, endPoint y: 555, distance: 41.2
click at [273, 514] on p "Ajouter un commentaire ﻿" at bounding box center [380, 520] width 611 height 20
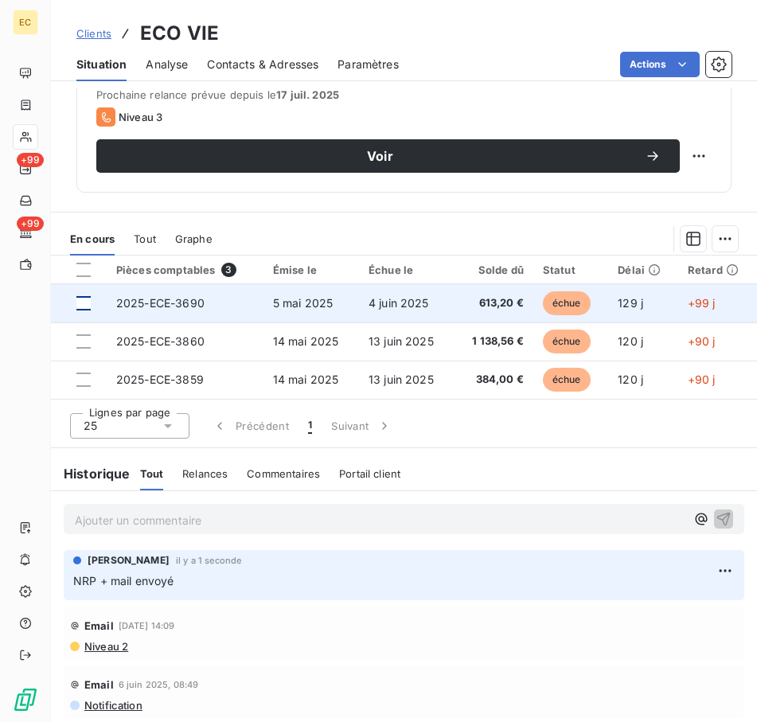
click at [86, 298] on div at bounding box center [83, 303] width 14 height 14
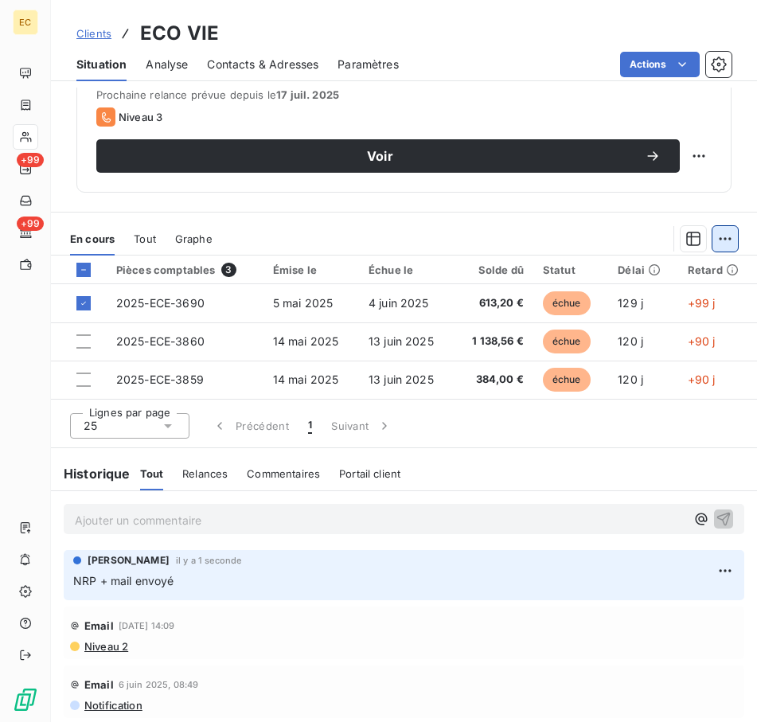
click at [709, 247] on html "EC +99 +99 Clients ECO VIE Situation Analyse Contacts & Adresses Paramètres Act…" at bounding box center [378, 361] width 757 height 722
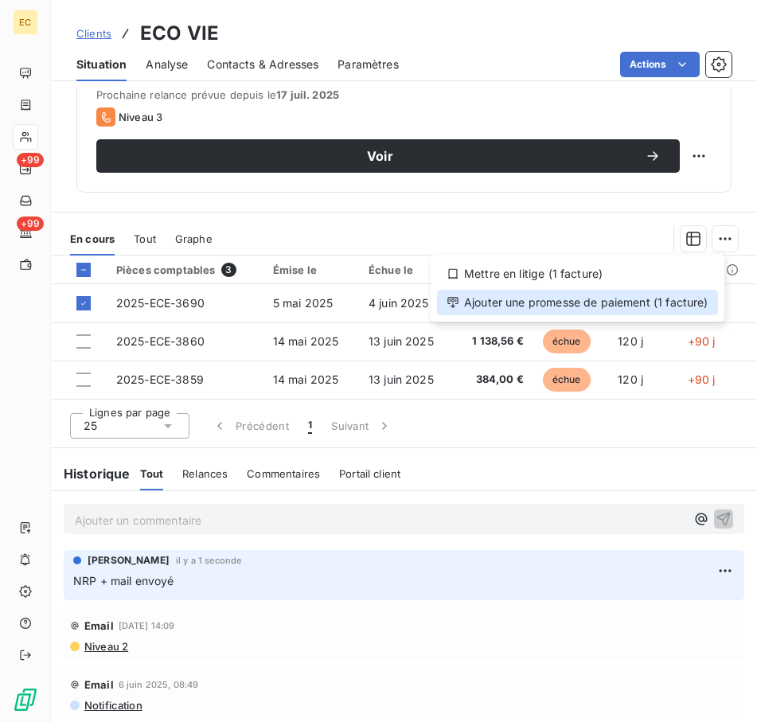
click at [608, 309] on div "Ajouter une promesse de paiement (1 facture)" at bounding box center [577, 302] width 281 height 25
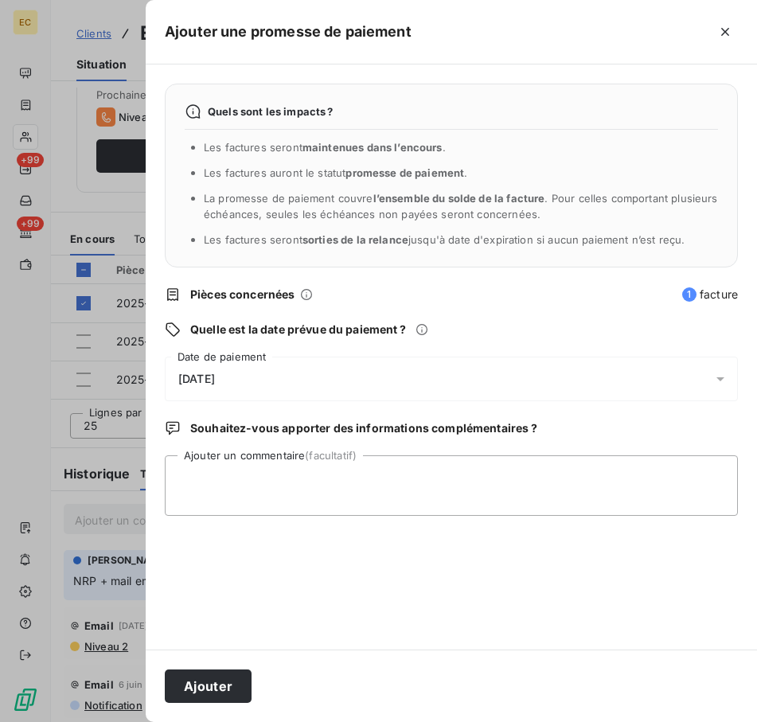
click at [284, 377] on div "[DATE]" at bounding box center [451, 379] width 573 height 45
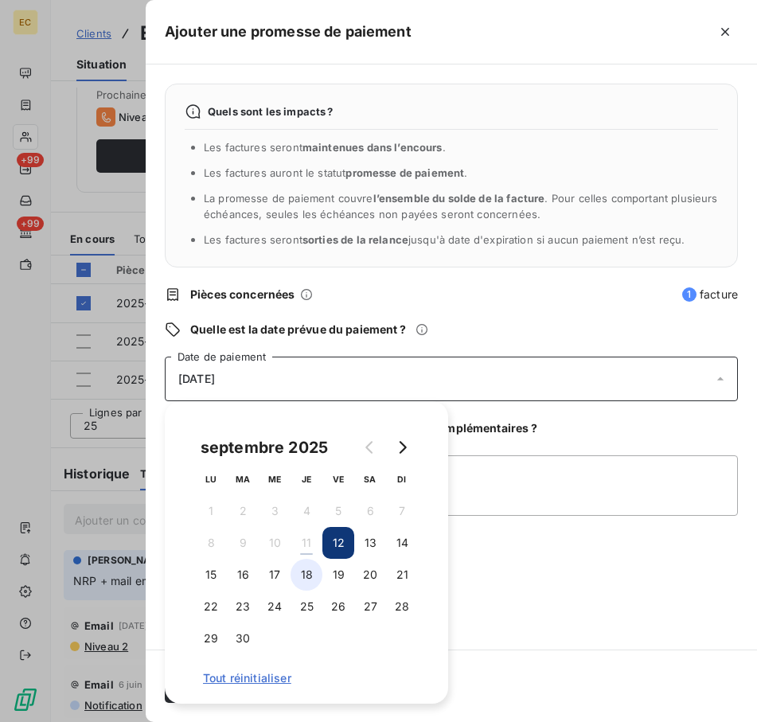
click at [301, 568] on button "18" at bounding box center [307, 575] width 32 height 32
drag, startPoint x: 630, startPoint y: 534, endPoint x: 607, endPoint y: 529, distance: 22.8
click at [628, 534] on div "Quels sont les impacts ? Les factures seront maintenues dans l’encours . Les fa…" at bounding box center [451, 356] width 611 height 585
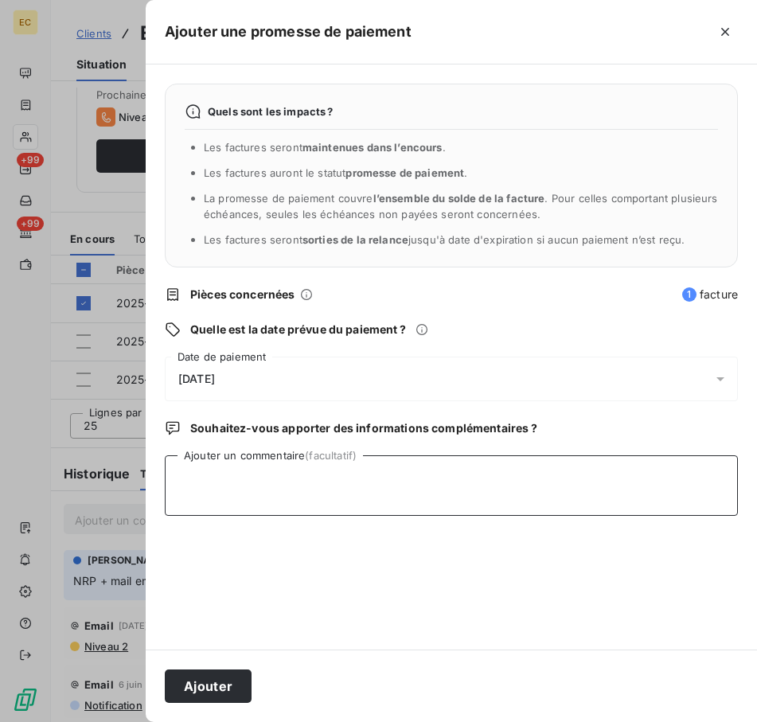
click at [256, 504] on textarea "Ajouter un commentaire (facultatif)" at bounding box center [451, 485] width 573 height 61
type textarea "Relancer si pas de retour"
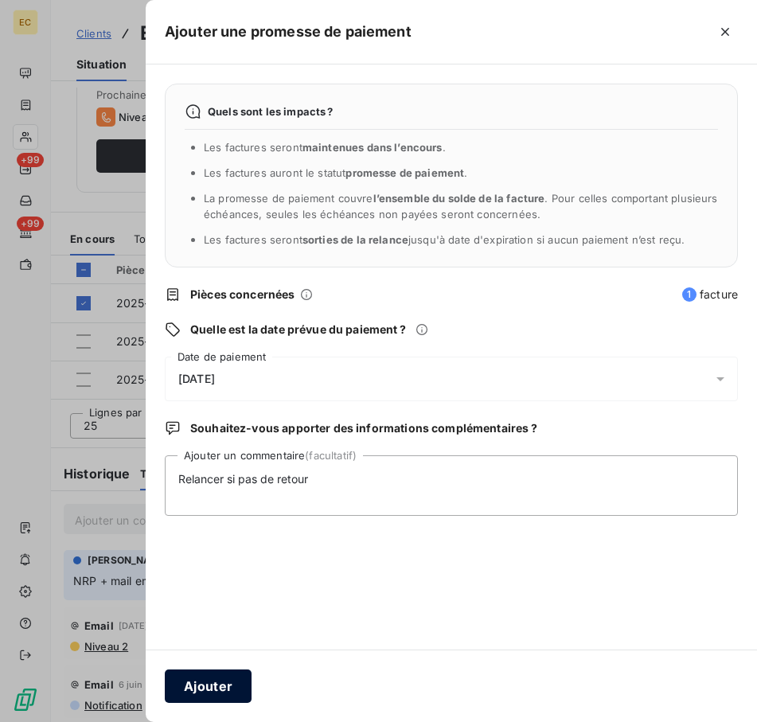
click at [213, 688] on button "Ajouter" at bounding box center [208, 686] width 87 height 33
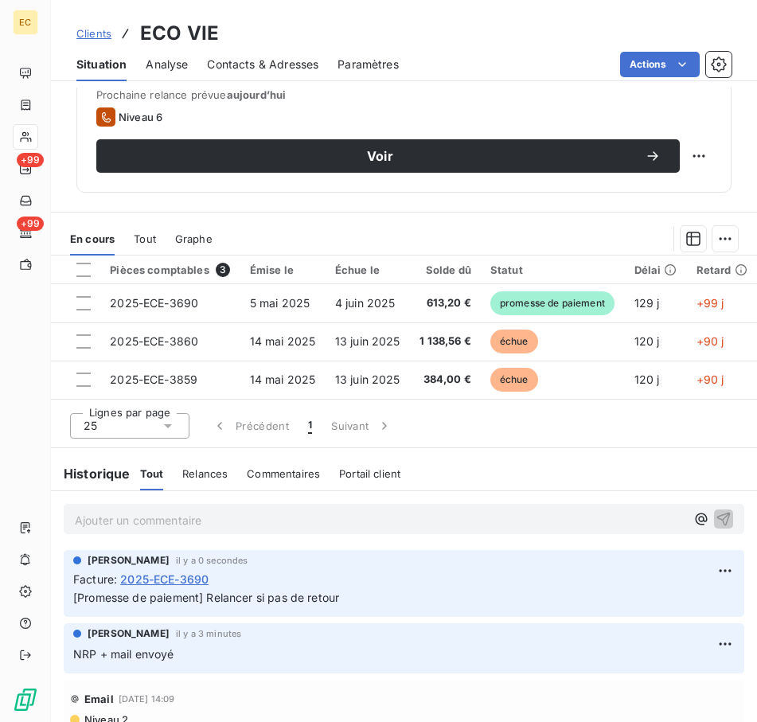
click at [104, 33] on span "Clients" at bounding box center [93, 33] width 35 height 13
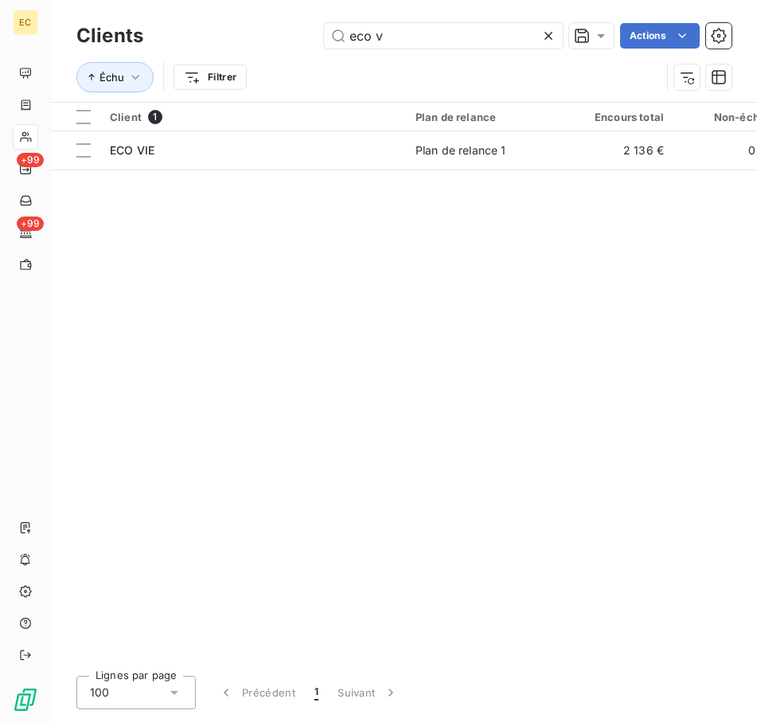
drag, startPoint x: 336, startPoint y: 36, endPoint x: 274, endPoint y: 27, distance: 62.7
click at [274, 27] on div "eco v Actions" at bounding box center [446, 35] width 569 height 25
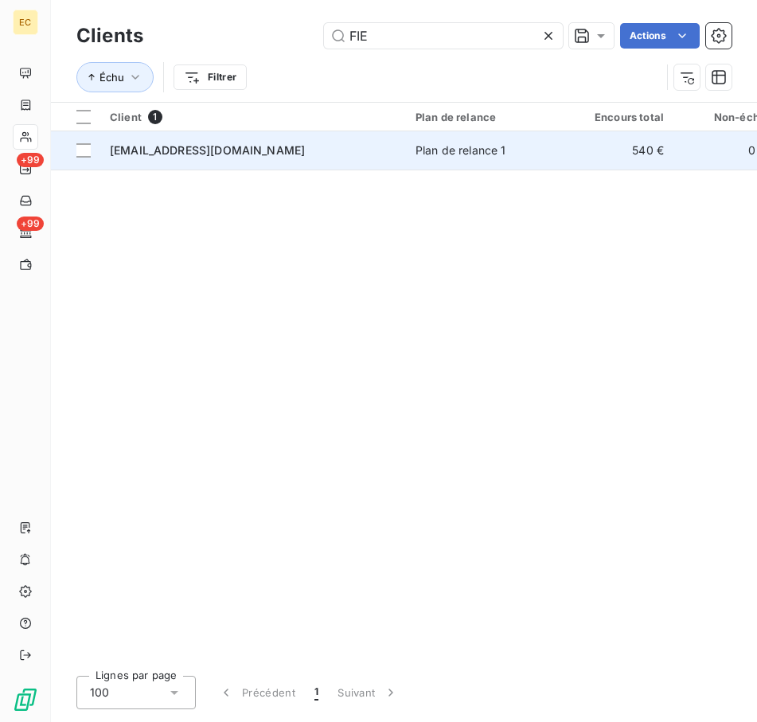
type input "FIE"
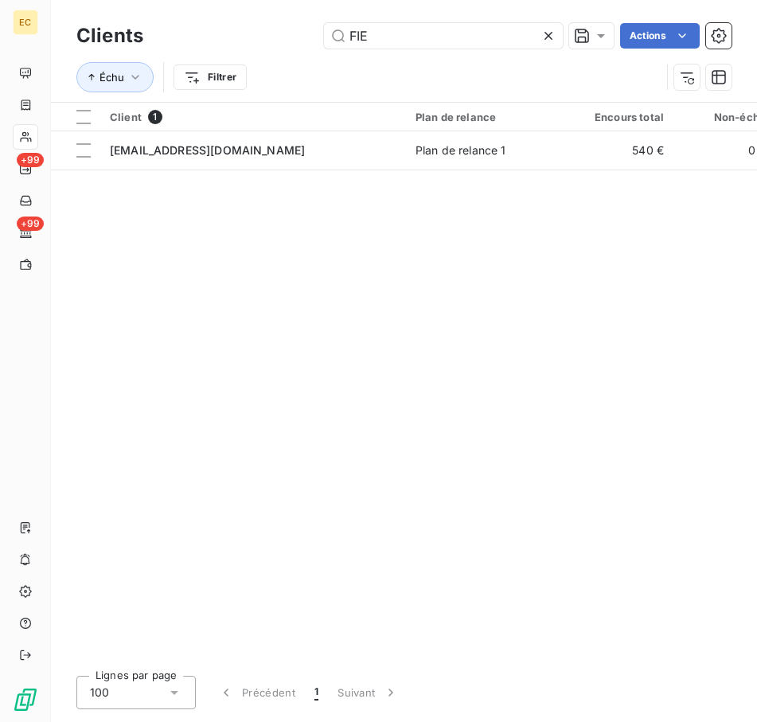
drag, startPoint x: 250, startPoint y: 151, endPoint x: 303, endPoint y: 210, distance: 79.5
click at [251, 150] on div "[EMAIL_ADDRESS][DOMAIN_NAME]" at bounding box center [253, 151] width 287 height 16
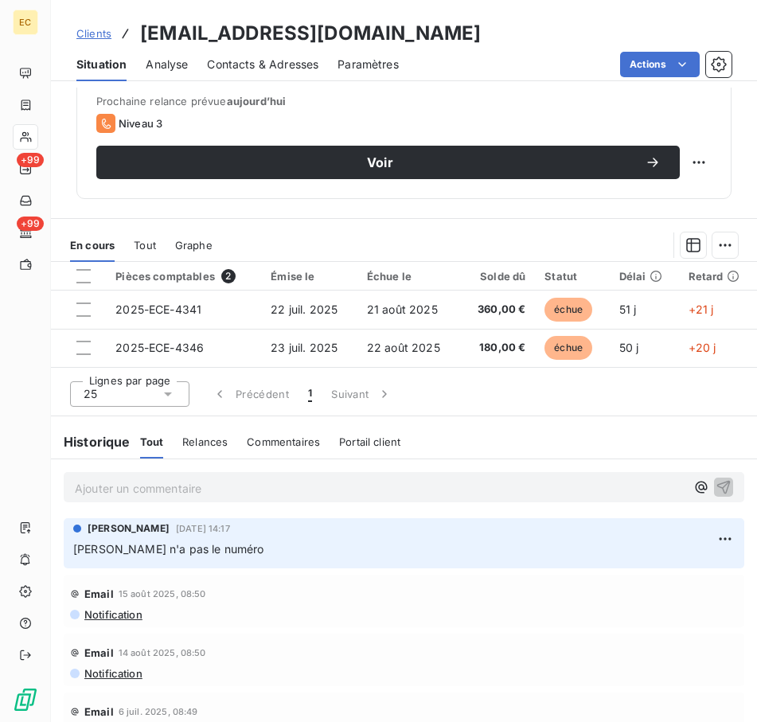
scroll to position [712, 0]
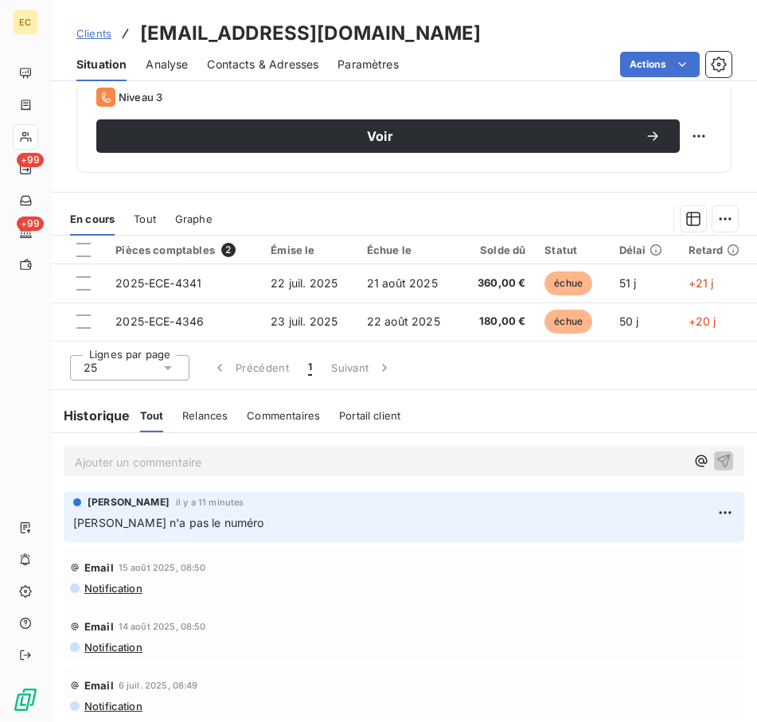
click at [222, 454] on p "Ajouter un commentaire ﻿" at bounding box center [380, 462] width 611 height 20
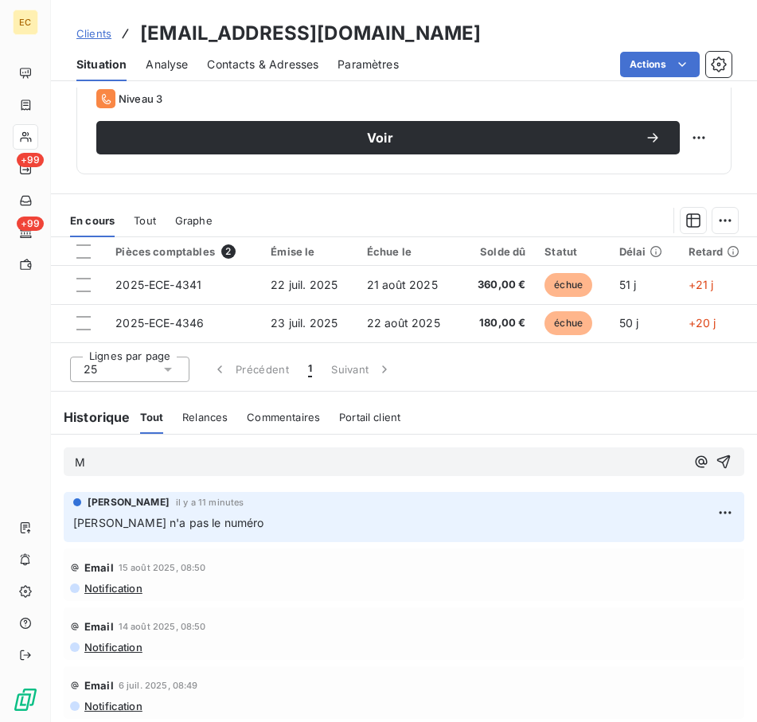
scroll to position [710, 0]
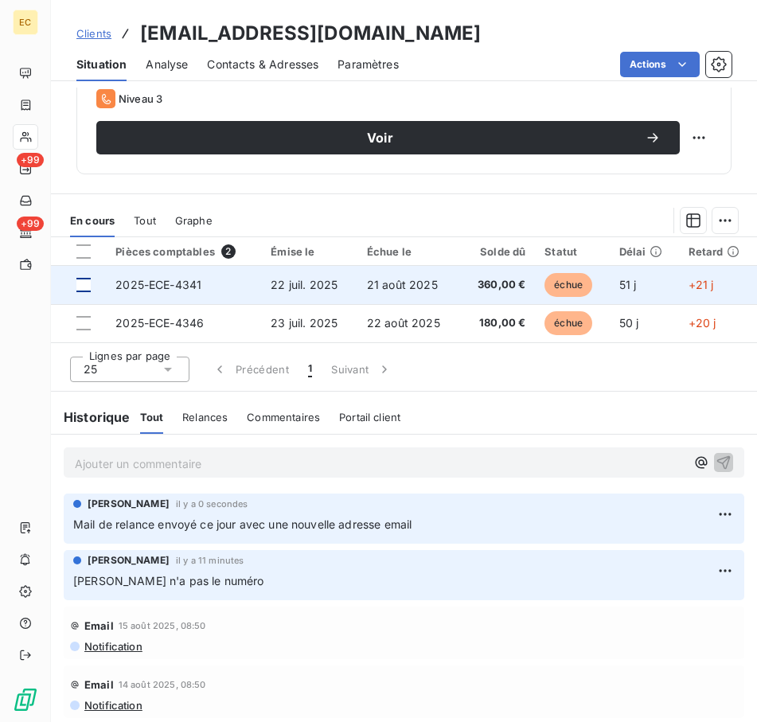
click at [80, 283] on div at bounding box center [83, 285] width 14 height 14
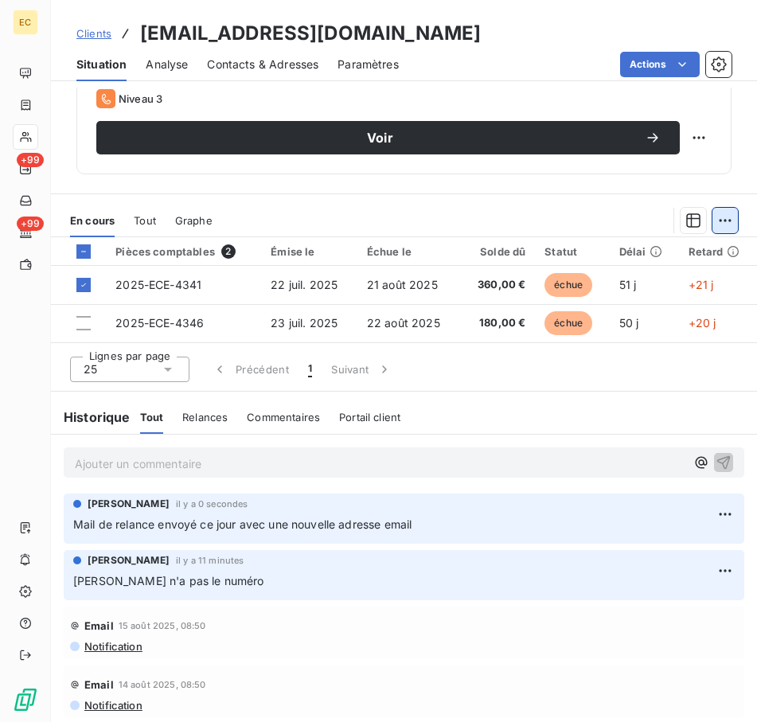
click at [707, 224] on html "EC +99 +99 Clients [EMAIL_ADDRESS][DOMAIN_NAME] Situation Analyse Contacts & Ad…" at bounding box center [378, 361] width 757 height 722
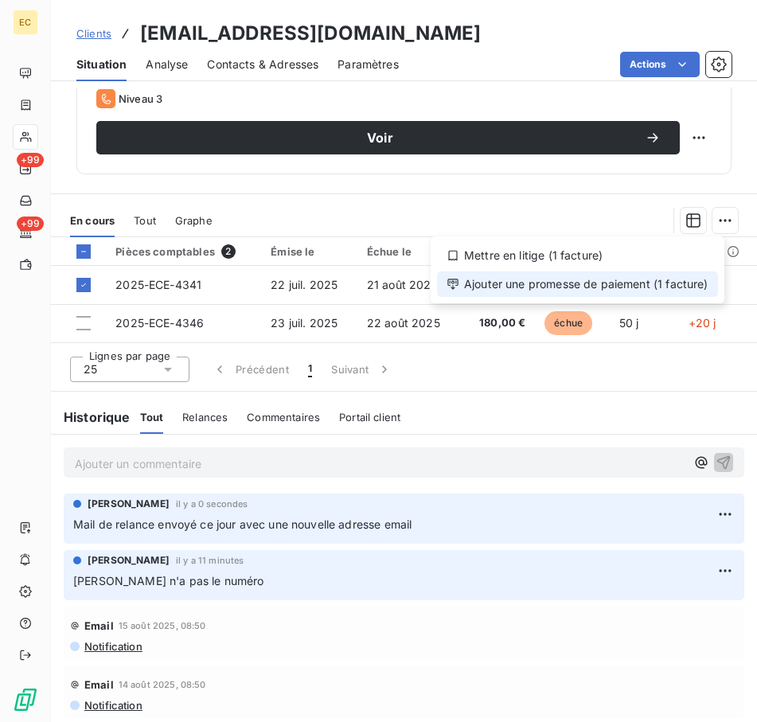
click at [612, 291] on div "Ajouter une promesse de paiement (1 facture)" at bounding box center [577, 283] width 281 height 25
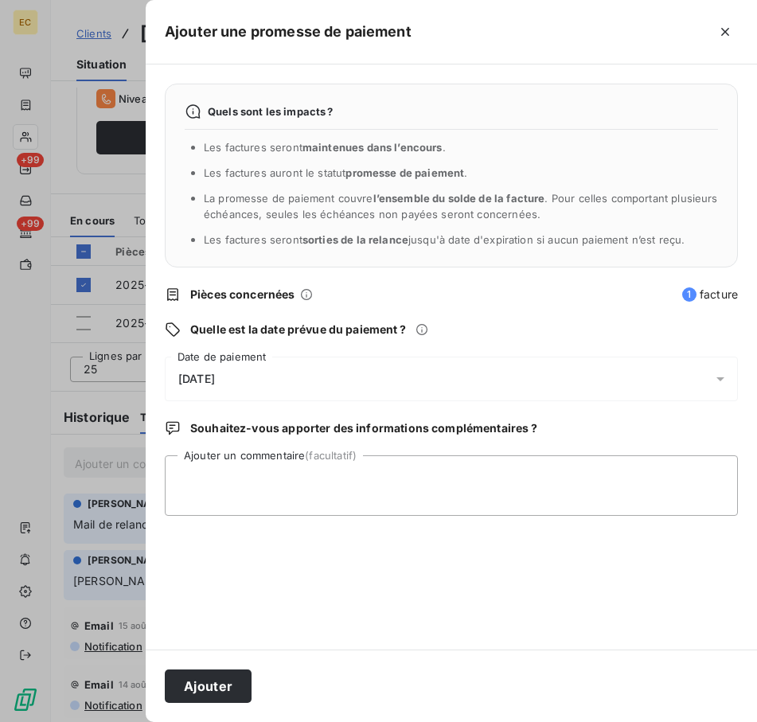
drag, startPoint x: 272, startPoint y: 370, endPoint x: 297, endPoint y: 393, distance: 33.8
click at [274, 373] on div "[DATE]" at bounding box center [451, 379] width 573 height 45
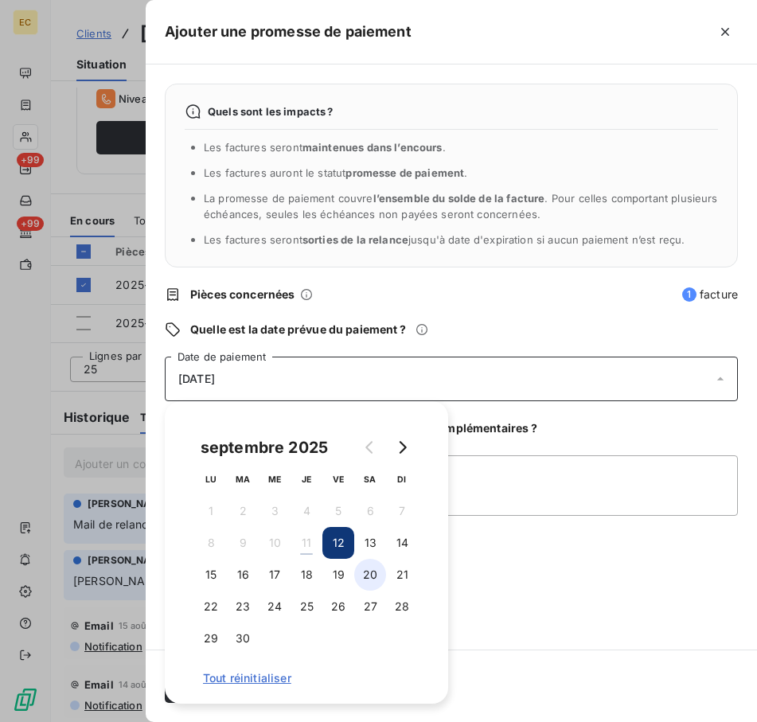
drag, startPoint x: 339, startPoint y: 575, endPoint x: 377, endPoint y: 562, distance: 40.3
click at [343, 574] on button "19" at bounding box center [338, 575] width 32 height 32
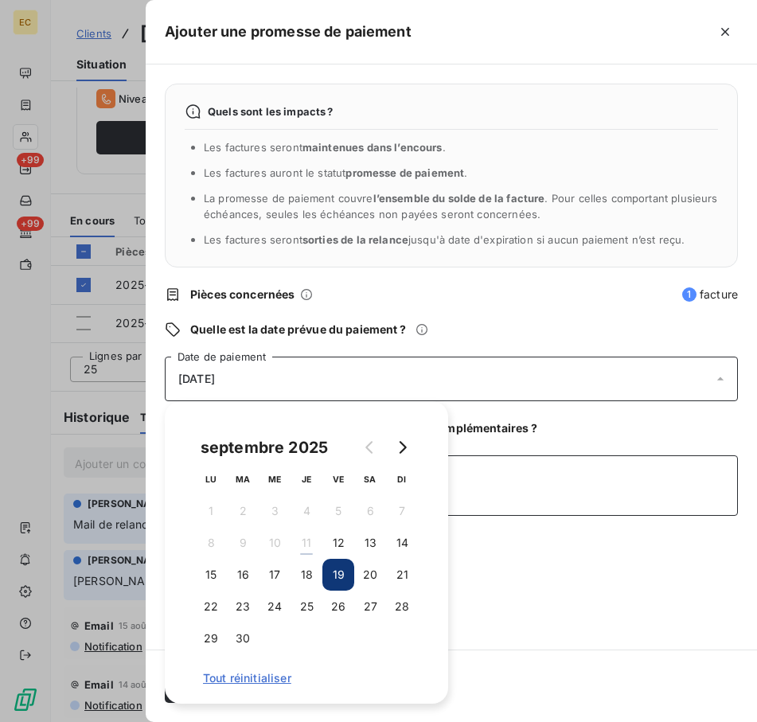
click at [568, 459] on textarea "Ajouter un commentaire (facultatif)" at bounding box center [451, 485] width 573 height 61
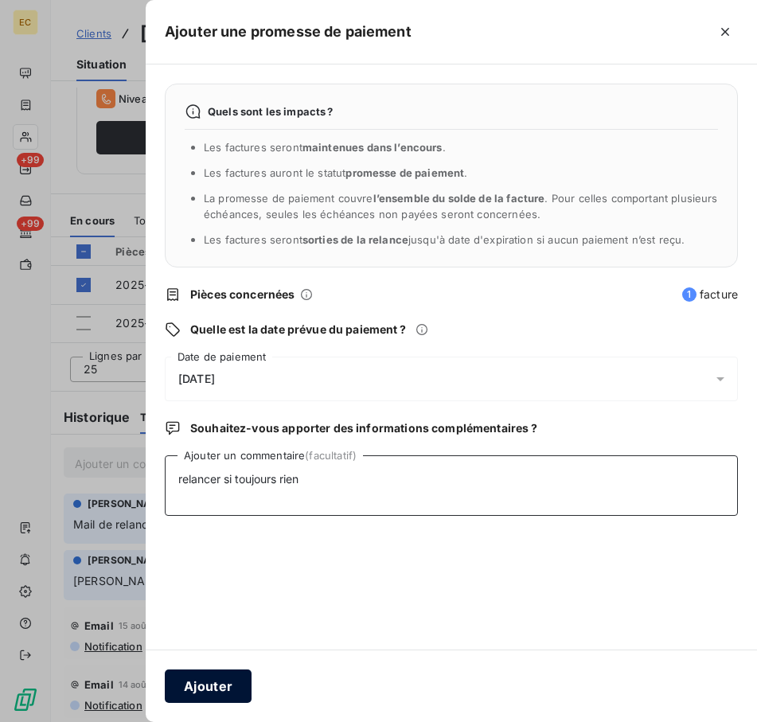
type textarea "relancer si toujours rien"
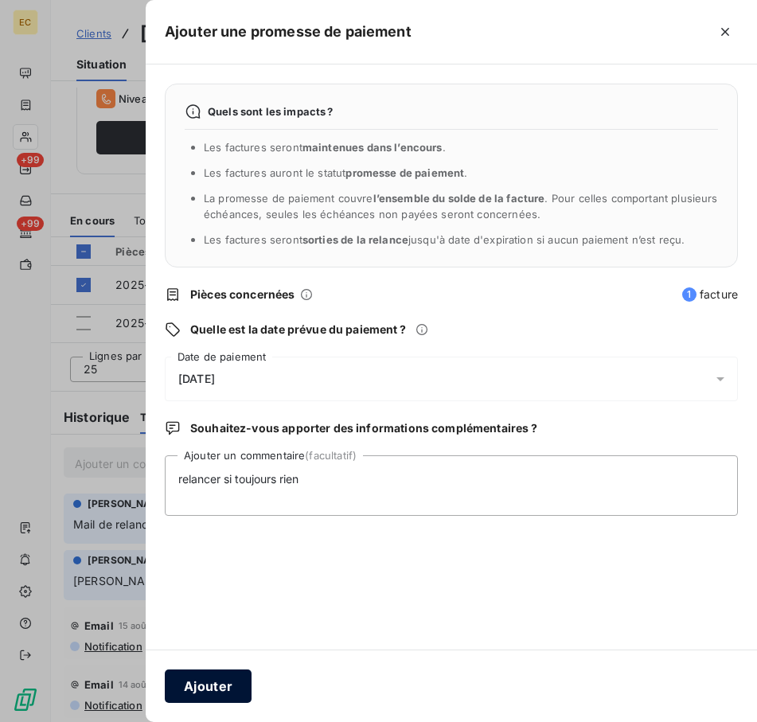
click at [232, 690] on button "Ajouter" at bounding box center [208, 686] width 87 height 33
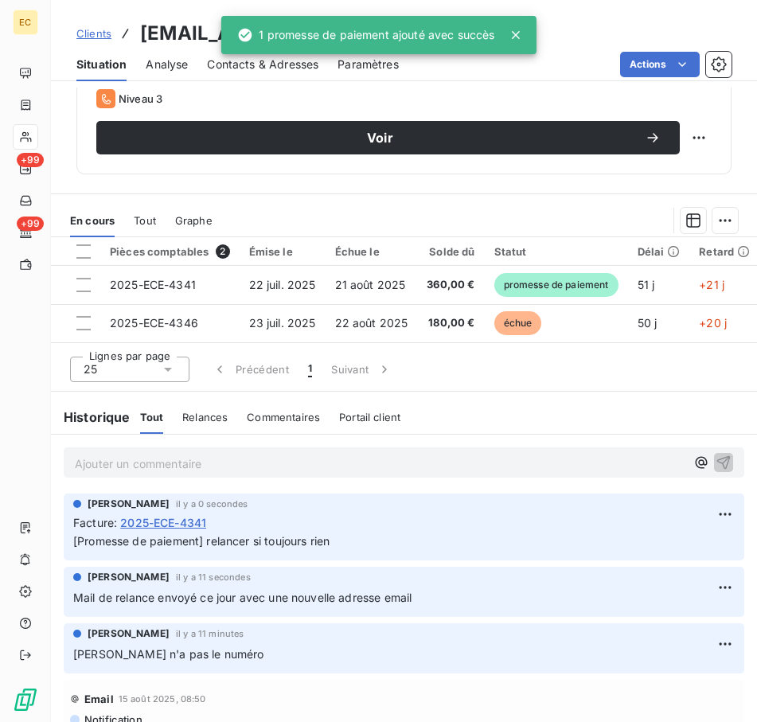
drag, startPoint x: 87, startPoint y: 31, endPoint x: 325, endPoint y: 64, distance: 240.4
click at [88, 31] on span "Clients" at bounding box center [93, 33] width 35 height 13
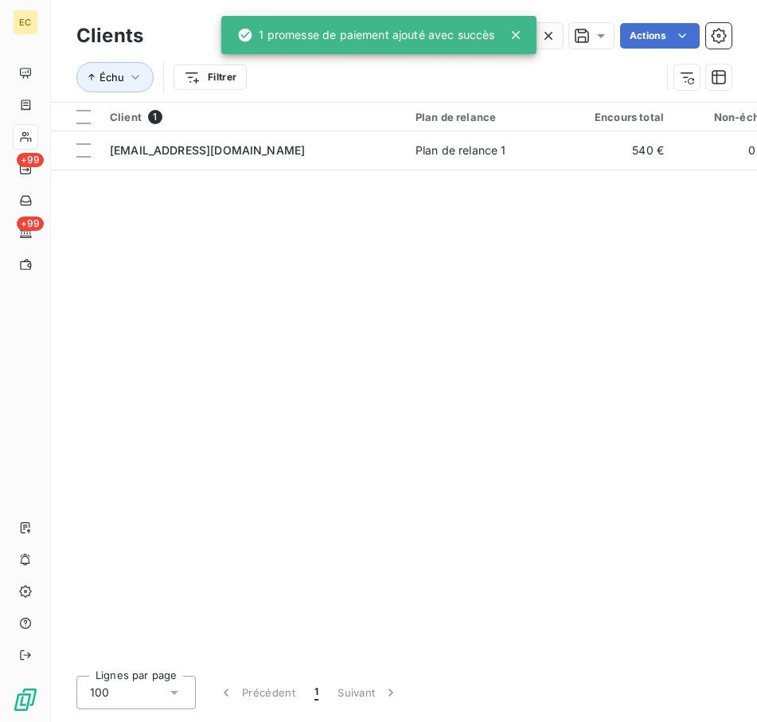
click at [546, 33] on icon at bounding box center [549, 36] width 16 height 16
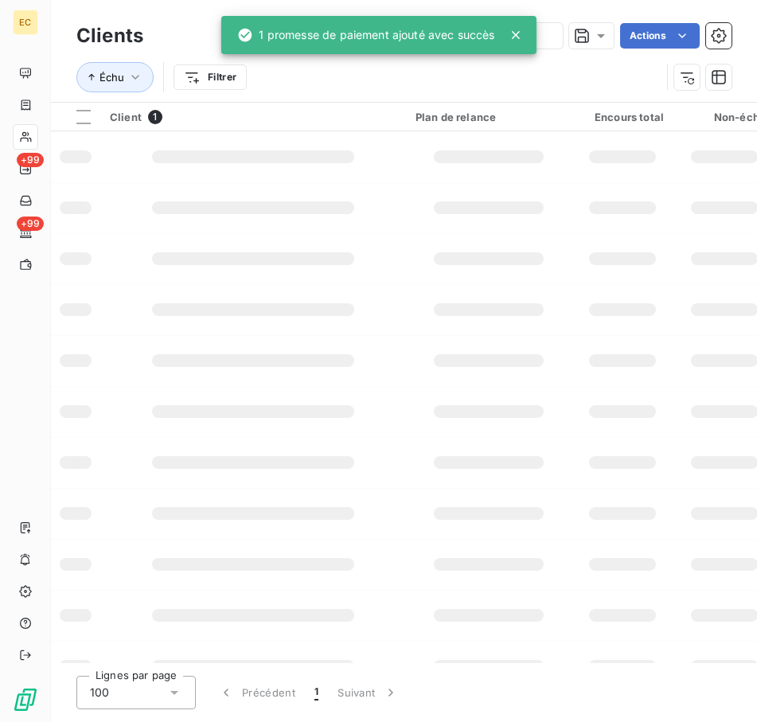
click at [510, 33] on icon at bounding box center [516, 35] width 16 height 16
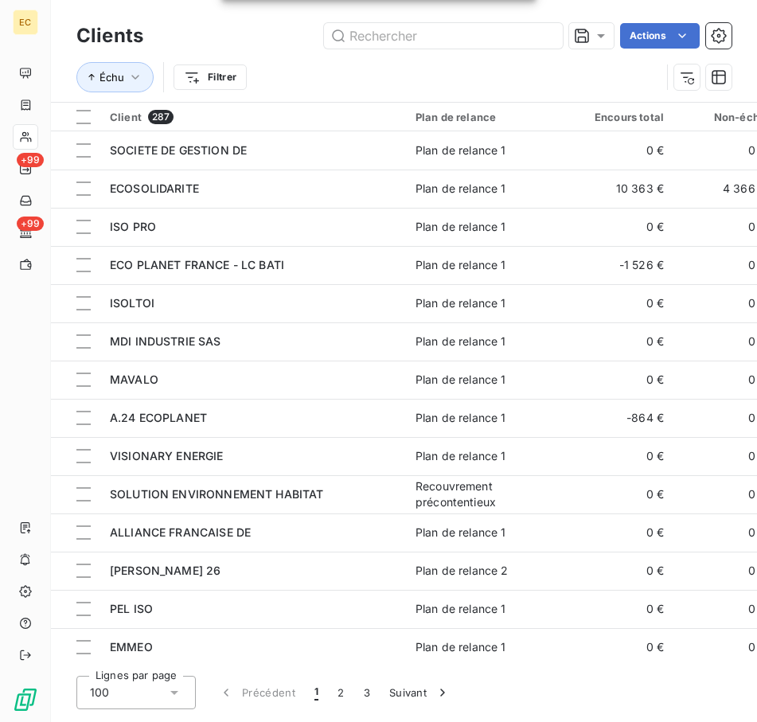
click at [410, 29] on div "1 promesse de paiement ajouté avec succès" at bounding box center [378, 35] width 315 height 38
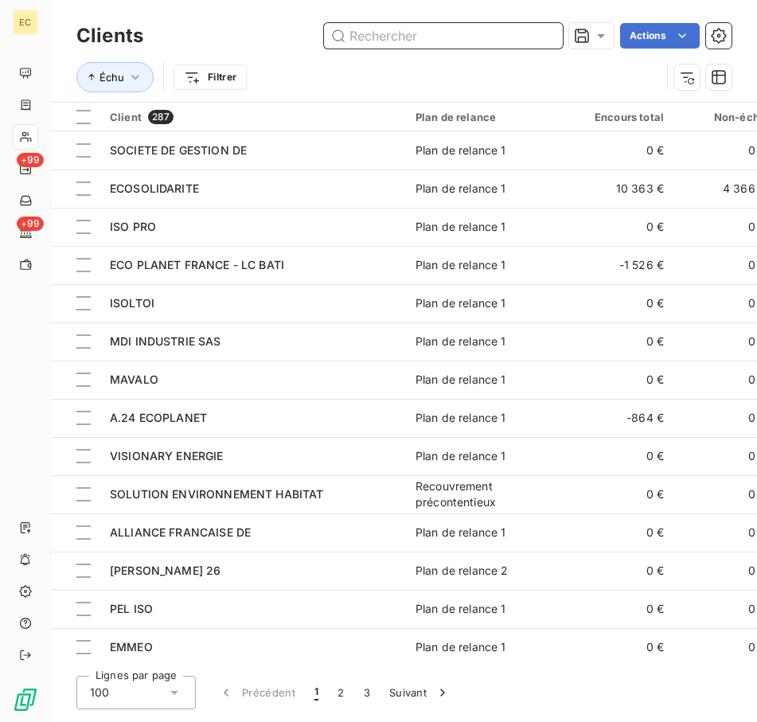
click at [422, 33] on input "text" at bounding box center [443, 35] width 239 height 25
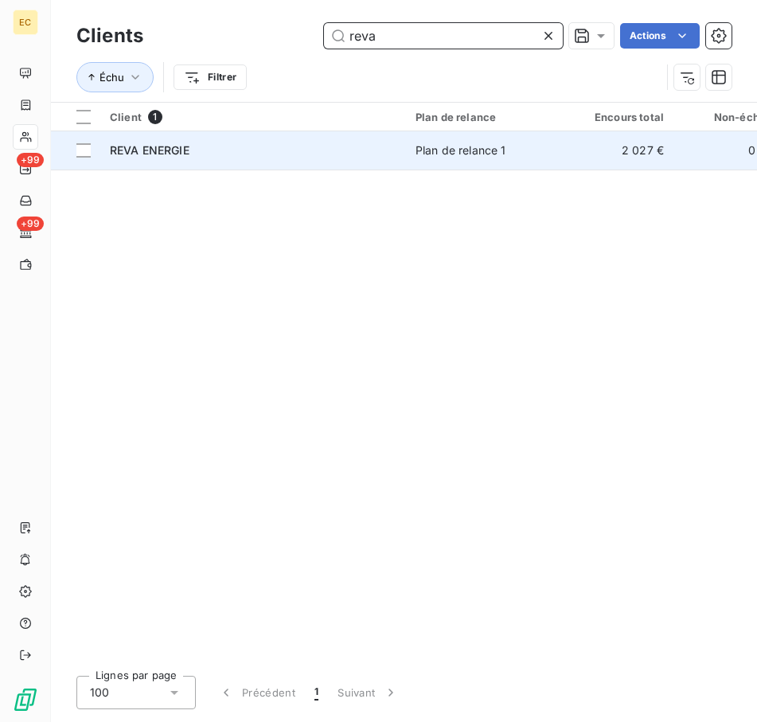
type input "reva"
click at [322, 143] on div "REVA ENERGIE" at bounding box center [253, 151] width 287 height 16
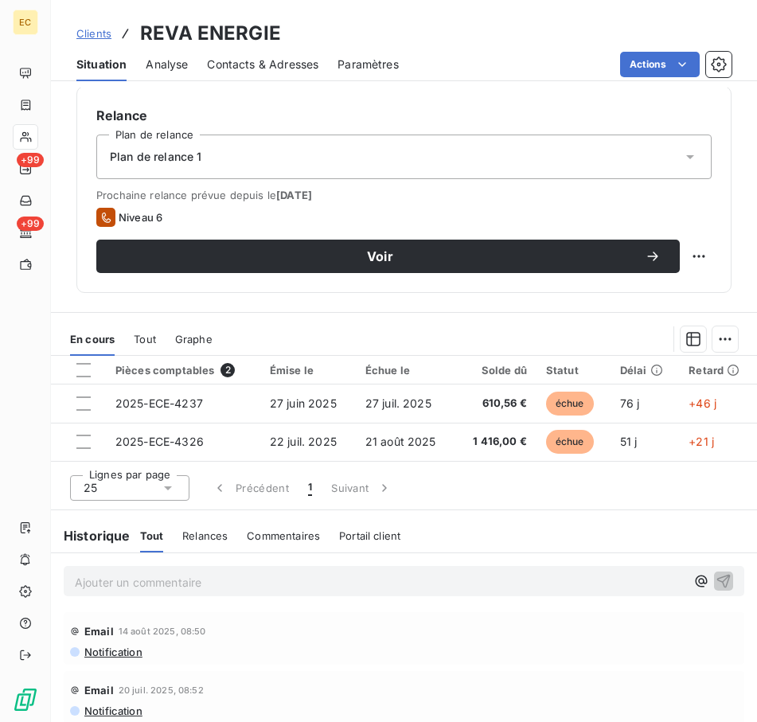
scroll to position [596, 0]
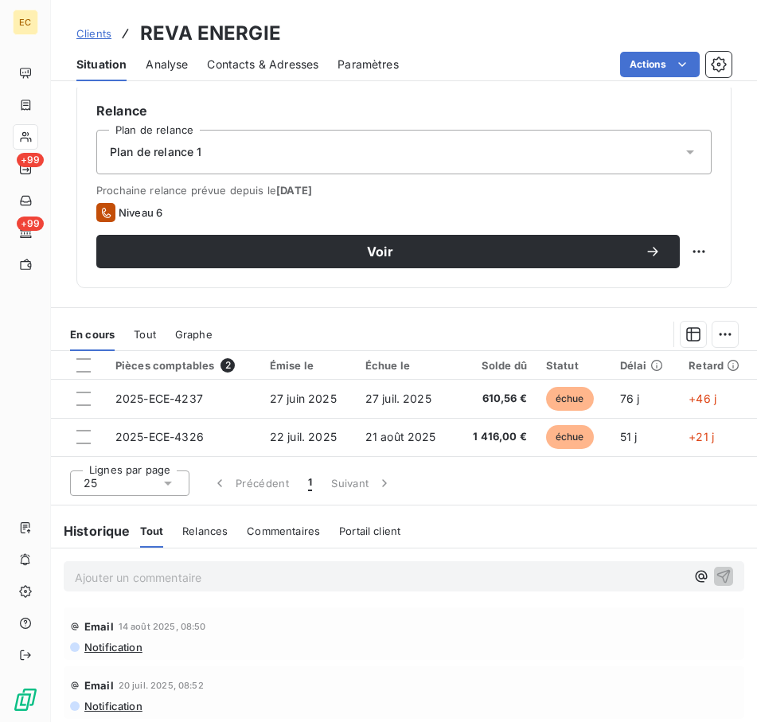
click at [217, 584] on p "Ajouter un commentaire ﻿" at bounding box center [380, 578] width 611 height 20
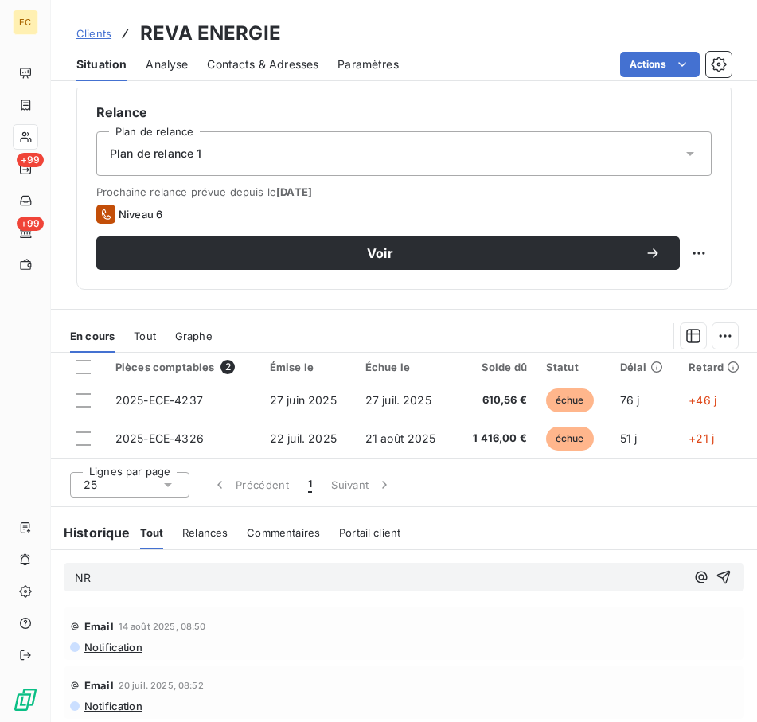
scroll to position [595, 0]
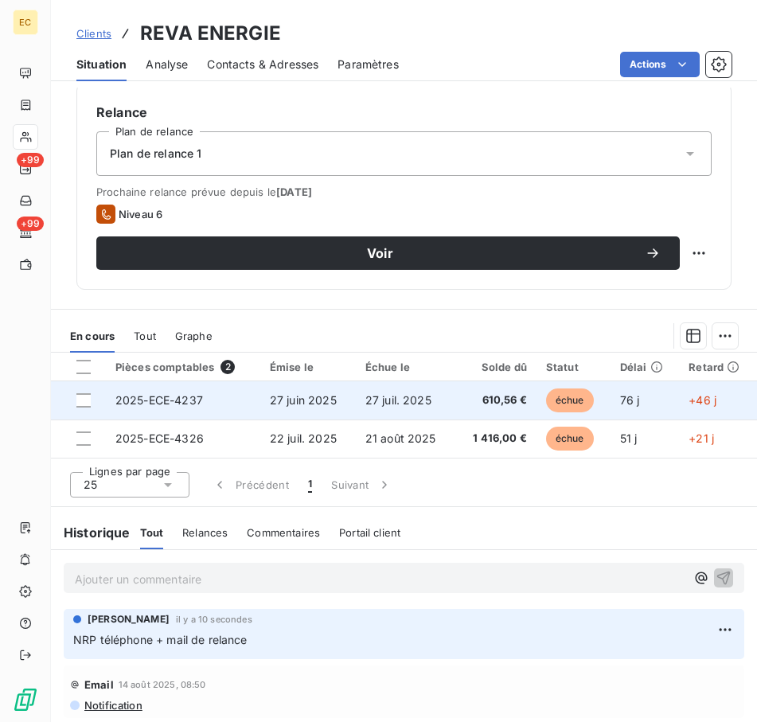
click at [84, 401] on div at bounding box center [83, 400] width 14 height 14
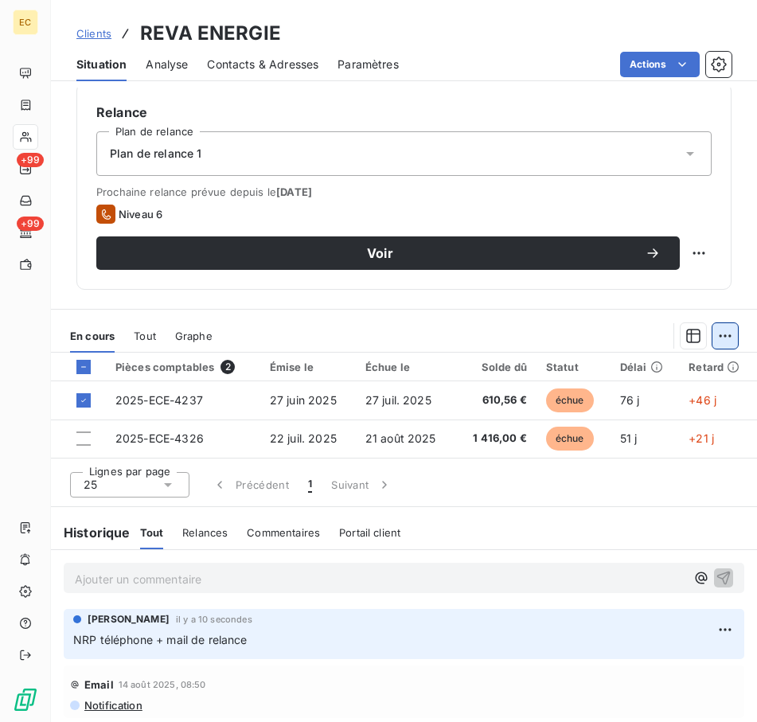
click at [719, 337] on div "En cours Tout Graphe" at bounding box center [404, 335] width 706 height 33
click at [713, 340] on html "EC +99 +99 Clients REVA ENERGIE Situation Analyse Contacts & Adresses Paramètre…" at bounding box center [378, 361] width 757 height 722
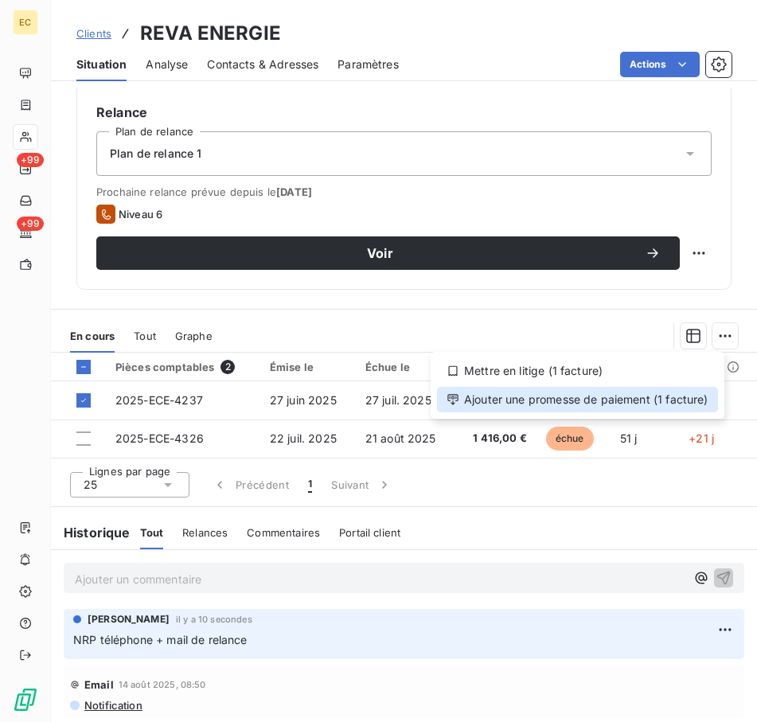
click at [664, 394] on div "Ajouter une promesse de paiement (1 facture)" at bounding box center [577, 399] width 281 height 25
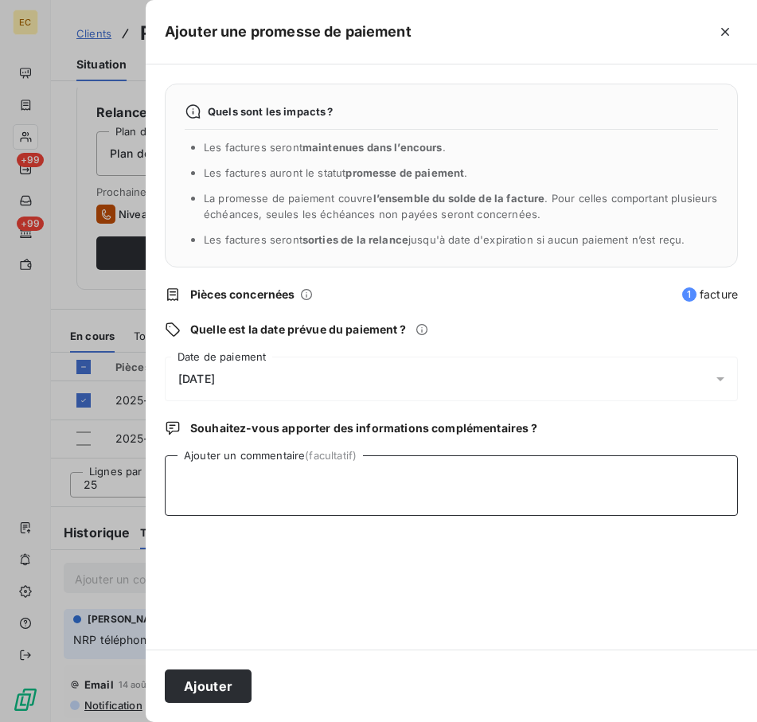
click at [288, 475] on textarea "Ajouter un commentaire (facultatif)" at bounding box center [451, 485] width 573 height 61
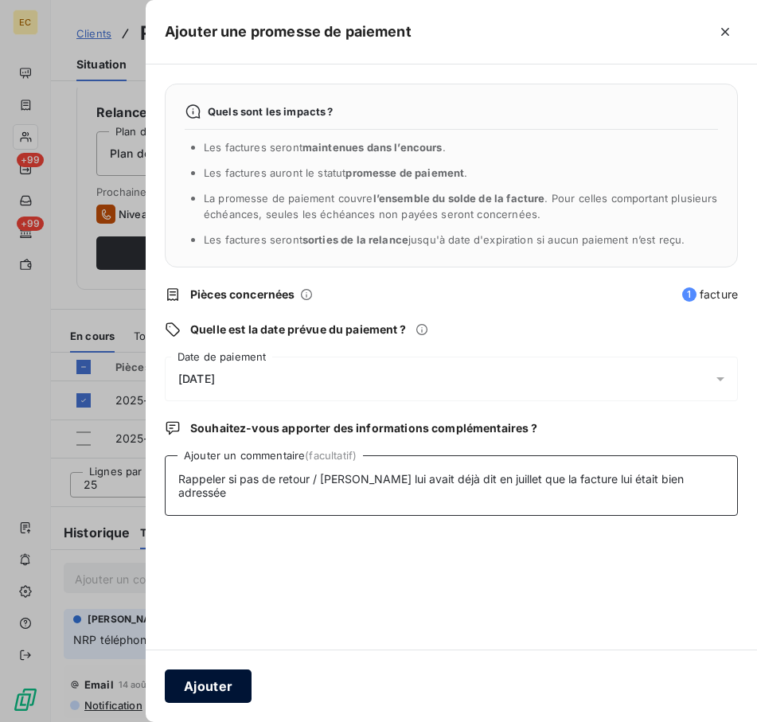
type textarea "Rappeler si pas de retour / [PERSON_NAME] lui avait déjà dit en juillet que la …"
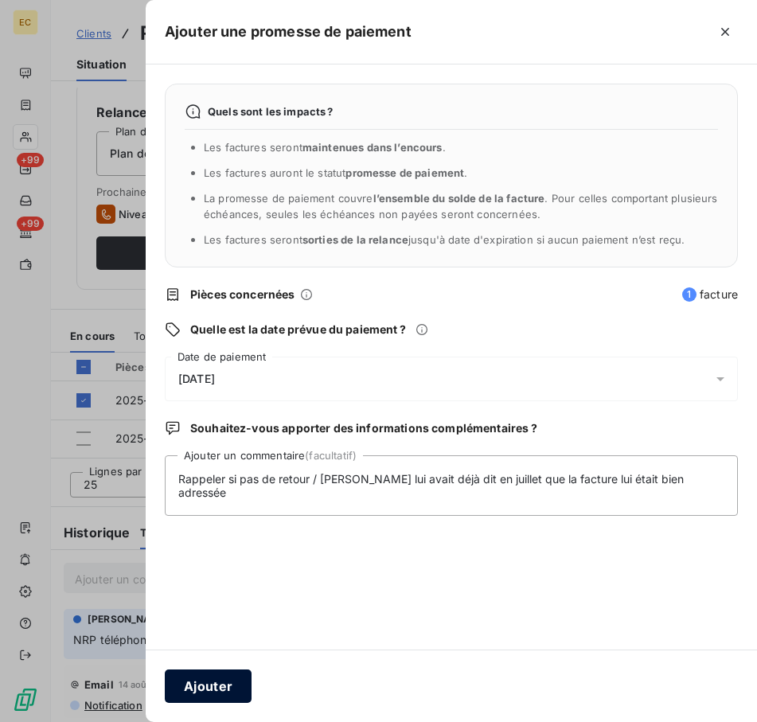
click at [217, 687] on button "Ajouter" at bounding box center [208, 686] width 87 height 33
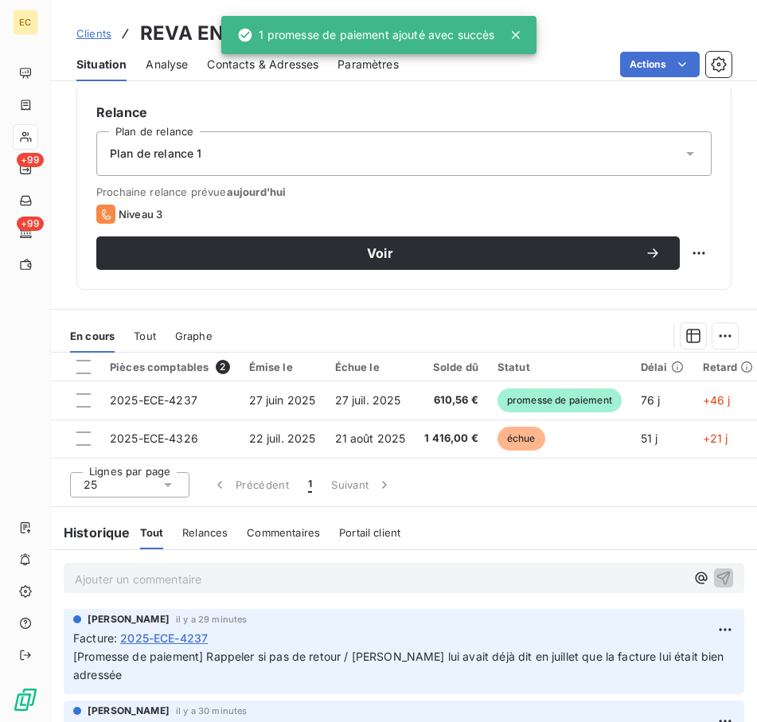
drag, startPoint x: 580, startPoint y: 307, endPoint x: 495, endPoint y: 314, distance: 85.5
click at [580, 307] on div "Informations client Propriétés Client Clients Prochaine action Teddy Gestionnai…" at bounding box center [404, 405] width 706 height 635
click at [103, 34] on span "Clients" at bounding box center [93, 33] width 35 height 13
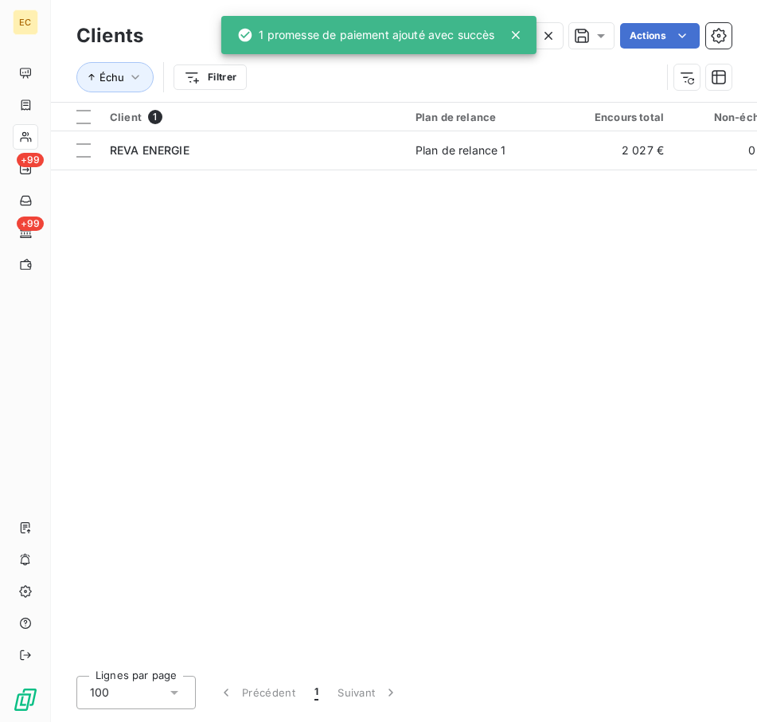
click at [518, 37] on icon at bounding box center [516, 35] width 8 height 8
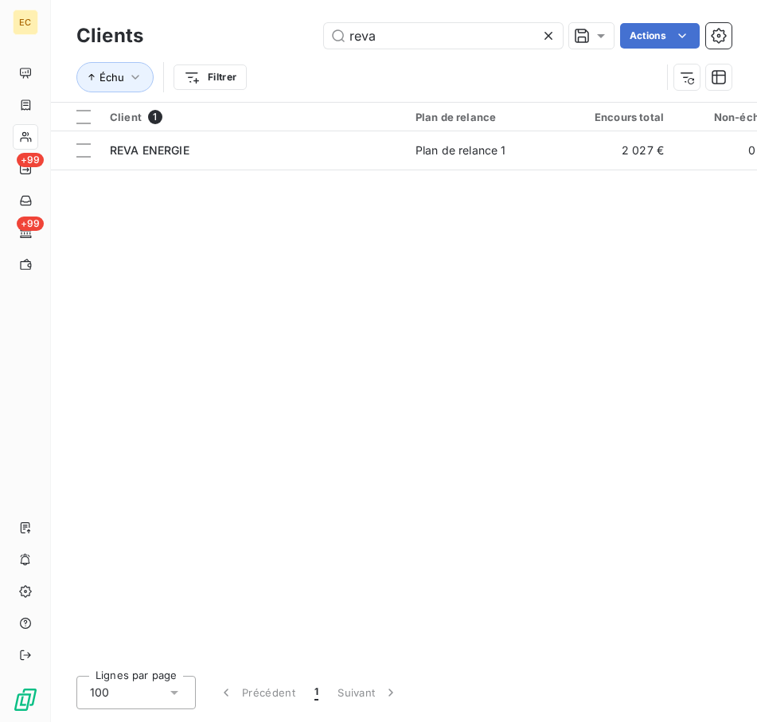
click at [541, 34] on icon at bounding box center [549, 36] width 16 height 16
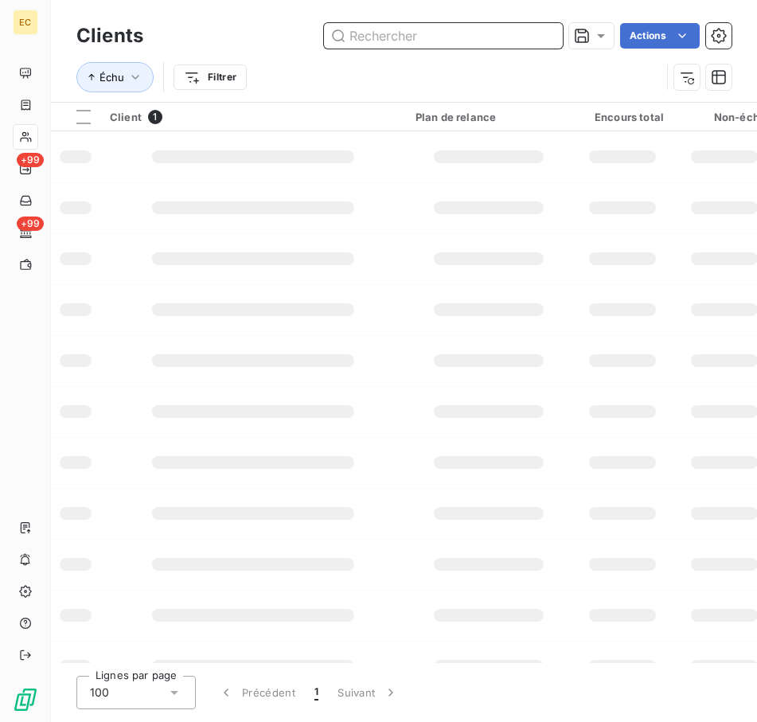
drag, startPoint x: 454, startPoint y: 40, endPoint x: 406, endPoint y: 36, distance: 47.9
click at [451, 40] on input "text" at bounding box center [443, 35] width 239 height 25
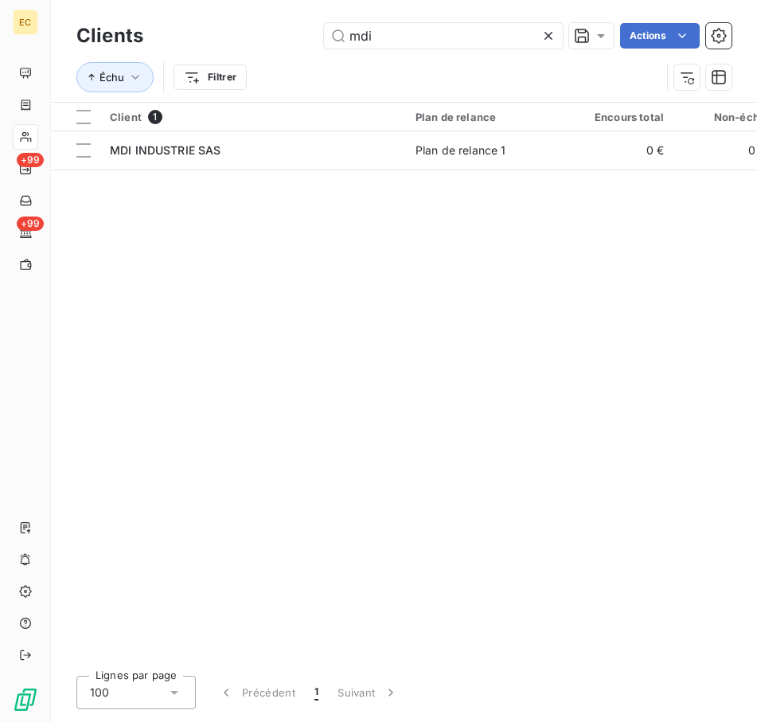
drag, startPoint x: 232, startPoint y: 655, endPoint x: 372, endPoint y: 655, distance: 139.3
click at [372, 655] on div "Client 1 Plan de relance Encours total Non-échu Échu Limite d’encours Délai moy…" at bounding box center [404, 383] width 706 height 560
drag, startPoint x: 380, startPoint y: 40, endPoint x: 303, endPoint y: 34, distance: 77.4
click at [309, 34] on div "mdi Actions" at bounding box center [446, 35] width 569 height 25
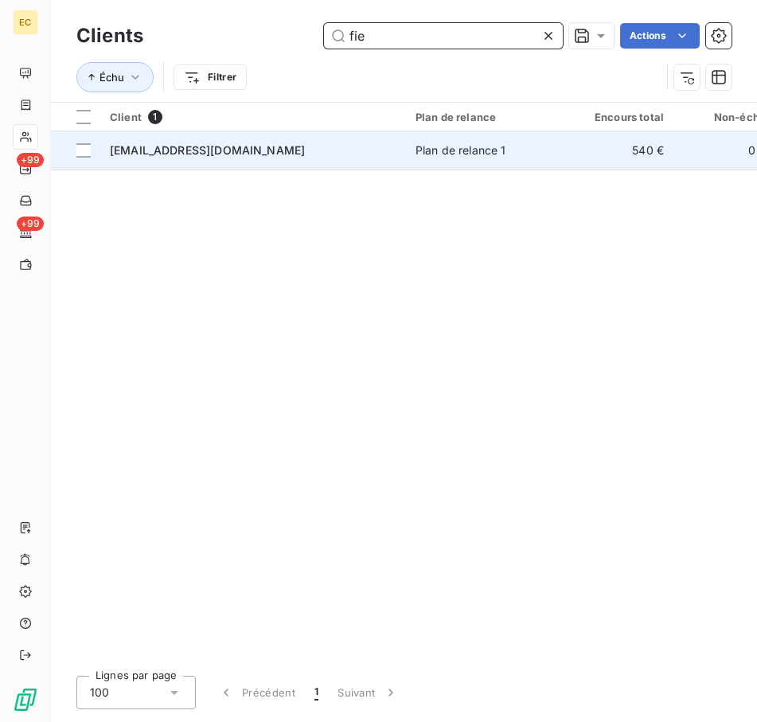
type input "fie"
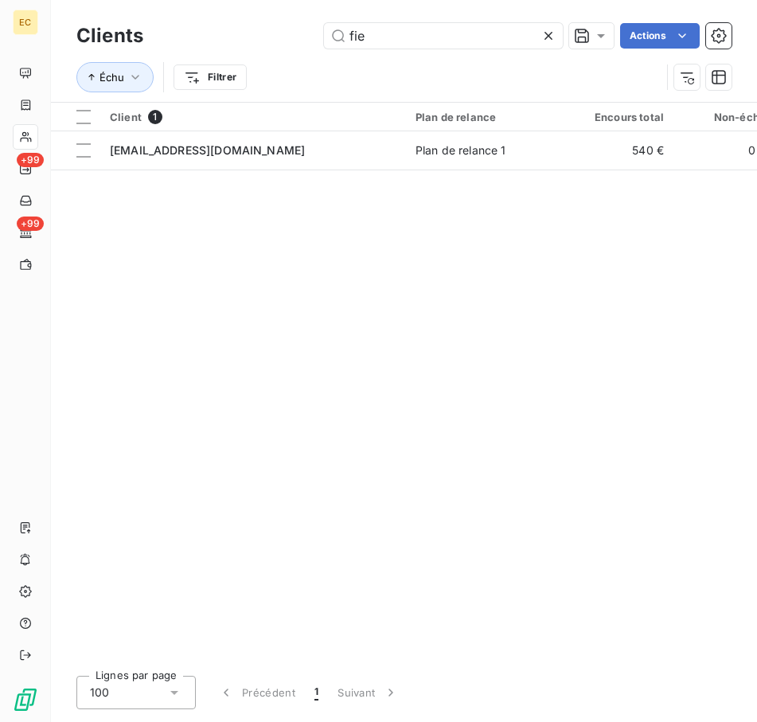
drag, startPoint x: 320, startPoint y: 158, endPoint x: 306, endPoint y: 174, distance: 22.0
click at [321, 156] on div "[EMAIL_ADDRESS][DOMAIN_NAME]" at bounding box center [253, 151] width 287 height 16
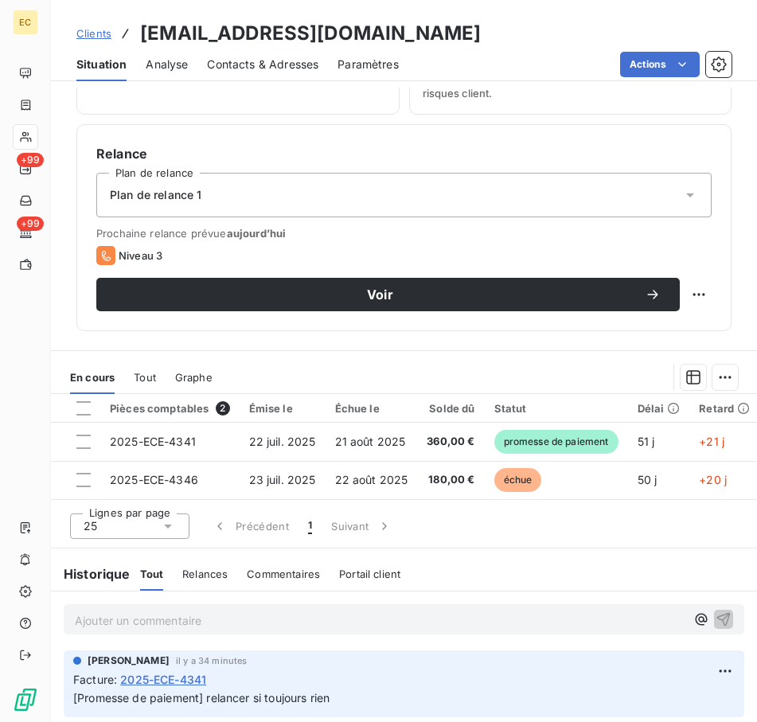
scroll to position [557, 0]
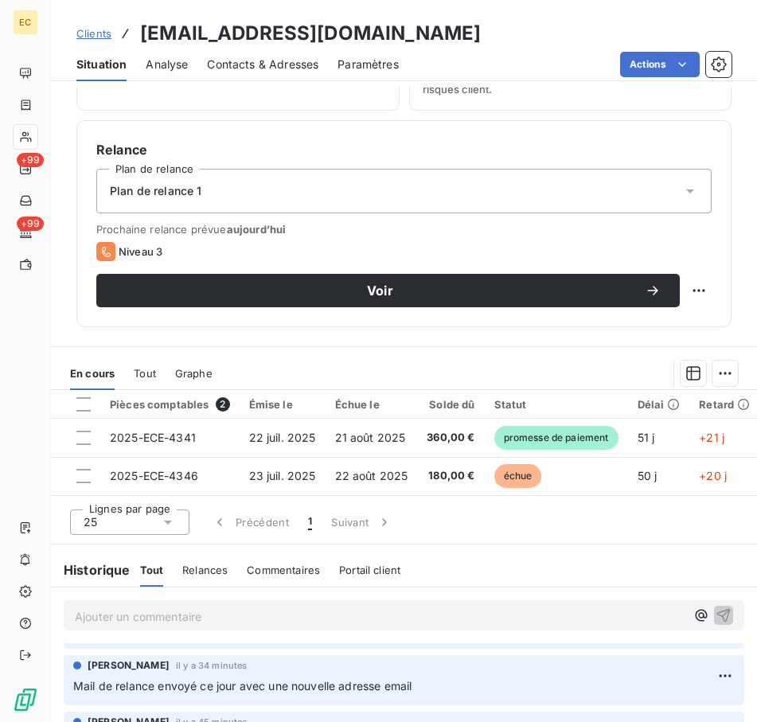
click at [268, 627] on p "Ajouter un commentaire ﻿" at bounding box center [380, 617] width 611 height 20
click at [102, 33] on span "Clients" at bounding box center [93, 33] width 35 height 13
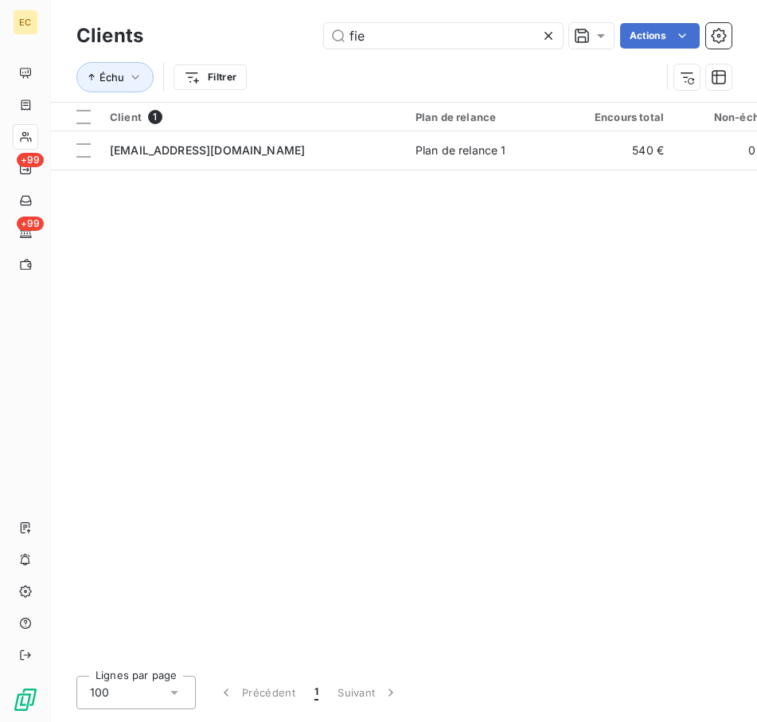
drag, startPoint x: 428, startPoint y: 35, endPoint x: 225, endPoint y: 18, distance: 203.7
click at [232, 21] on div "Clients fie Actions" at bounding box center [403, 35] width 655 height 33
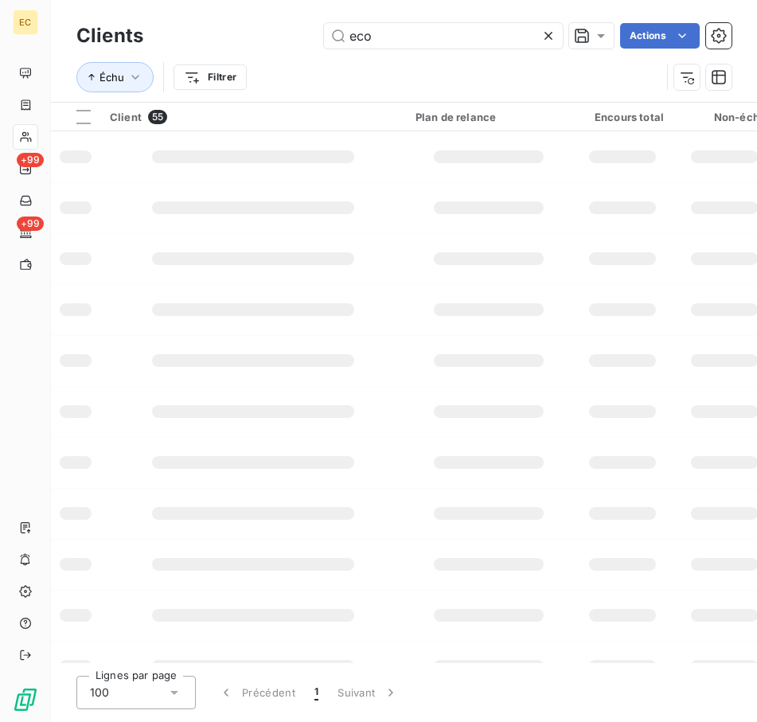
type input "eco vie"
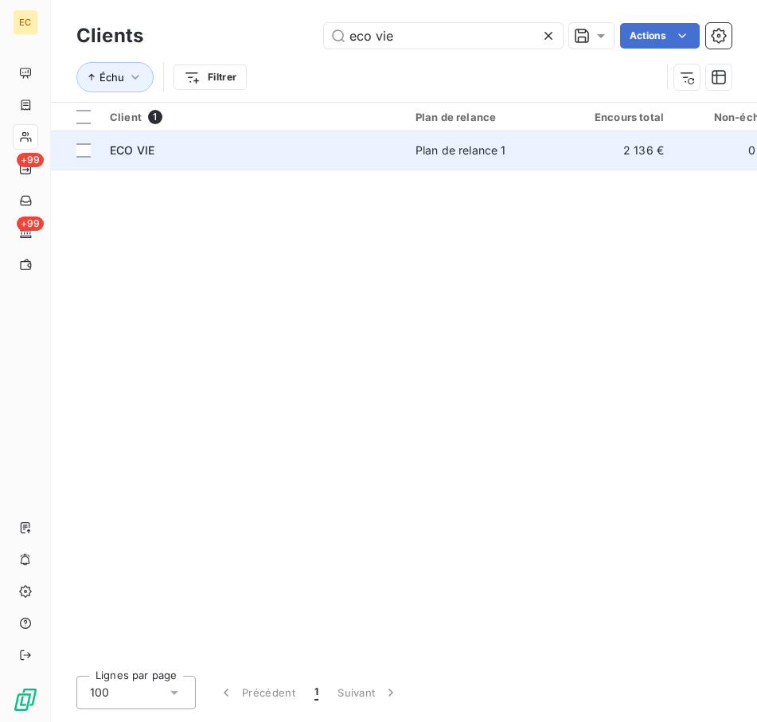
click at [355, 150] on div "ECO VIE" at bounding box center [253, 151] width 287 height 16
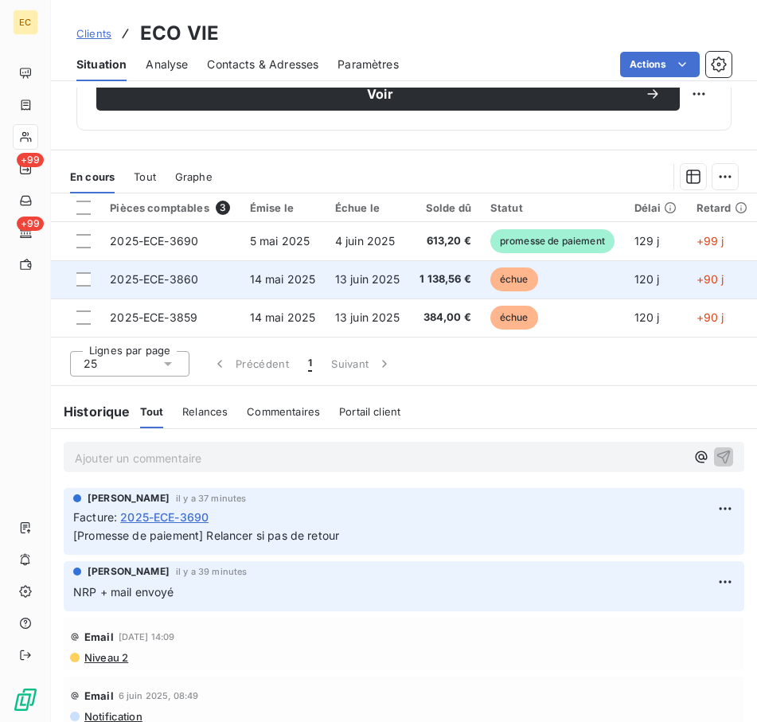
scroll to position [822, 0]
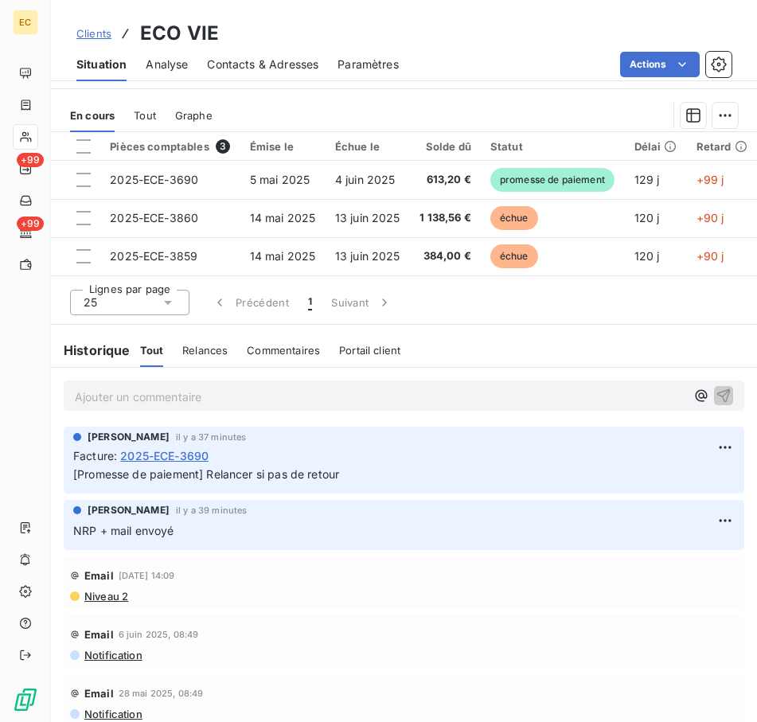
click at [233, 394] on p "Ajouter un commentaire ﻿" at bounding box center [380, 397] width 611 height 20
click at [232, 393] on p "Ajouter un commentaire ﻿" at bounding box center [380, 397] width 611 height 20
click at [137, 387] on p "Ajouter un commentaire ﻿" at bounding box center [380, 397] width 611 height 20
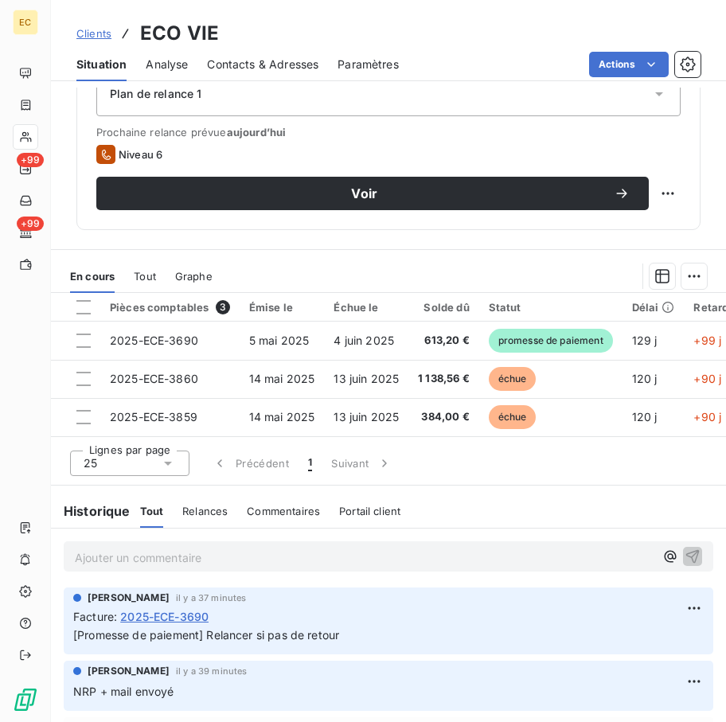
scroll to position [796, 0]
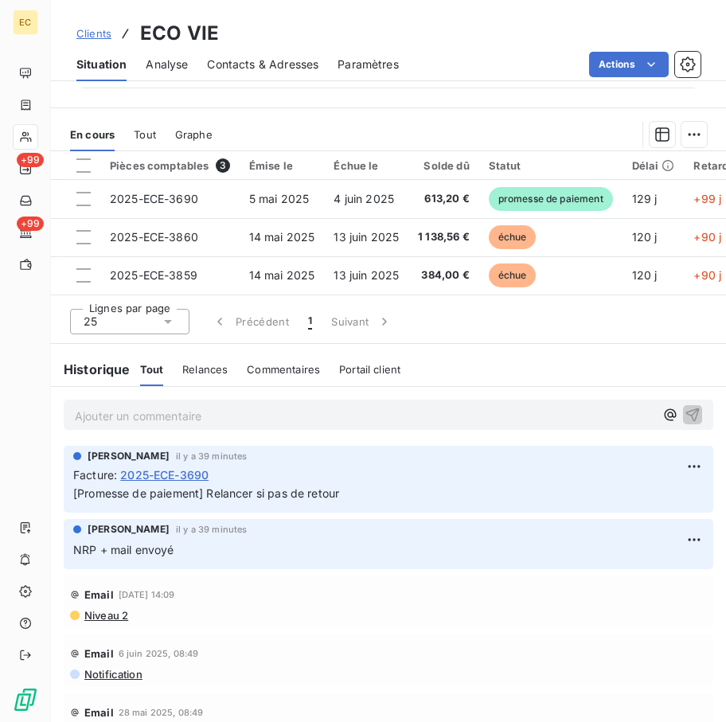
click at [225, 408] on div "Ajouter un commentaire ﻿" at bounding box center [389, 415] width 650 height 31
click at [221, 424] on p "Ajouter un commentaire ﻿" at bounding box center [365, 416] width 580 height 20
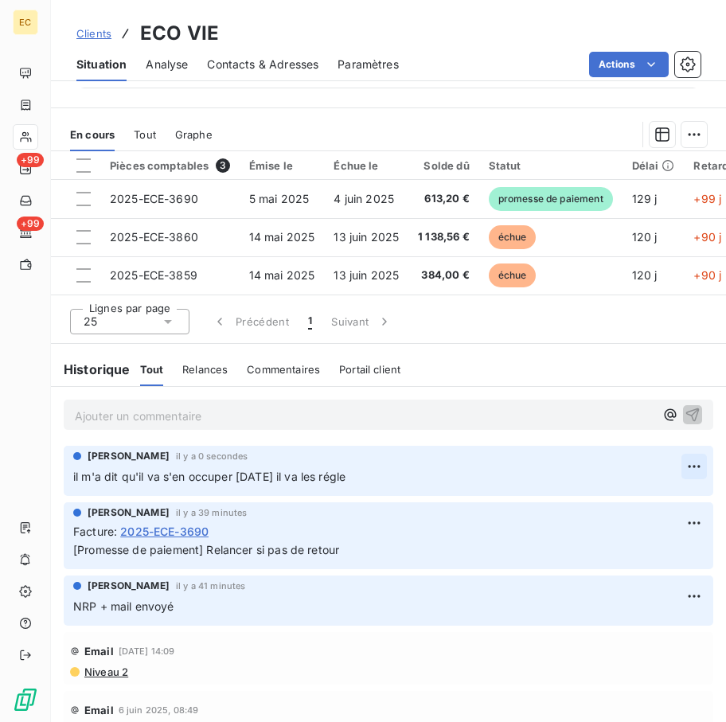
click at [669, 468] on html "EC +99 +99 Clients ECO VIE Situation Analyse Contacts & Adresses Paramètres Act…" at bounding box center [363, 361] width 726 height 722
click at [616, 506] on div "Editer" at bounding box center [632, 507] width 89 height 25
click at [100, 32] on span "Clients" at bounding box center [93, 33] width 35 height 13
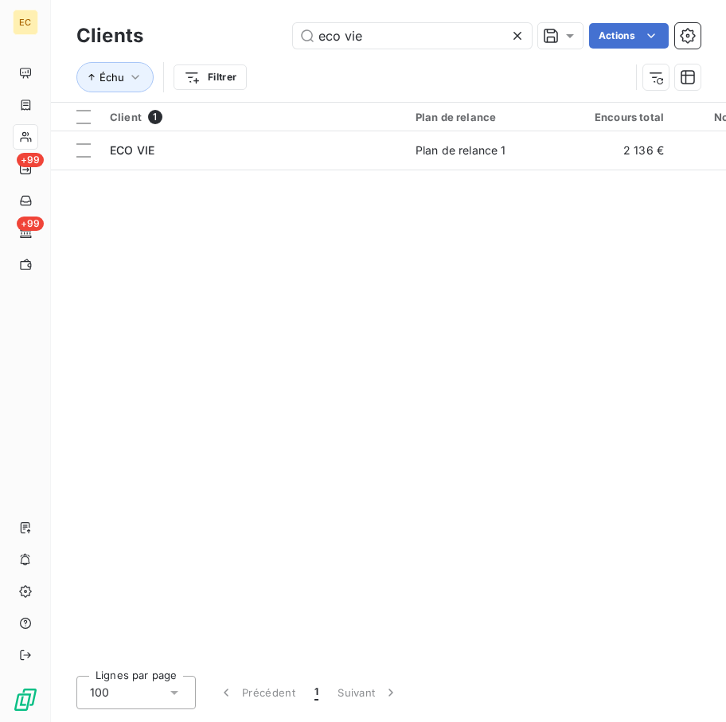
drag, startPoint x: 416, startPoint y: 43, endPoint x: 239, endPoint y: 10, distance: 180.5
click at [239, 10] on div "Clients eco vie Actions Échu Filtrer" at bounding box center [388, 51] width 675 height 102
type input "reva"
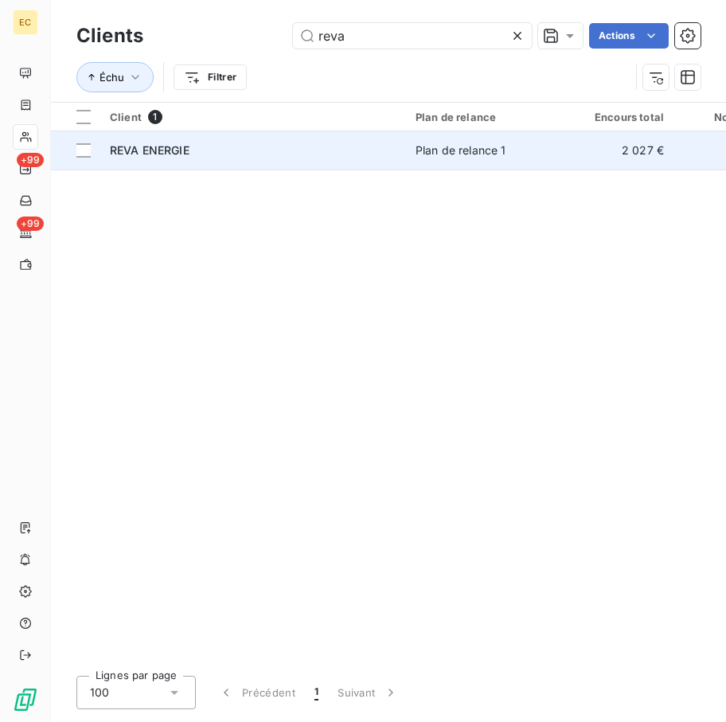
click at [138, 155] on span "REVA ENERGIE" at bounding box center [150, 150] width 80 height 14
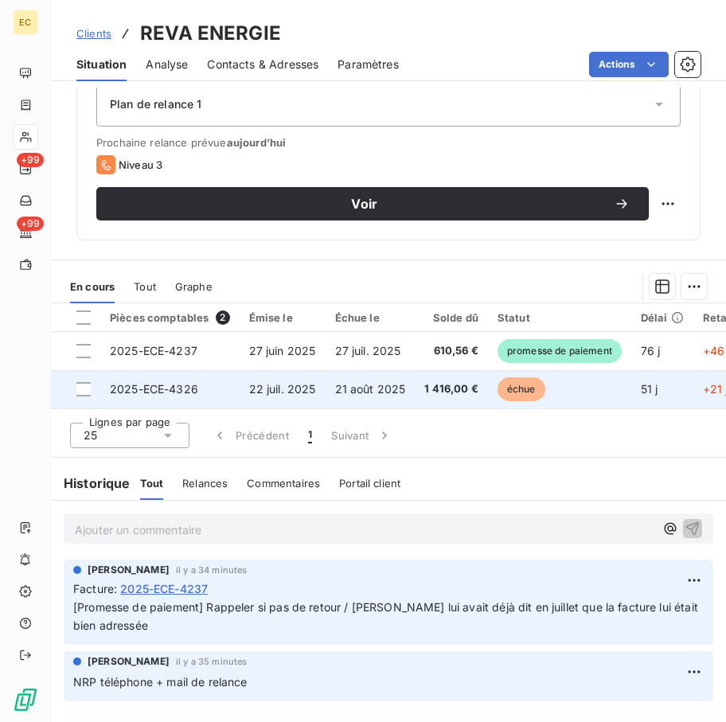
scroll to position [751, 0]
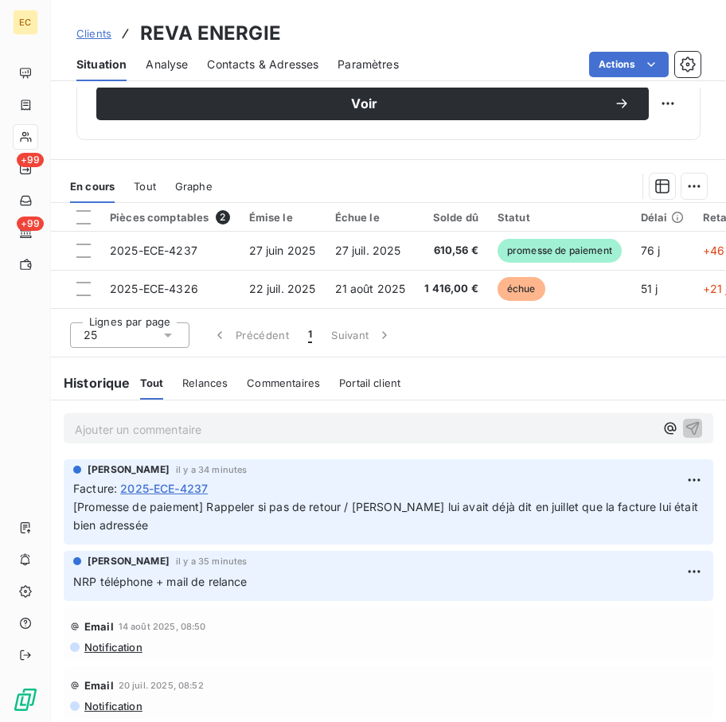
click at [299, 432] on p "Ajouter un commentaire ﻿" at bounding box center [365, 430] width 580 height 20
drag, startPoint x: 467, startPoint y: 402, endPoint x: 441, endPoint y: 404, distance: 26.3
click at [467, 402] on div "Ajouter un commentaire ﻿" at bounding box center [388, 428] width 675 height 57
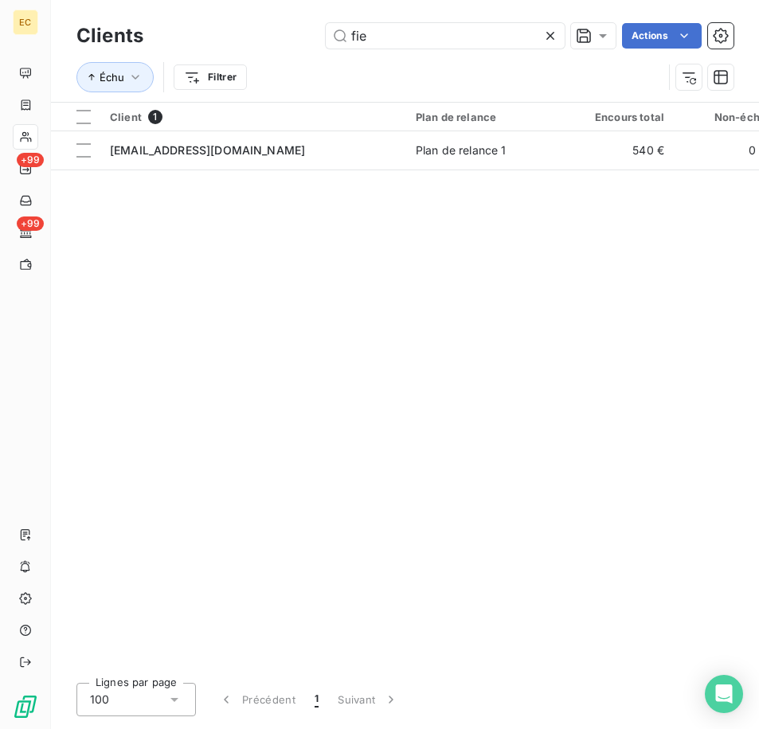
drag, startPoint x: 297, startPoint y: 36, endPoint x: 263, endPoint y: 31, distance: 34.6
click at [277, 33] on div "fie Actions" at bounding box center [447, 35] width 571 height 25
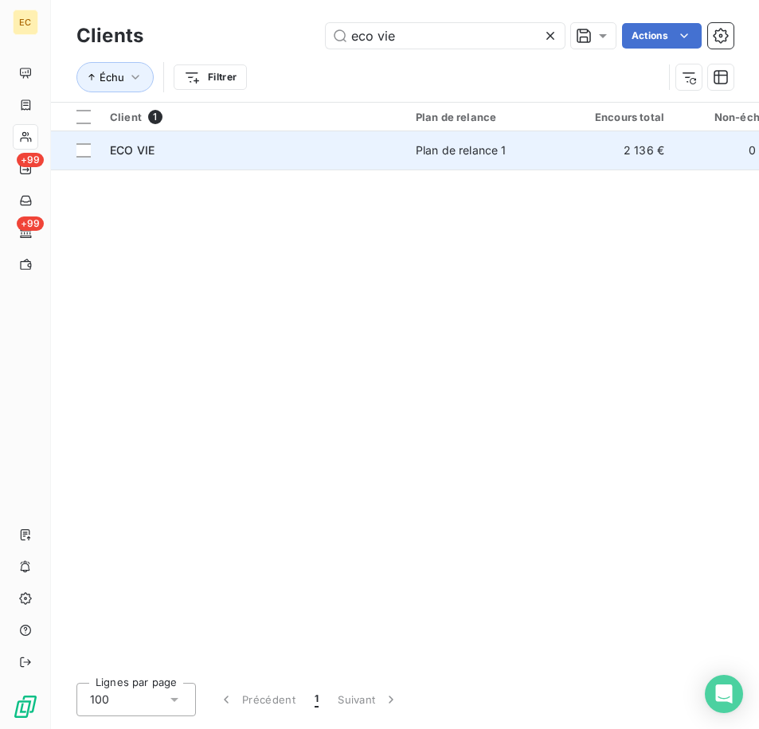
type input "eco vie"
click at [472, 159] on td "Plan de relance 1" at bounding box center [489, 150] width 166 height 38
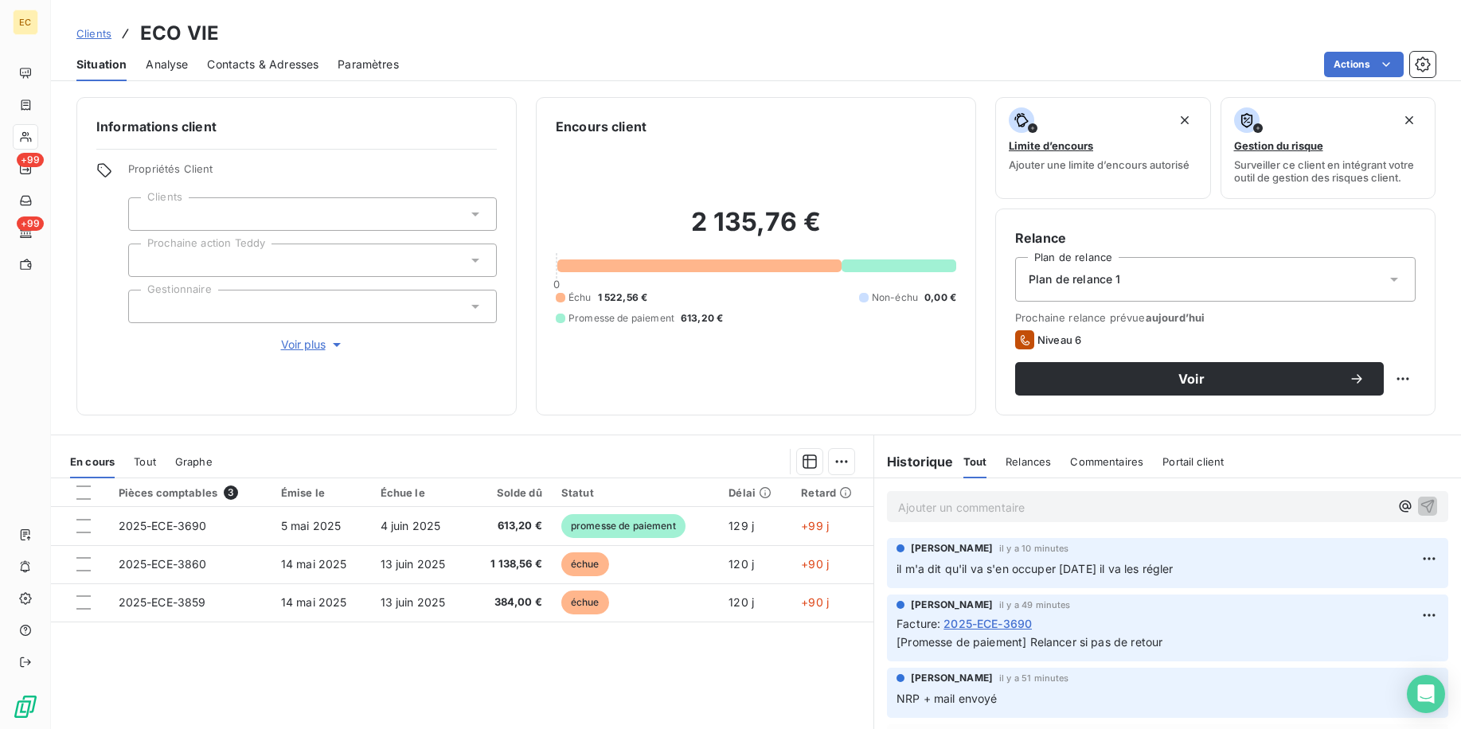
click at [88, 28] on span "Clients" at bounding box center [93, 33] width 35 height 13
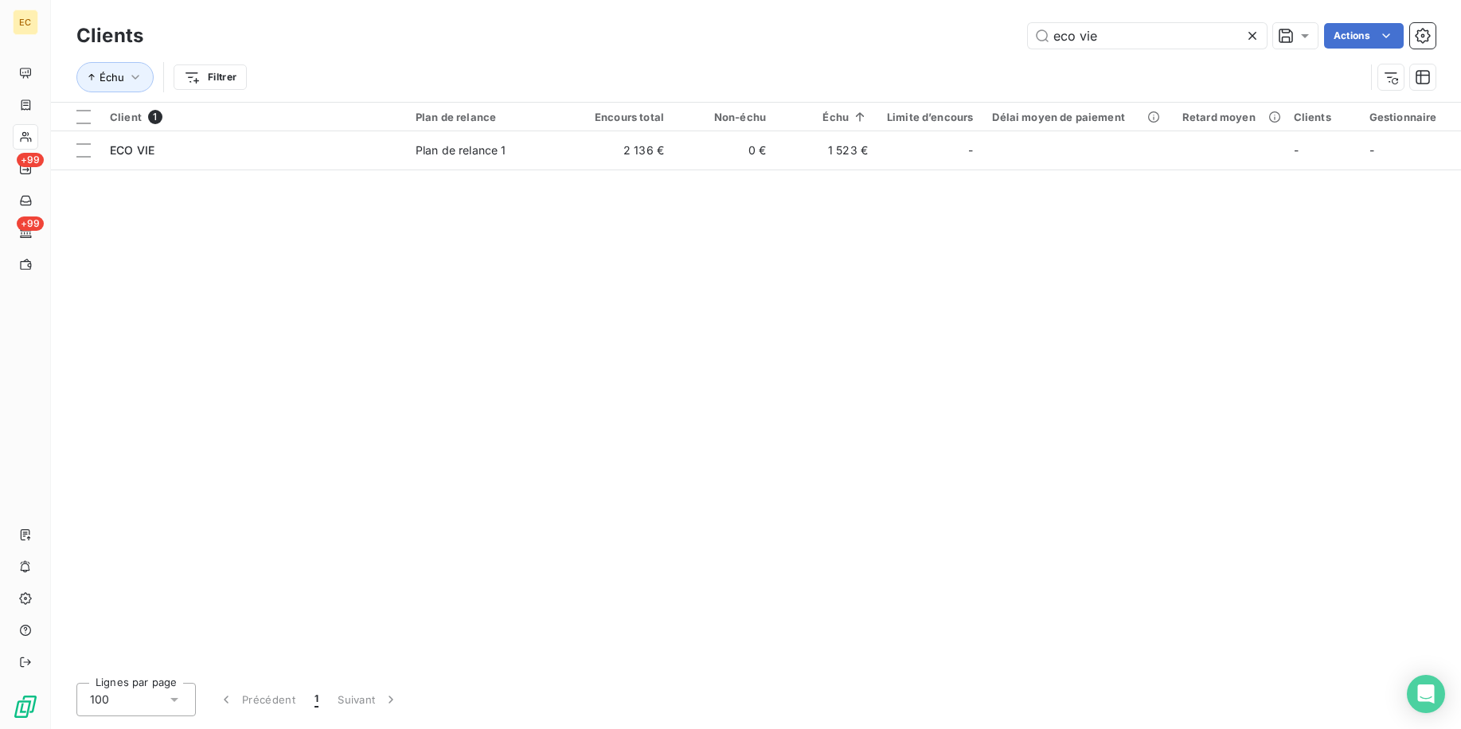
drag, startPoint x: 1042, startPoint y: 26, endPoint x: 930, endPoint y: 16, distance: 112.7
click at [758, 16] on div "Clients eco vie Actions Échu Filtrer" at bounding box center [756, 51] width 1410 height 102
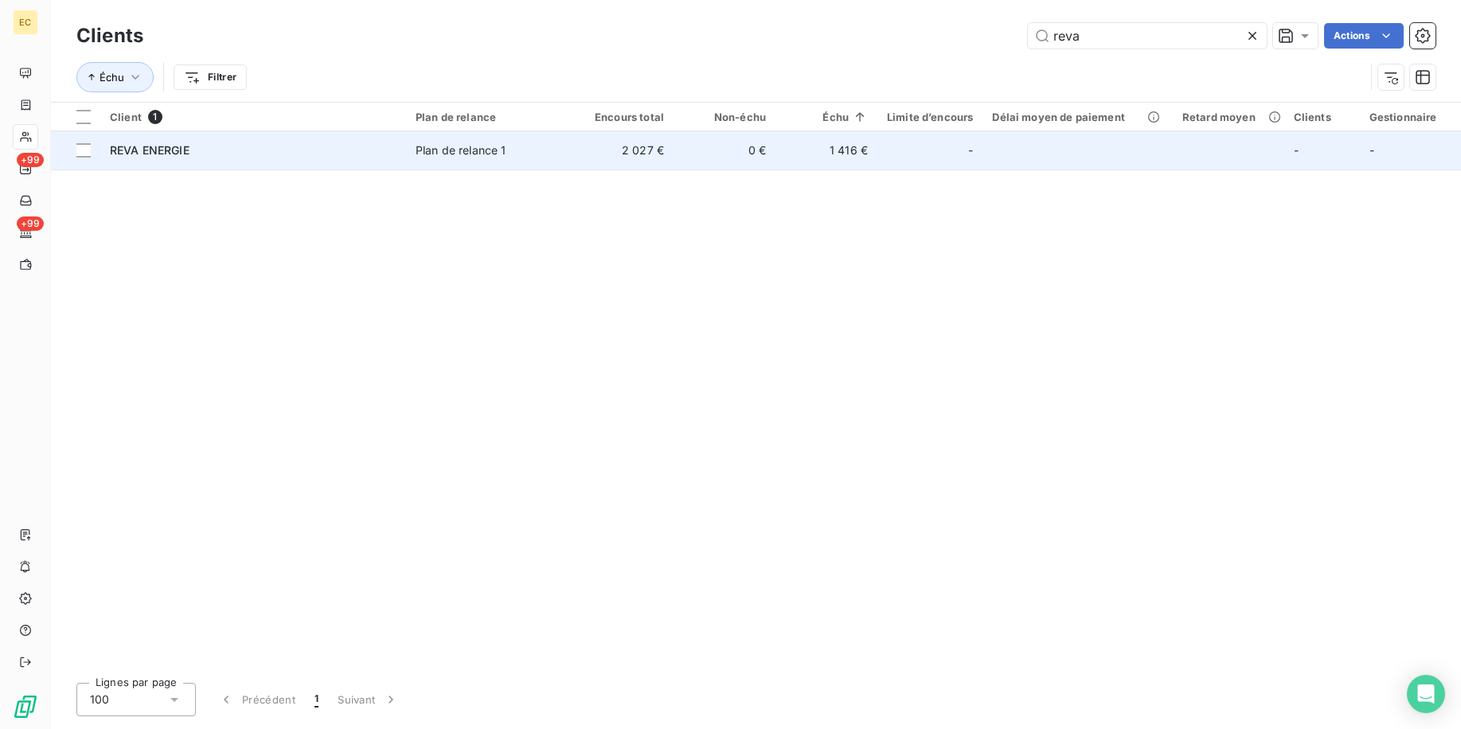
type input "reva"
click at [758, 150] on td "1 416 €" at bounding box center [826, 150] width 102 height 38
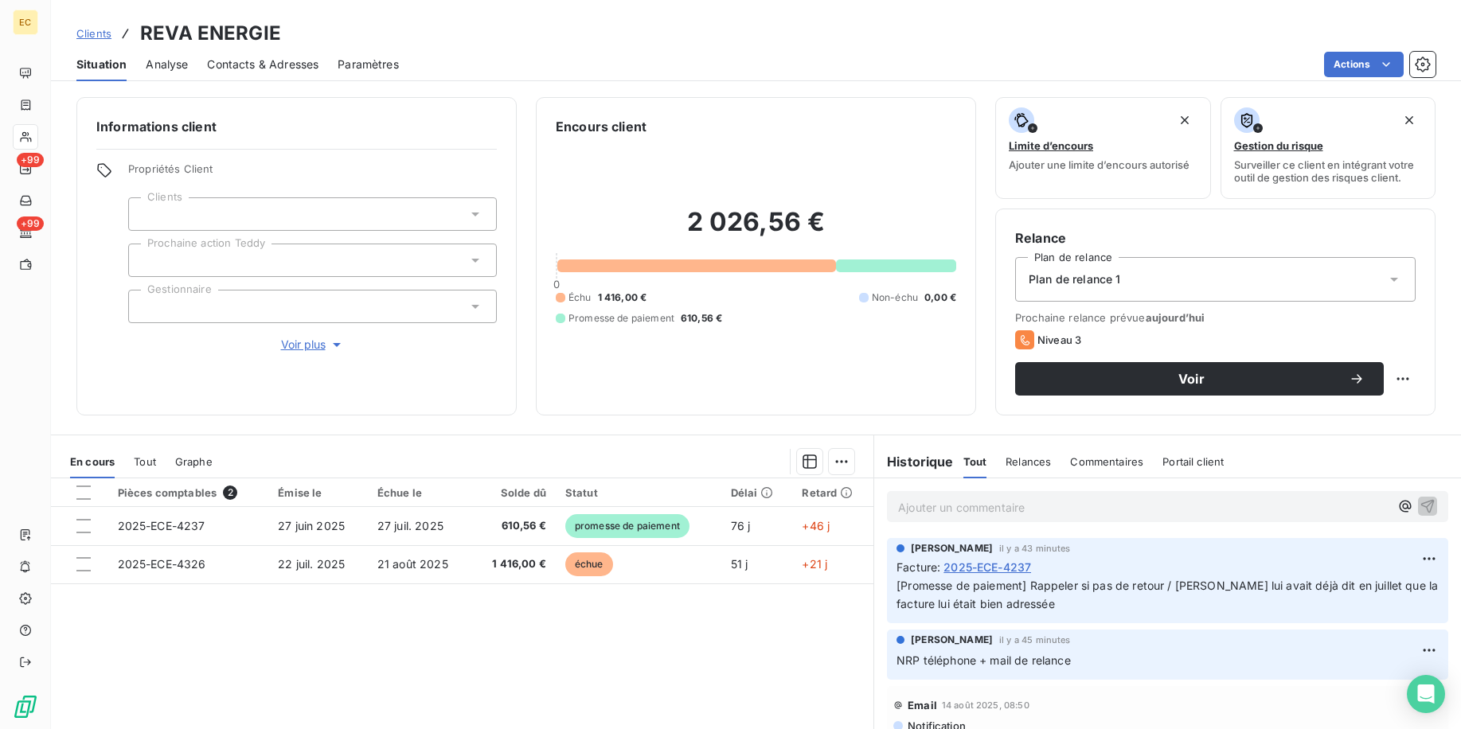
drag, startPoint x: 996, startPoint y: 523, endPoint x: 994, endPoint y: 513, distance: 10.5
click at [758, 521] on div "Ajouter un commentaire ﻿" at bounding box center [1167, 506] width 587 height 57
click at [758, 503] on p "Ajouter un commentaire ﻿" at bounding box center [1143, 508] width 491 height 20
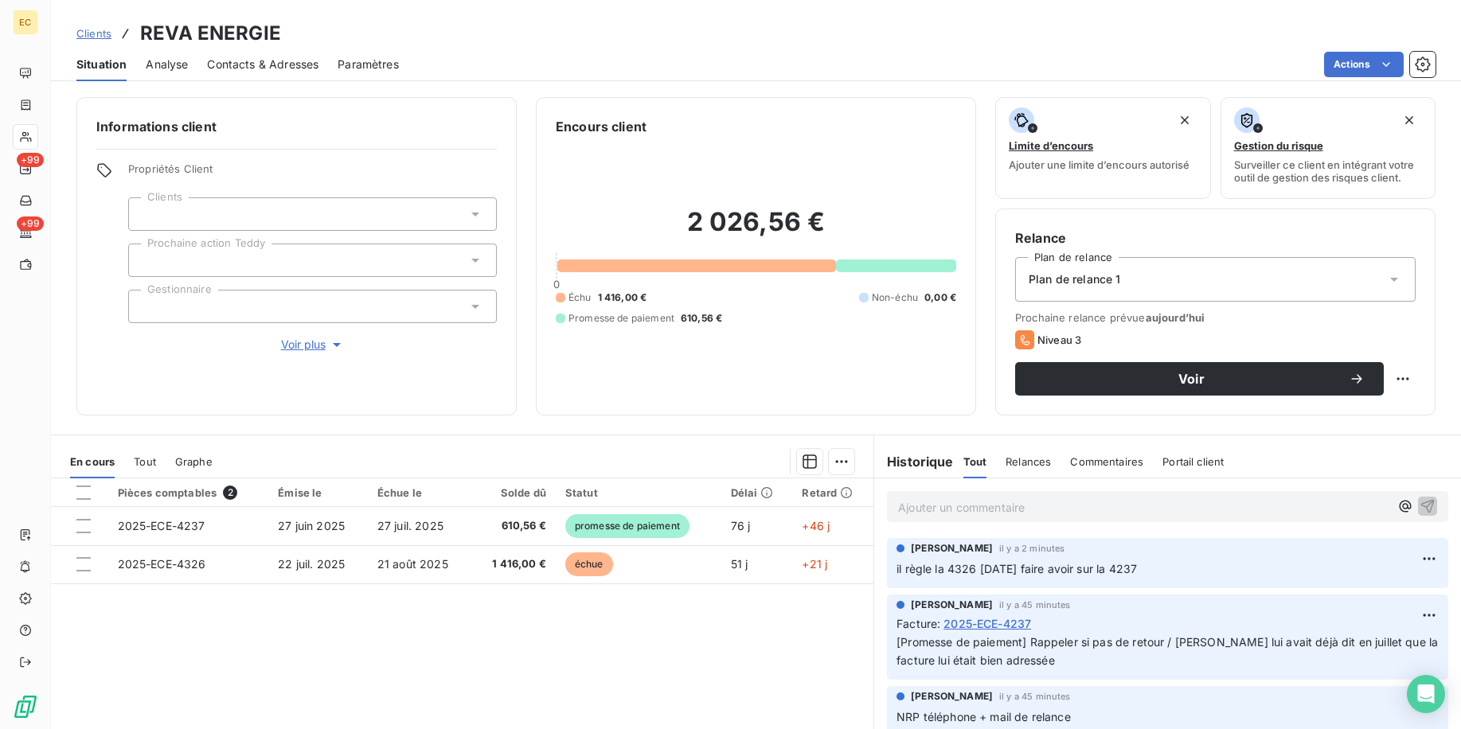
click at [93, 31] on span "Clients" at bounding box center [93, 33] width 35 height 13
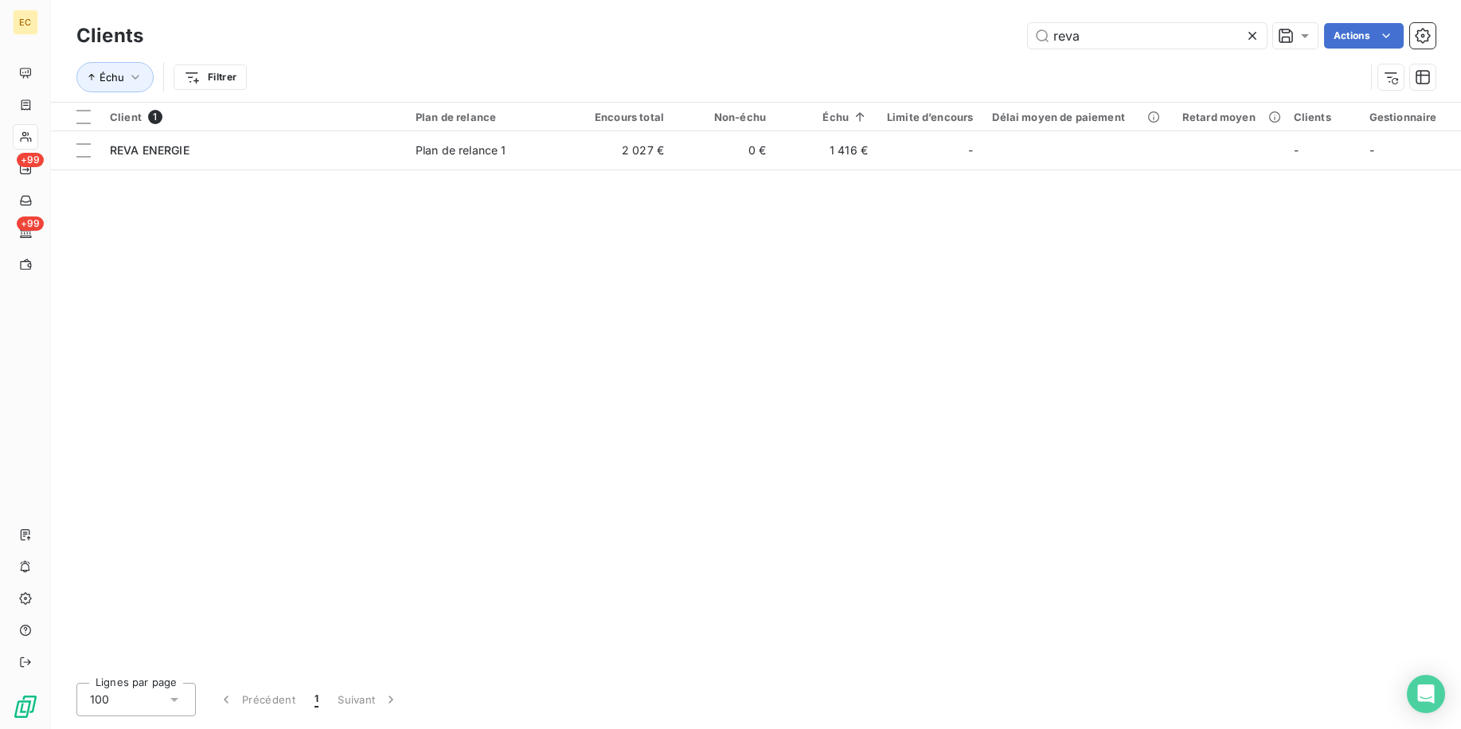
click at [758, 309] on div "Client 1 Plan de relance Encours total Non-échu Échu Limite d’encours Délai moy…" at bounding box center [756, 387] width 1410 height 568
drag, startPoint x: 150, startPoint y: 146, endPoint x: 284, endPoint y: 273, distance: 185.3
click at [150, 146] on span "REVA ENERGIE" at bounding box center [150, 150] width 80 height 14
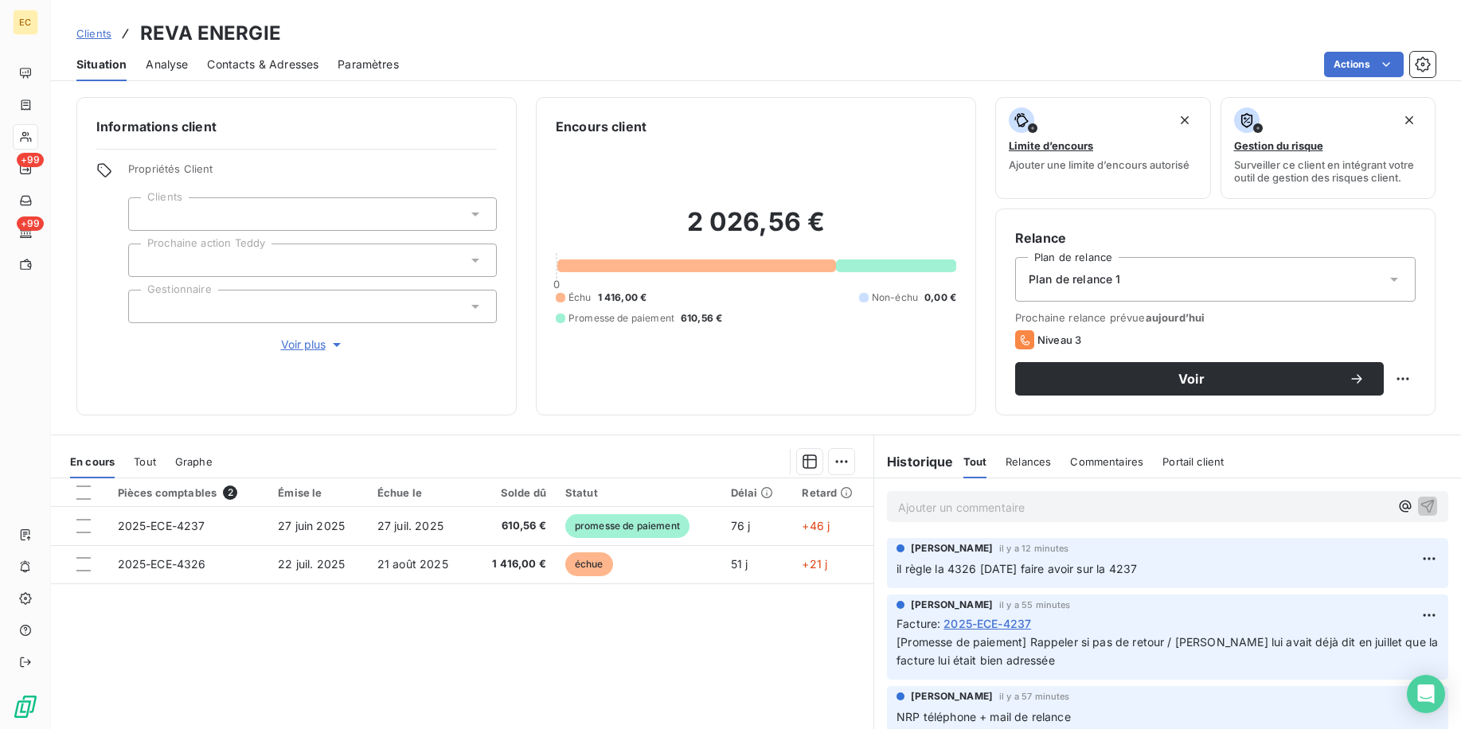
click at [758, 498] on p "Ajouter un commentaire ﻿" at bounding box center [1143, 508] width 491 height 20
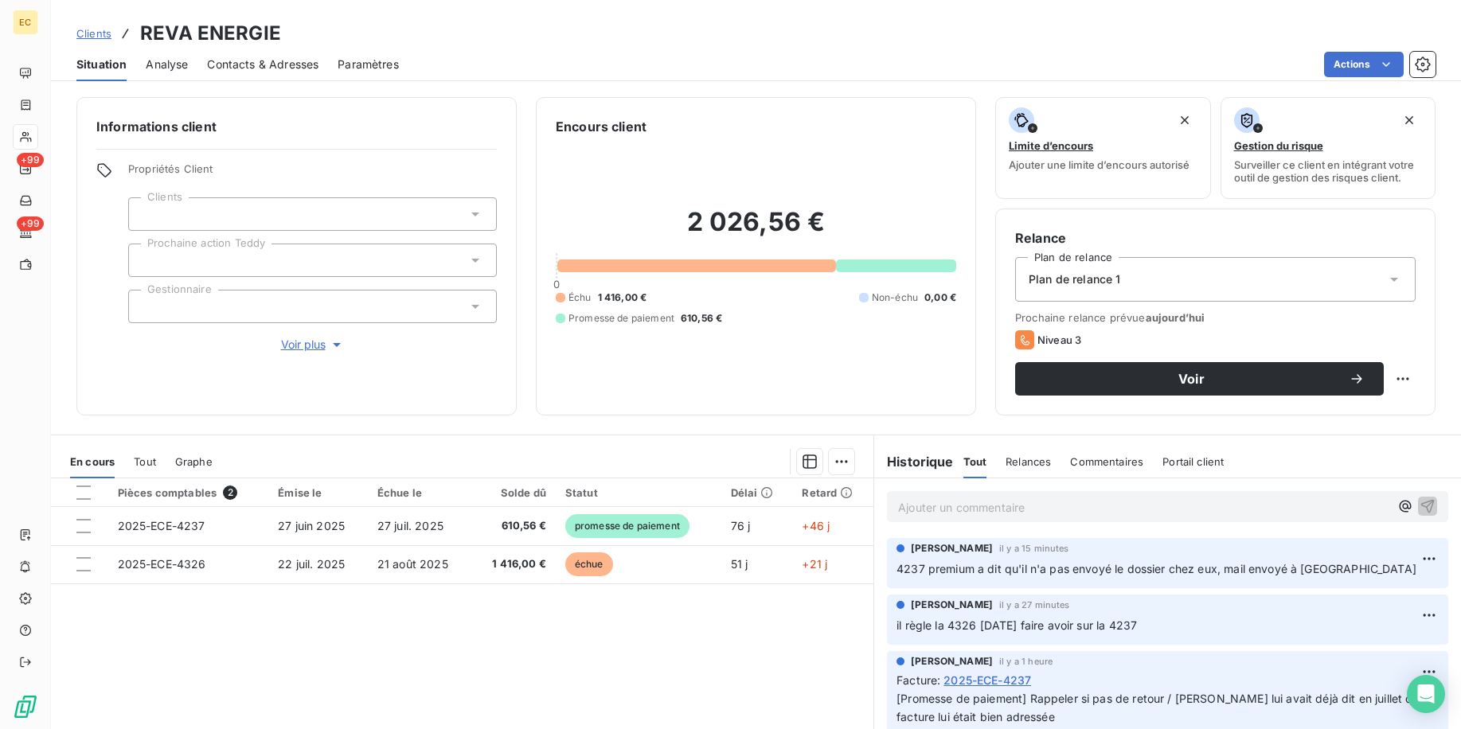
drag, startPoint x: 100, startPoint y: 27, endPoint x: 182, endPoint y: 45, distance: 84.0
click at [100, 27] on span "Clients" at bounding box center [93, 33] width 35 height 13
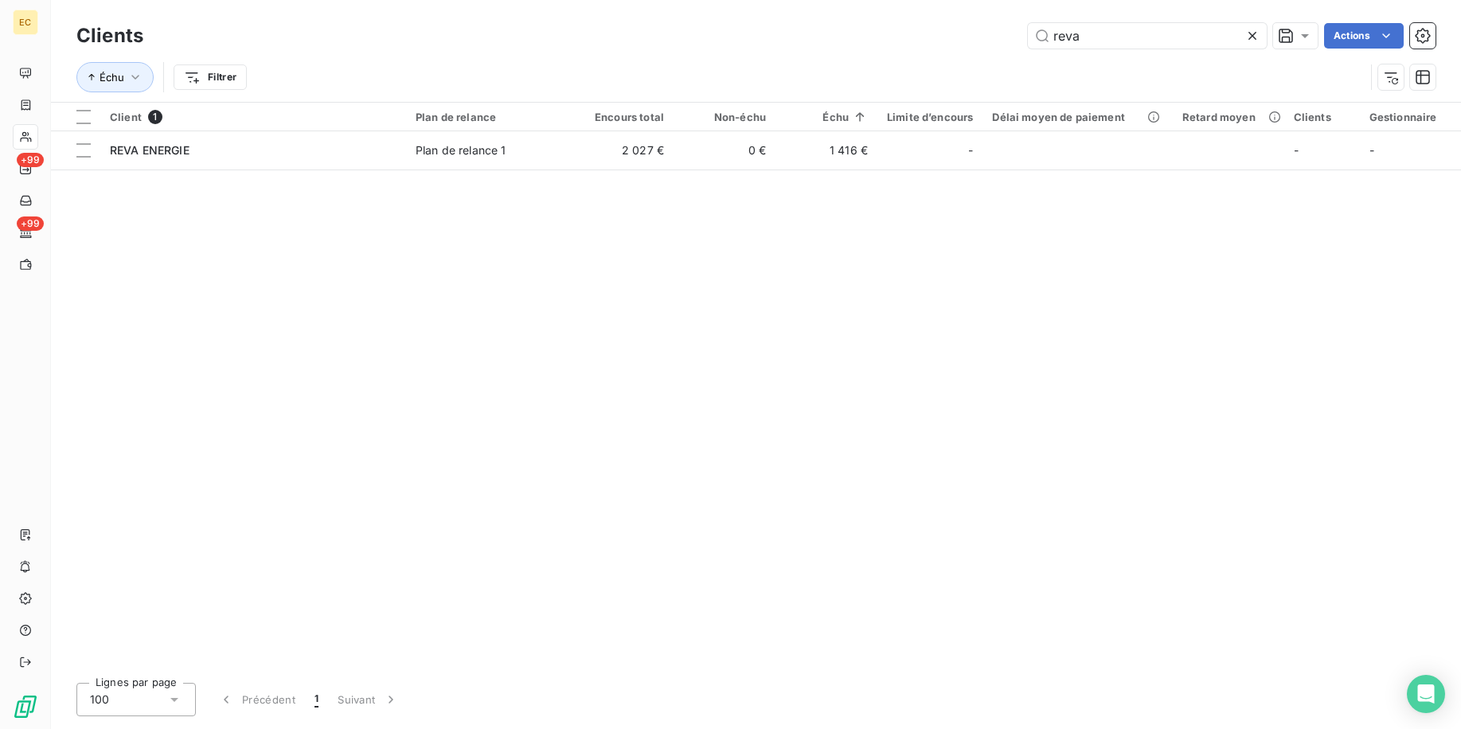
drag, startPoint x: 1036, startPoint y: 29, endPoint x: 917, endPoint y: 27, distance: 118.7
click at [758, 29] on div "reva Actions" at bounding box center [798, 35] width 1273 height 25
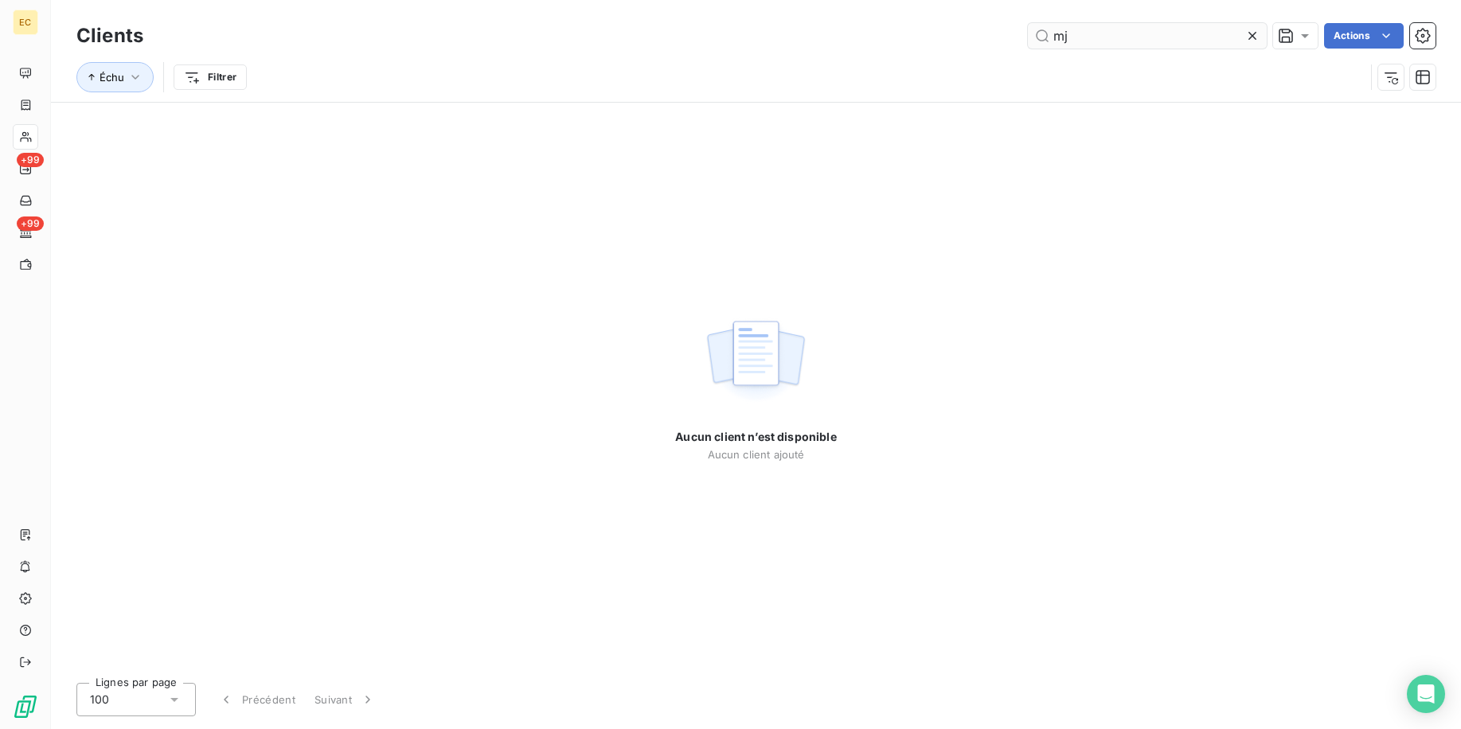
click at [758, 32] on input "mj" at bounding box center [1147, 35] width 239 height 25
drag, startPoint x: 1090, startPoint y: 28, endPoint x: 1014, endPoint y: 24, distance: 75.7
click at [758, 32] on div "mhf Actions" at bounding box center [798, 35] width 1273 height 25
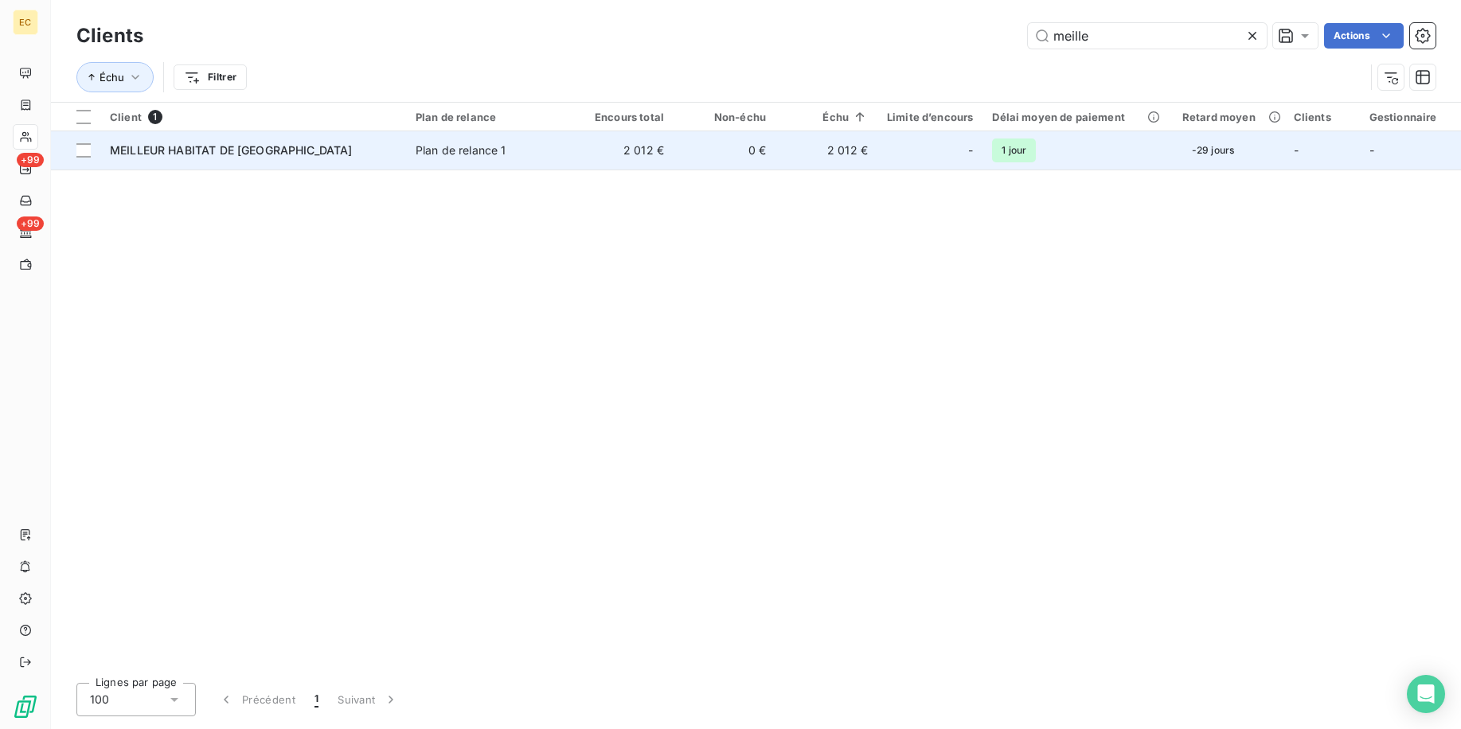
type input "meille"
click at [671, 150] on td "2 012 €" at bounding box center [623, 150] width 102 height 38
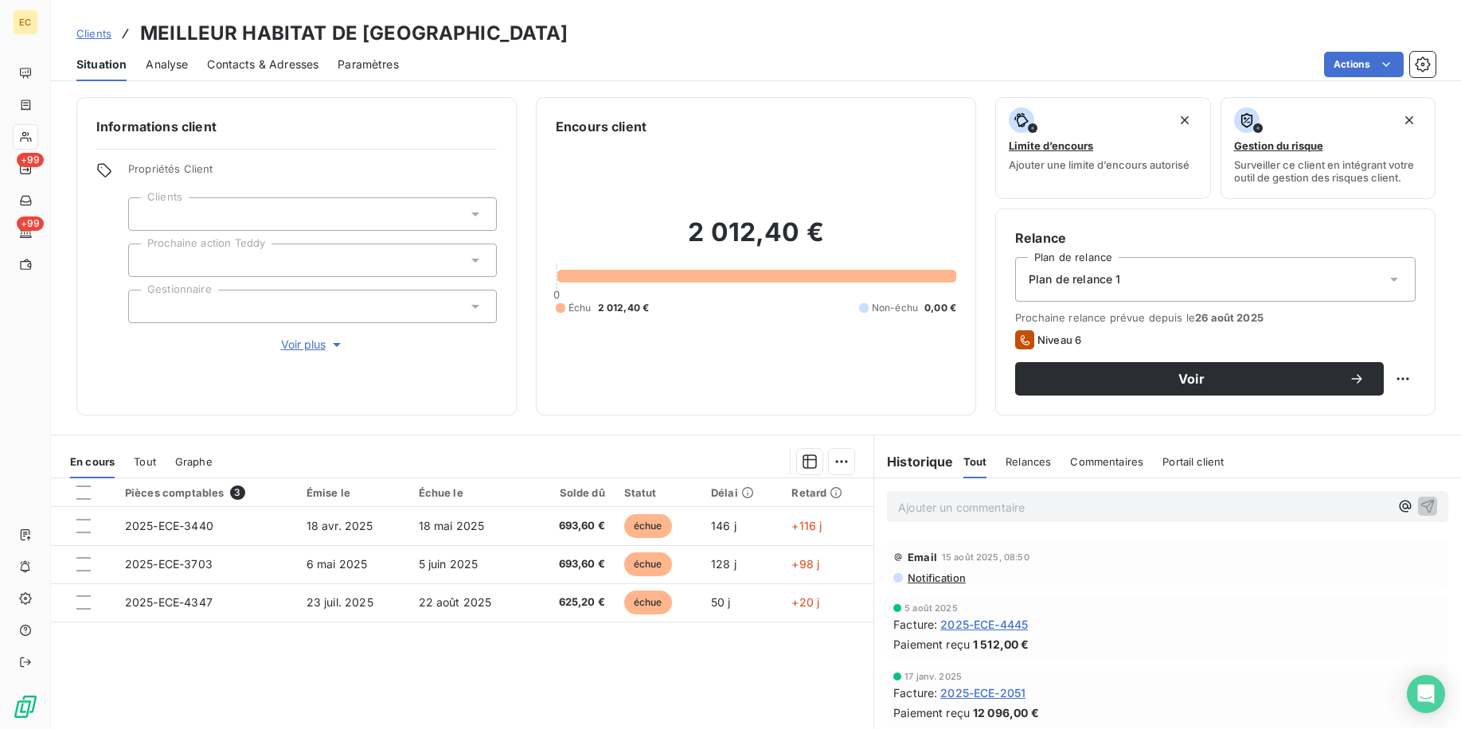
drag, startPoint x: 962, startPoint y: 506, endPoint x: 971, endPoint y: 499, distance: 10.8
click at [758, 506] on p "Ajouter un commentaire ﻿" at bounding box center [1143, 508] width 491 height 20
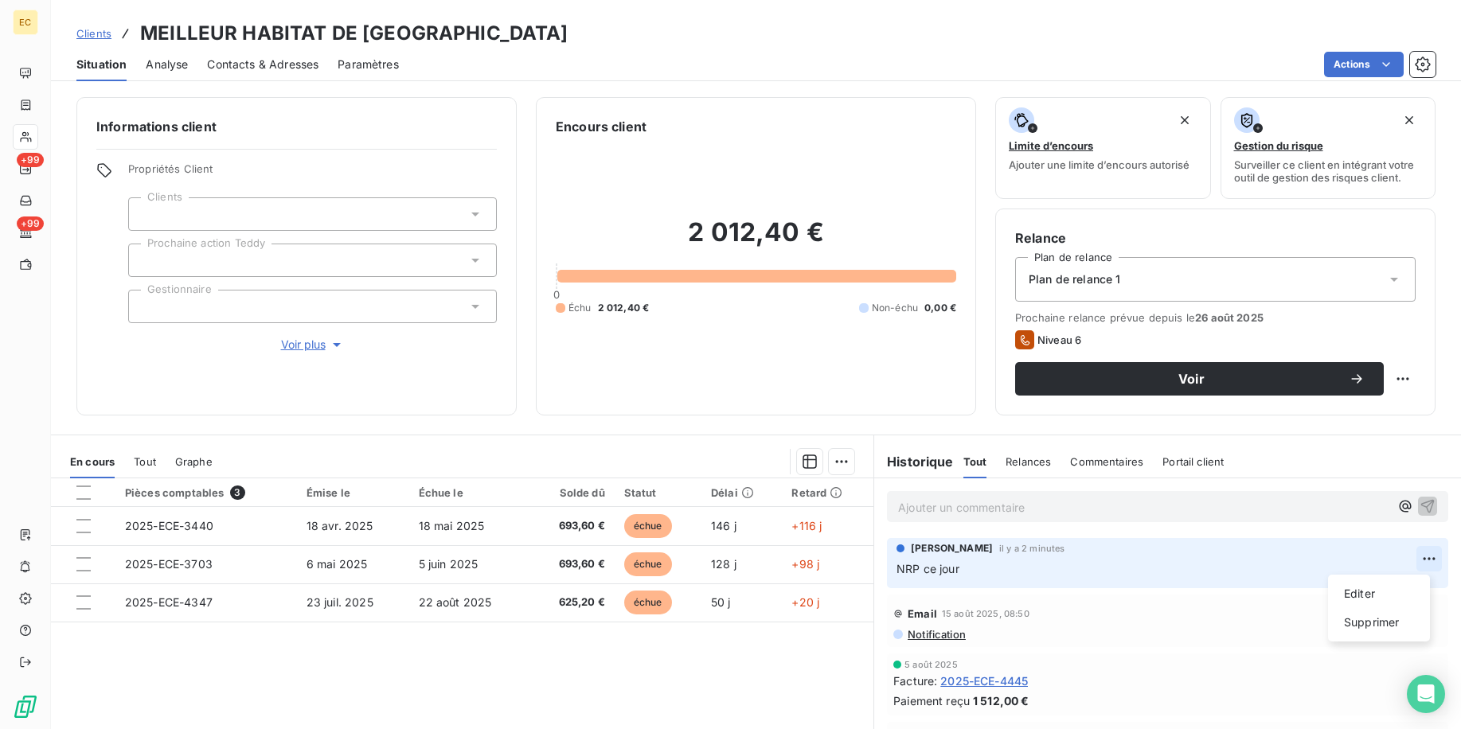
click at [758, 561] on html "EC +99 +99 Clients MEILLEUR HABITAT DE FRANCE Situation Analyse Contacts & Adre…" at bounding box center [730, 364] width 1461 height 729
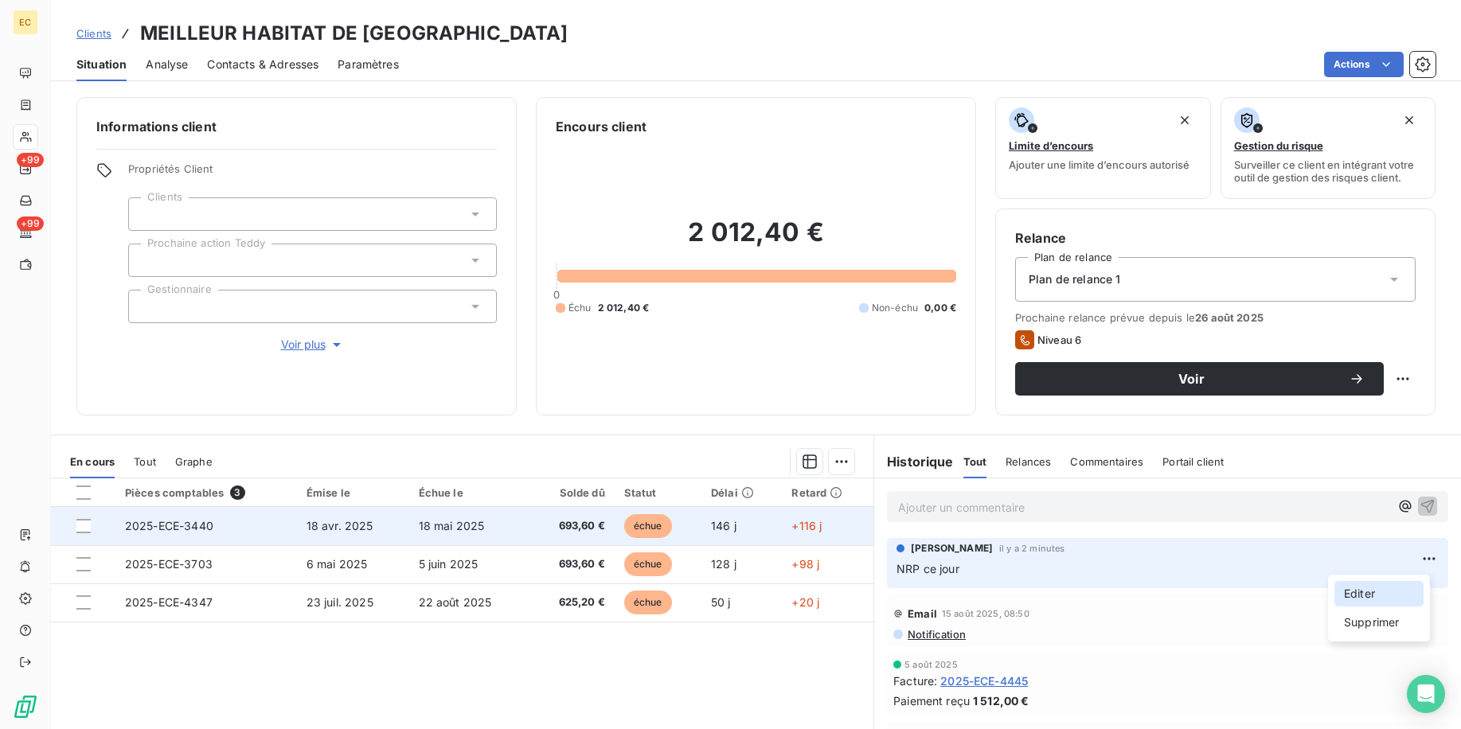
drag, startPoint x: 1410, startPoint y: 594, endPoint x: 807, endPoint y: 522, distance: 607.7
click at [758, 594] on div "Editer" at bounding box center [1378, 593] width 89 height 25
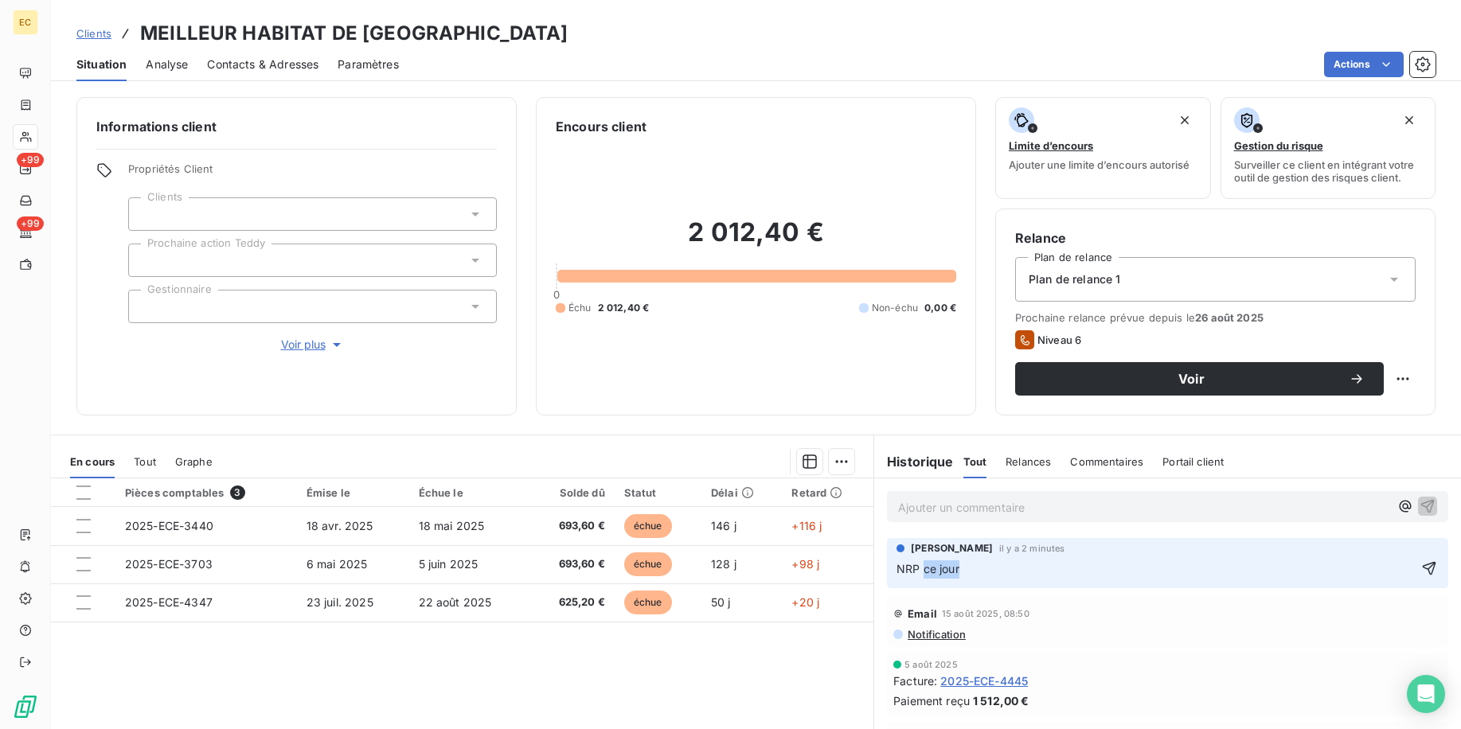
drag, startPoint x: 985, startPoint y: 563, endPoint x: 917, endPoint y: 563, distance: 67.7
click at [758, 563] on p "NRP ce jour" at bounding box center [1156, 569] width 520 height 18
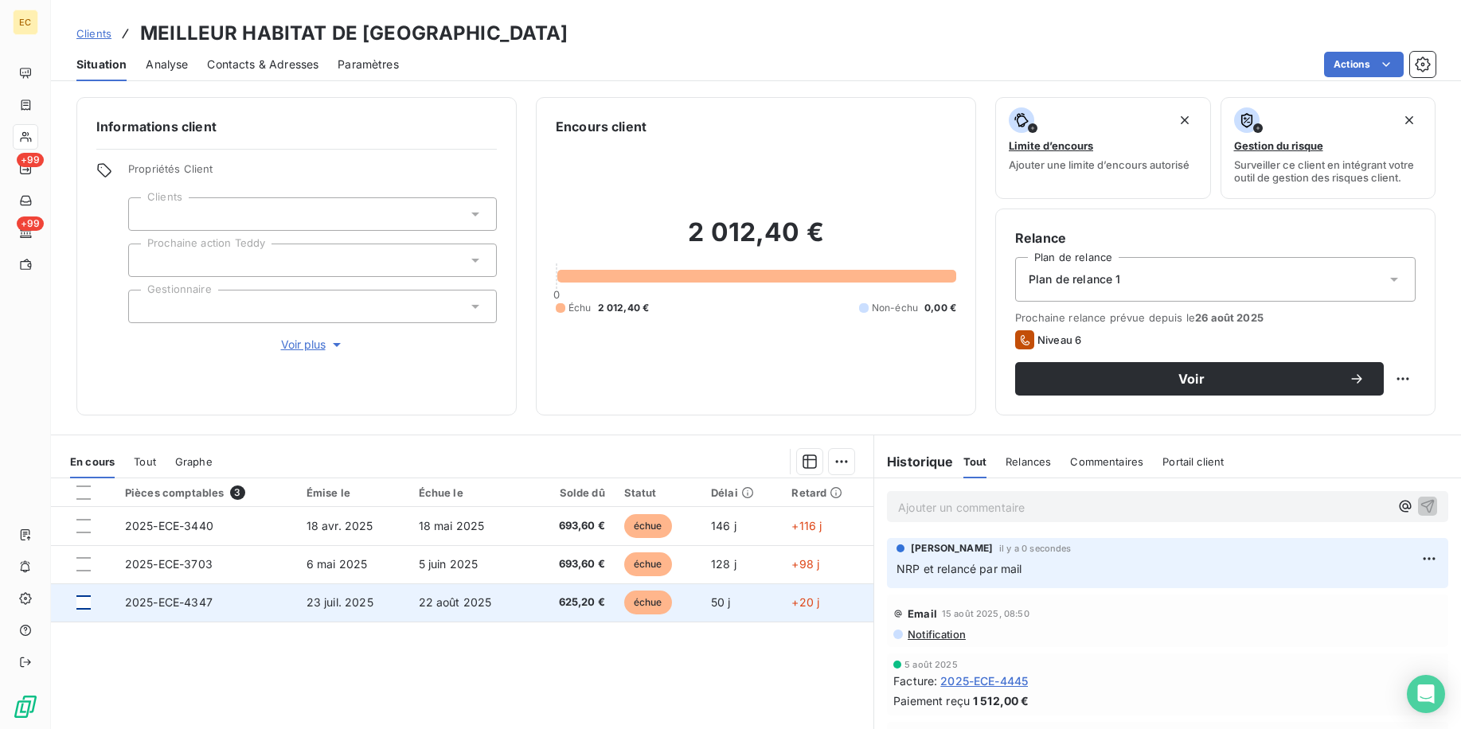
click at [87, 605] on div at bounding box center [83, 603] width 14 height 14
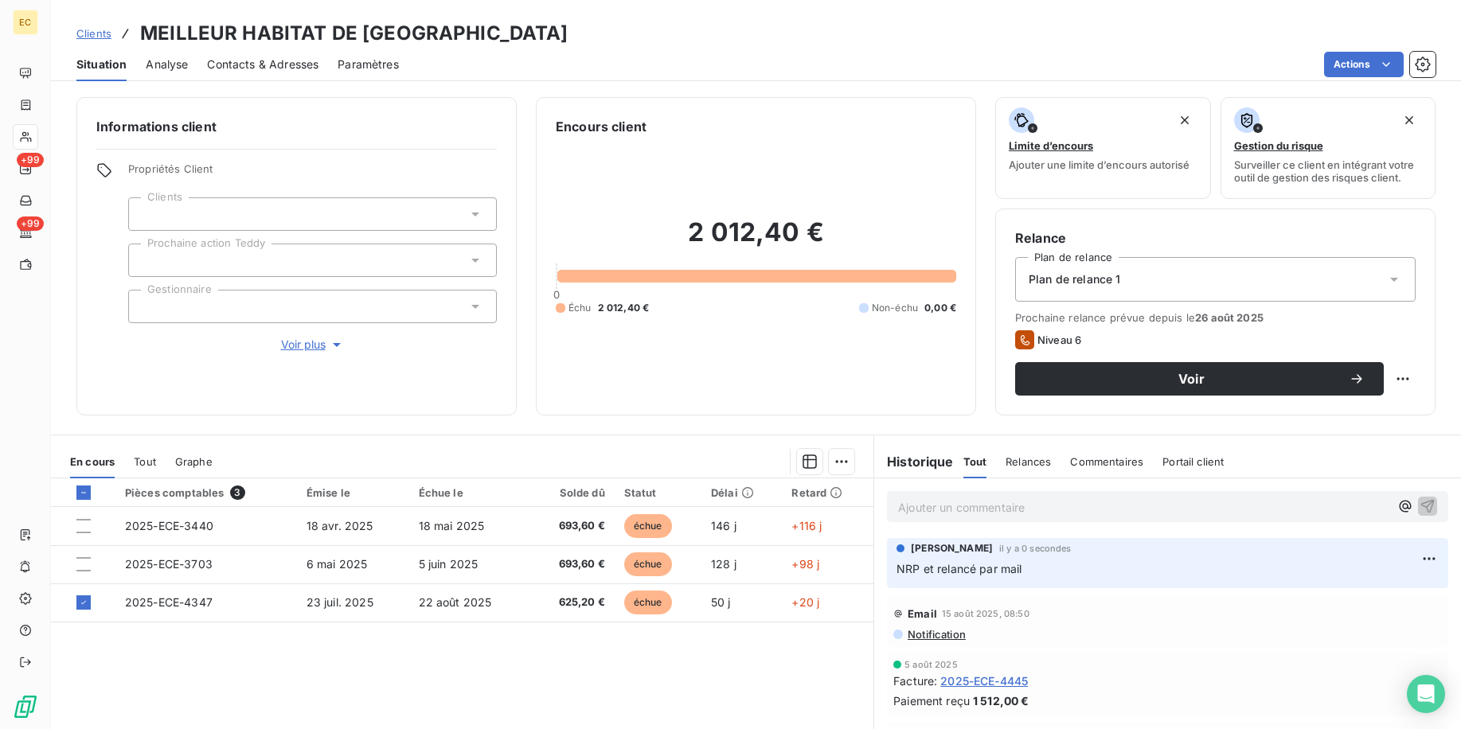
click at [758, 465] on html "EC +99 +99 Clients MEILLEUR HABITAT DE FRANCE Situation Analyse Contacts & Adre…" at bounding box center [730, 364] width 1461 height 729
click at [758, 529] on div "Ajouter une promesse de paiement (1 facture)" at bounding box center [699, 525] width 281 height 25
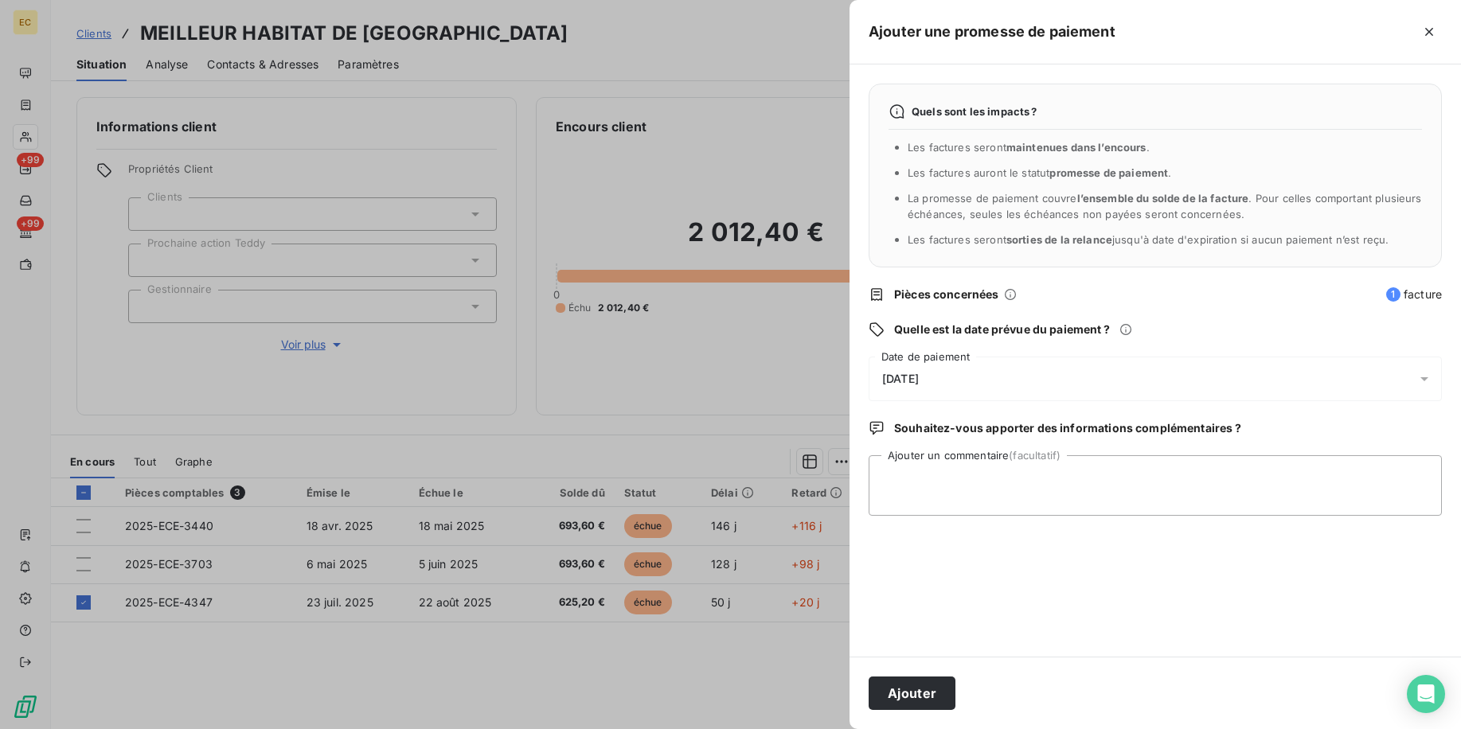
click at [758, 373] on span "[DATE]" at bounding box center [900, 379] width 37 height 13
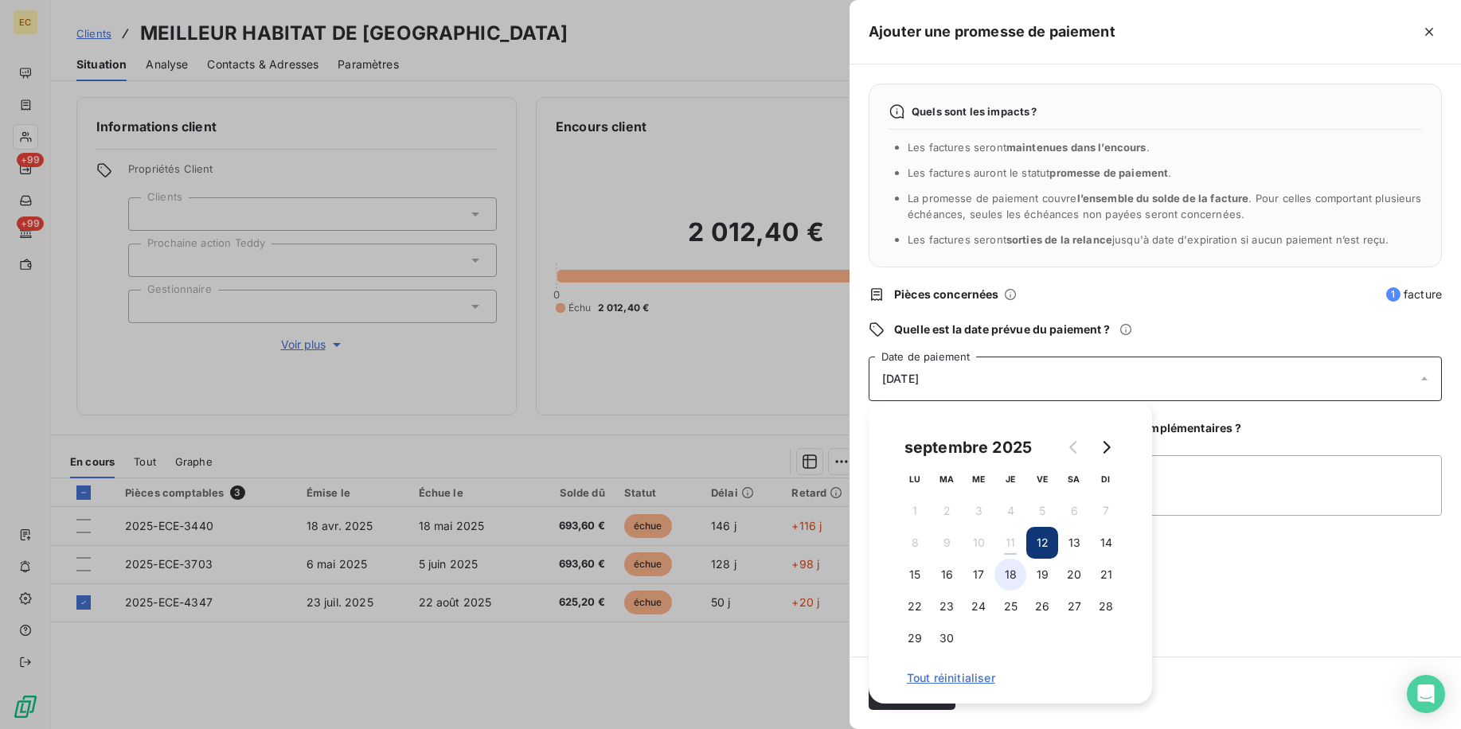
click at [758, 572] on button "18" at bounding box center [1010, 575] width 32 height 32
click at [758, 479] on div "septembre 2025 LU MA ME JE VE SA DI 1 2 3 4 5 6 7 8 9 10 11 12 13 14 15 16 17 1…" at bounding box center [1010, 552] width 283 height 303
click at [758, 566] on button "17" at bounding box center [979, 575] width 32 height 32
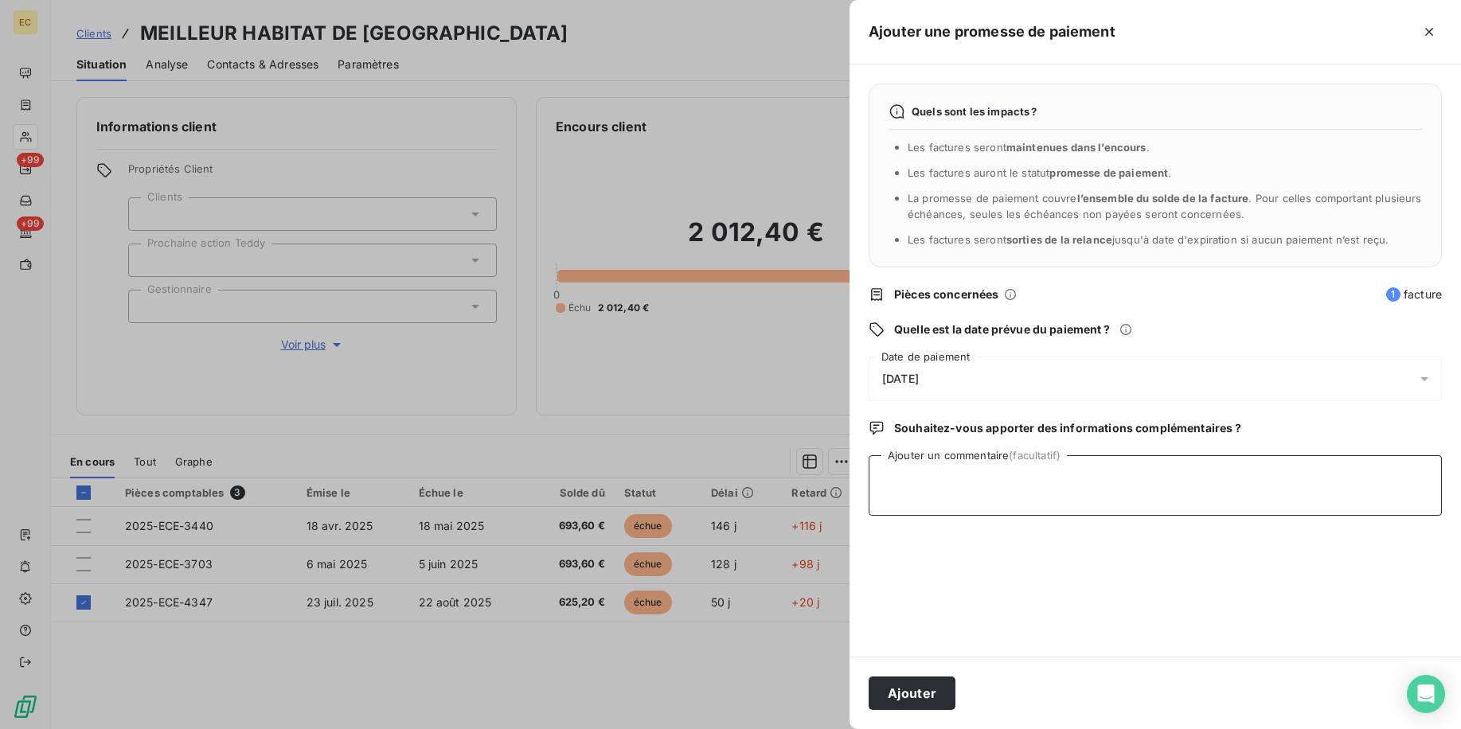
click at [758, 502] on textarea "Ajouter un commentaire (facultatif)" at bounding box center [1155, 485] width 573 height 61
type textarea "rappeler si pas de retour"
click at [758, 689] on button "Ajouter" at bounding box center [912, 693] width 87 height 33
